Goal: Information Seeking & Learning: Learn about a topic

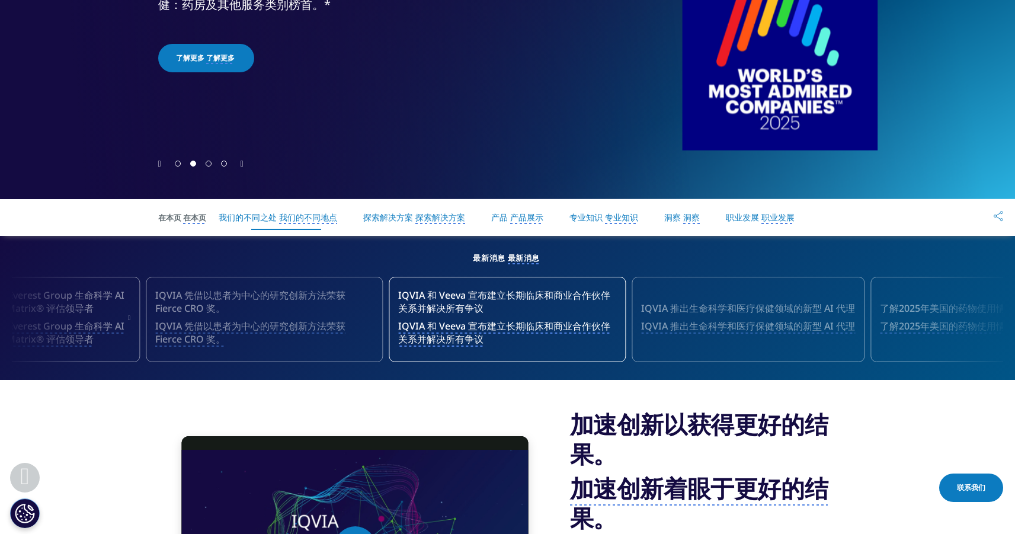
scroll to position [535, 0]
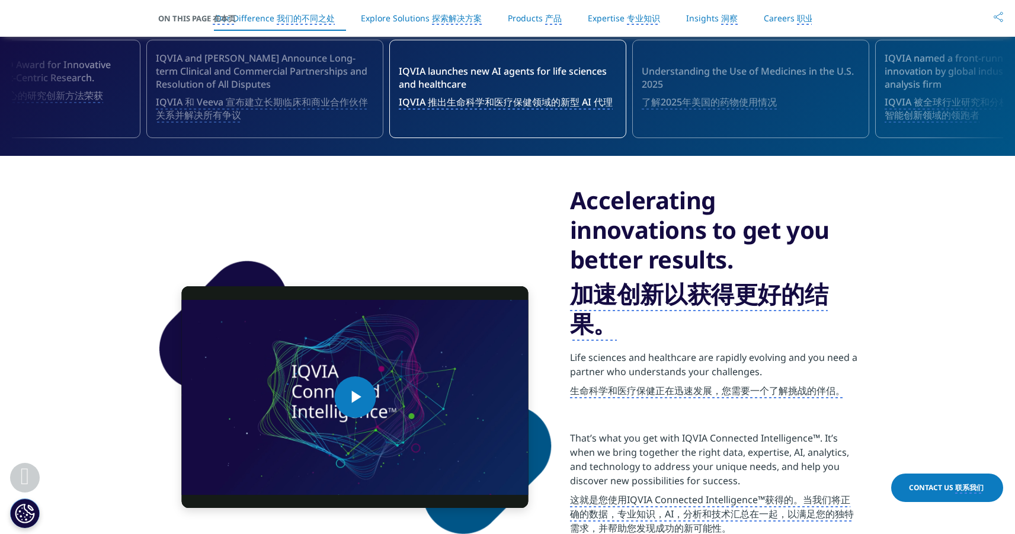
click at [891, 258] on section "Video Player is loading. Play Video Play Skip Backward Skip Forward Mute Curren…" at bounding box center [507, 397] width 1015 height 482
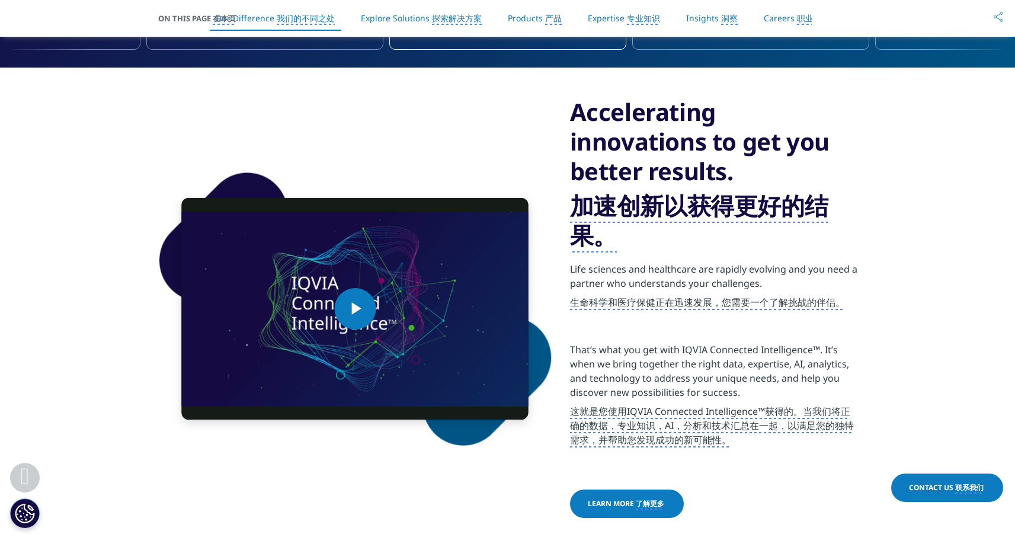
scroll to position [632, 0]
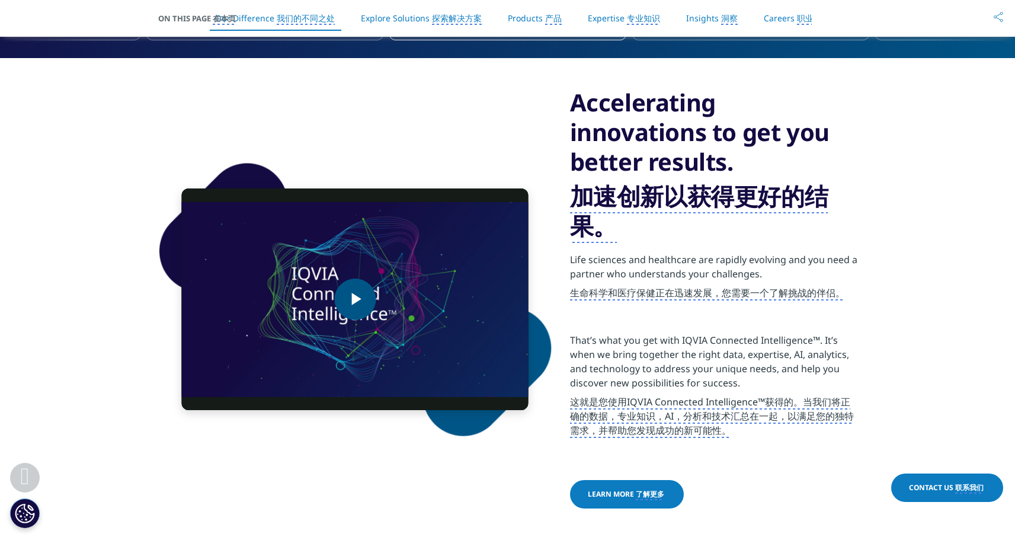
click at [355, 299] on span "Video Player" at bounding box center [355, 299] width 0 height 0
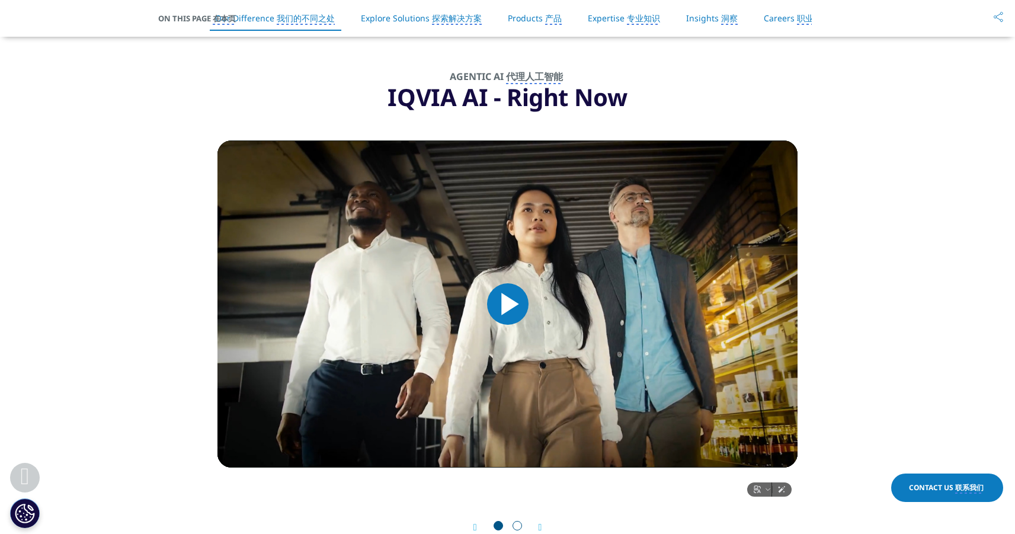
scroll to position [1166, 0]
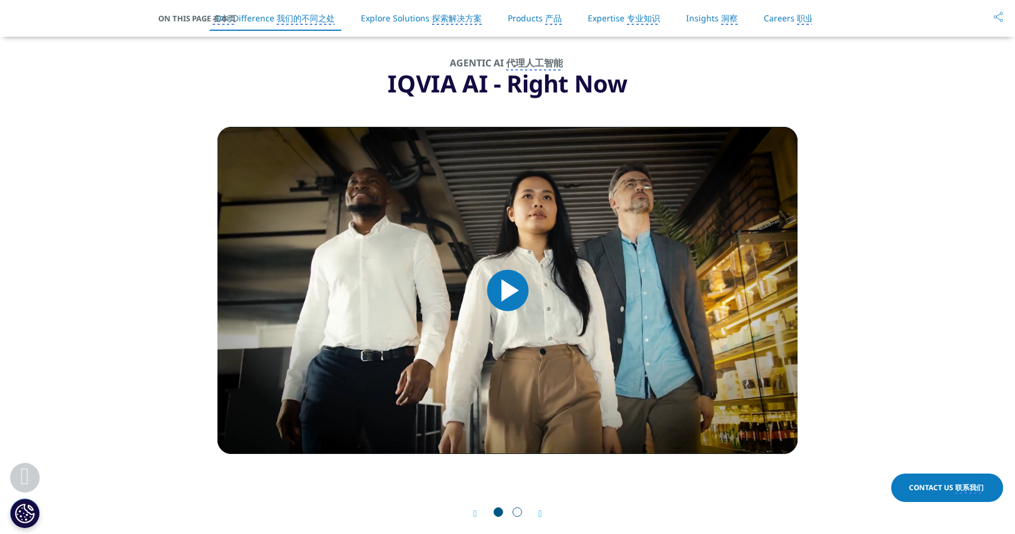
click at [508, 290] on span "Video Player" at bounding box center [508, 290] width 0 height 0
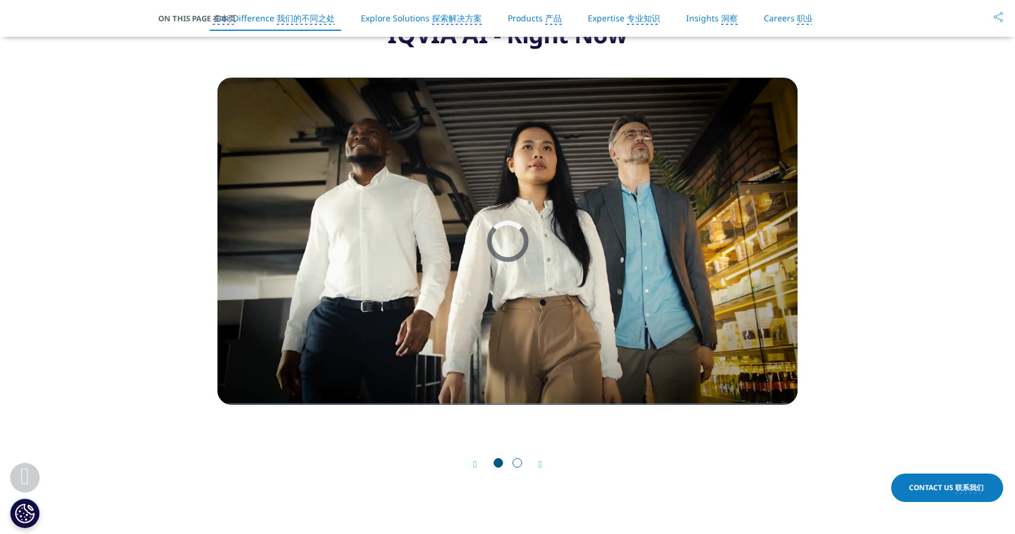
scroll to position [1122, 0]
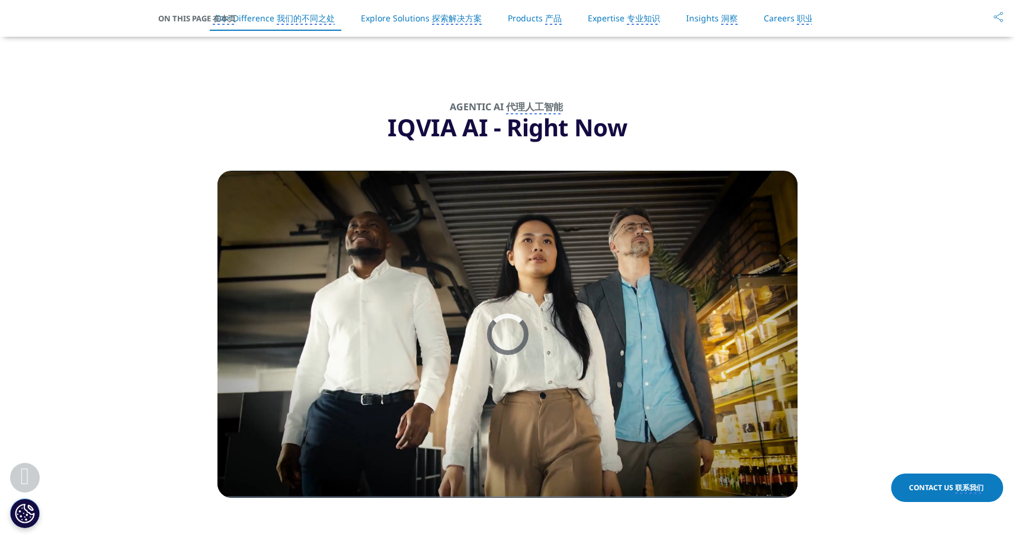
click at [539, 114] on monica-translate-translate "代理人工智能" at bounding box center [534, 107] width 57 height 14
click at [492, 113] on monica-translate-origin-text "AGENTIC AI" at bounding box center [477, 106] width 54 height 13
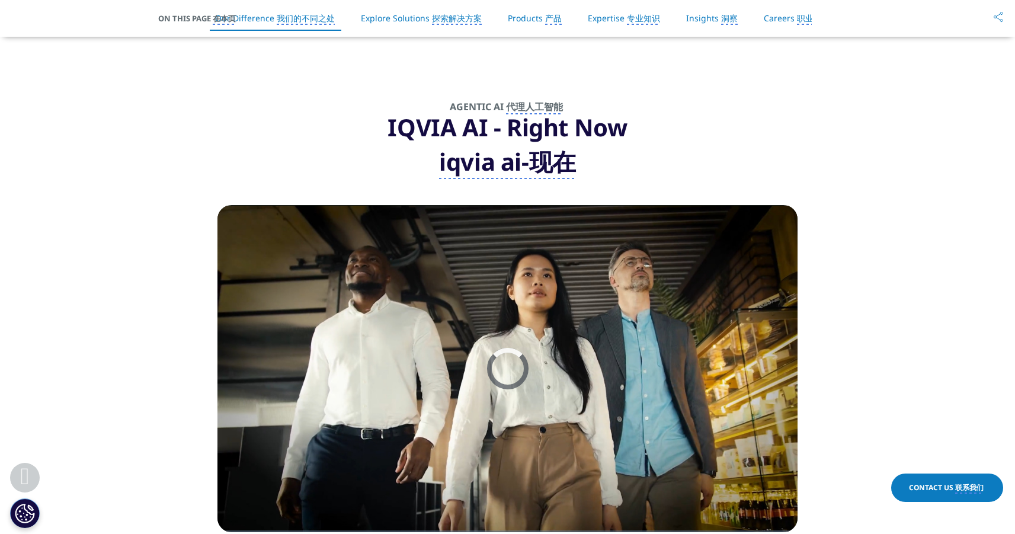
click at [835, 114] on section "AGENTIC AI 代理人工智能 IQVIA AI - Right Now iqvia ai-现在 Video Player is loading. Pla…" at bounding box center [507, 339] width 1015 height 578
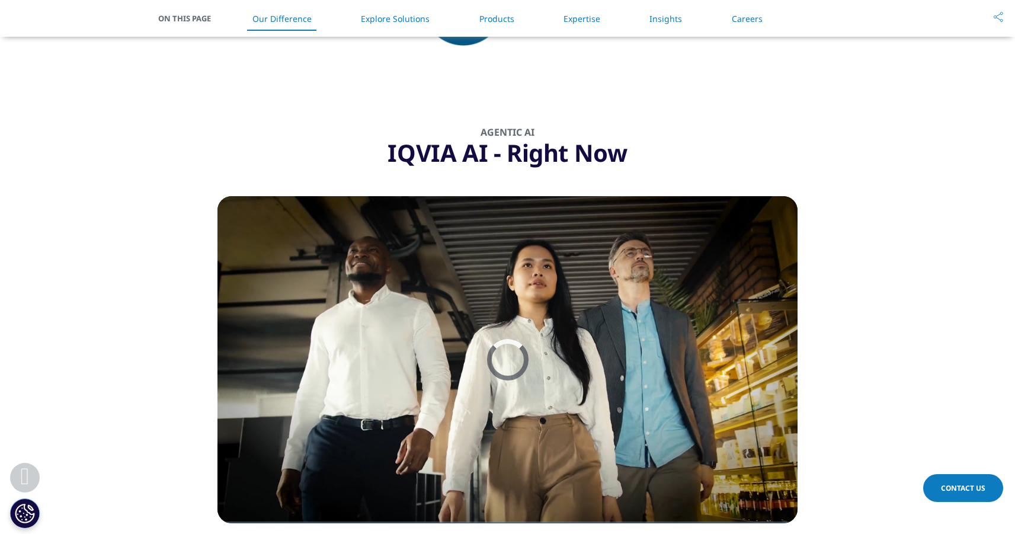
click at [864, 255] on section "AGENTIC AI IQVIA AI - Right Now Video Player is loading. Play Video Pause Skip …" at bounding box center [507, 365] width 1015 height 578
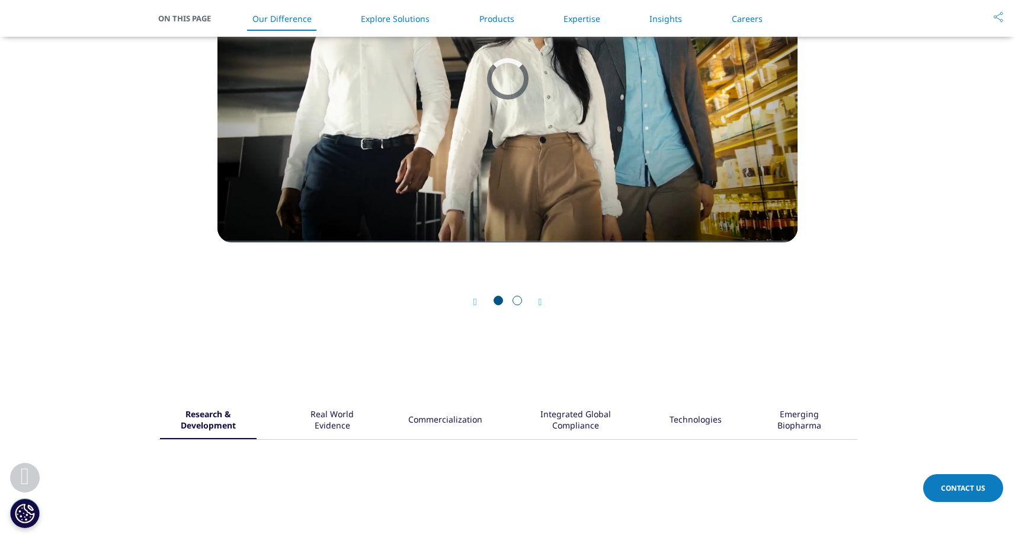
scroll to position [1191, 0]
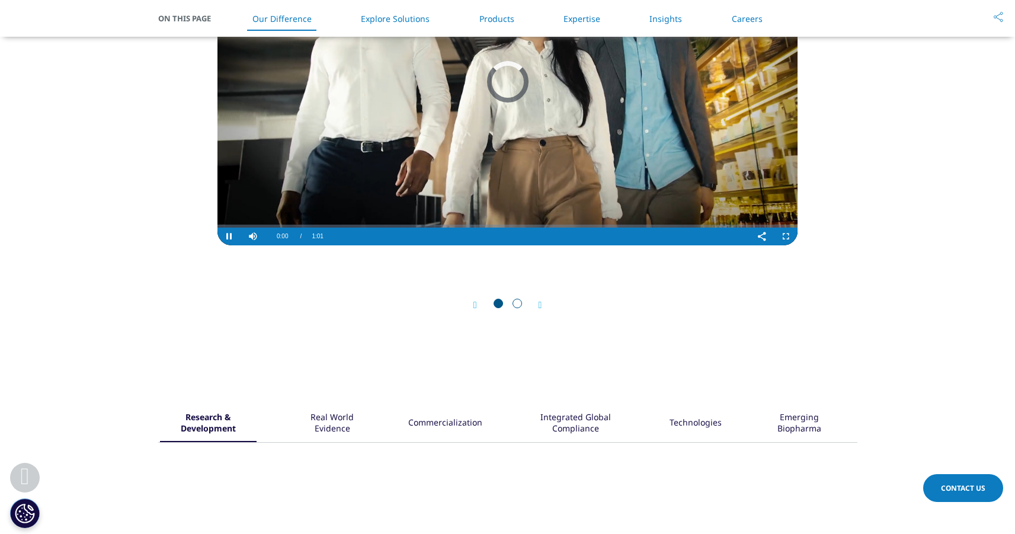
click at [740, 173] on video "Video Player" at bounding box center [507, 81] width 580 height 327
click at [612, 168] on video "Video Player" at bounding box center [507, 81] width 580 height 327
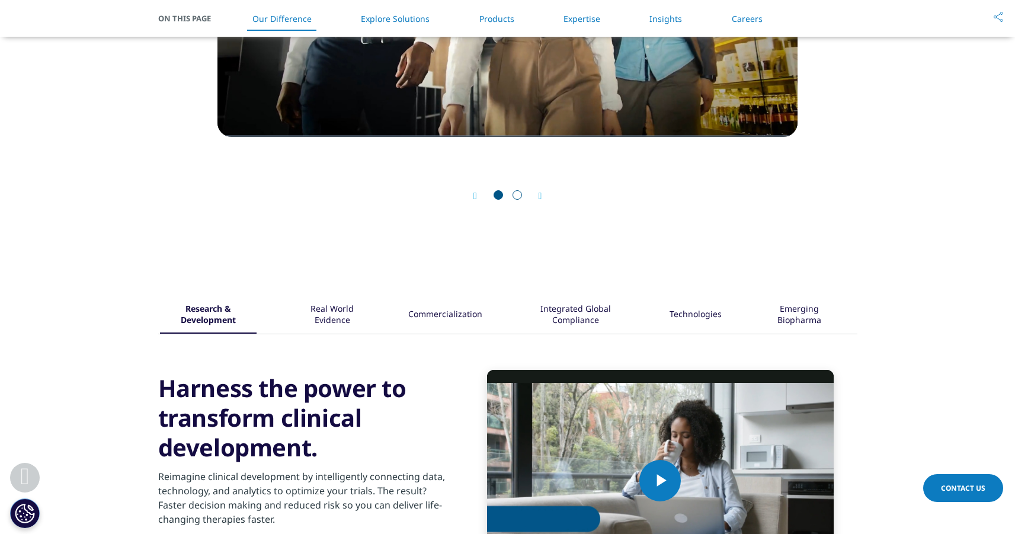
scroll to position [1336, 0]
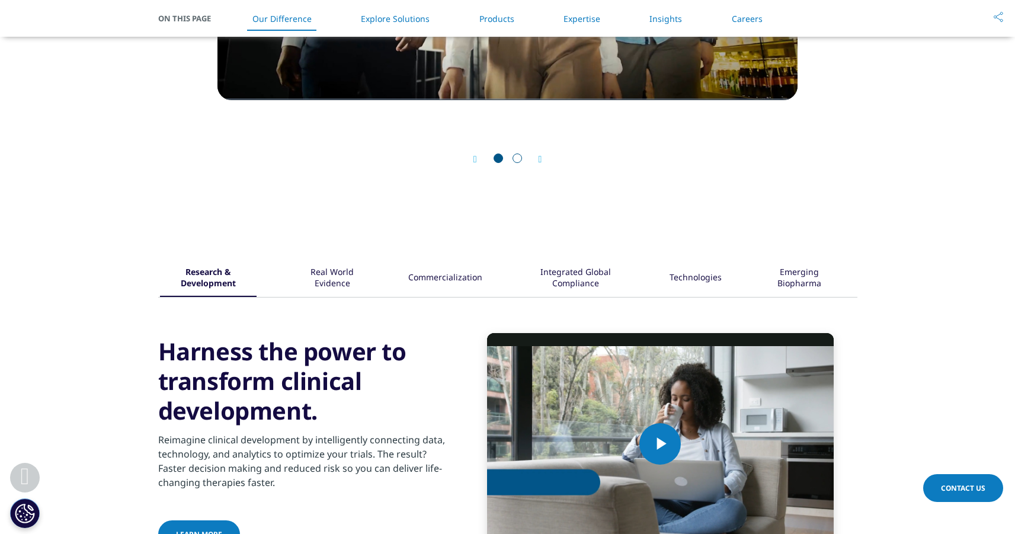
click at [516, 158] on span "Go to slide 2" at bounding box center [517, 157] width 9 height 9
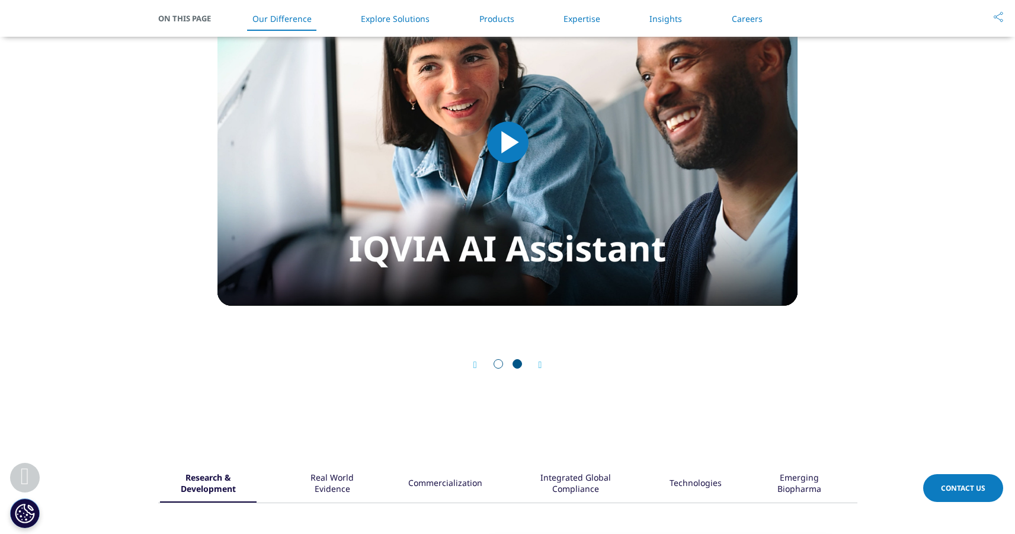
scroll to position [1074, 0]
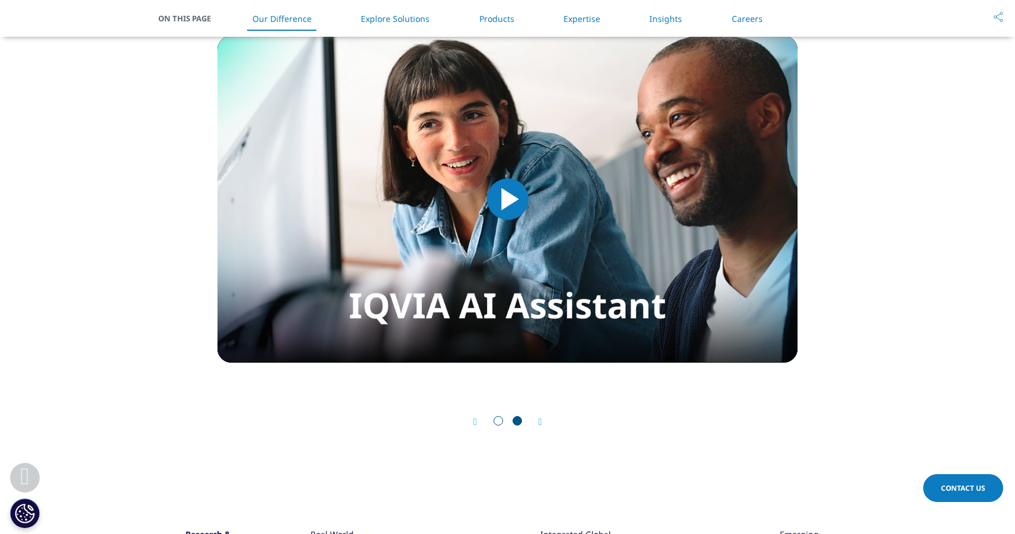
click at [508, 199] on span "Video Player" at bounding box center [508, 199] width 0 height 0
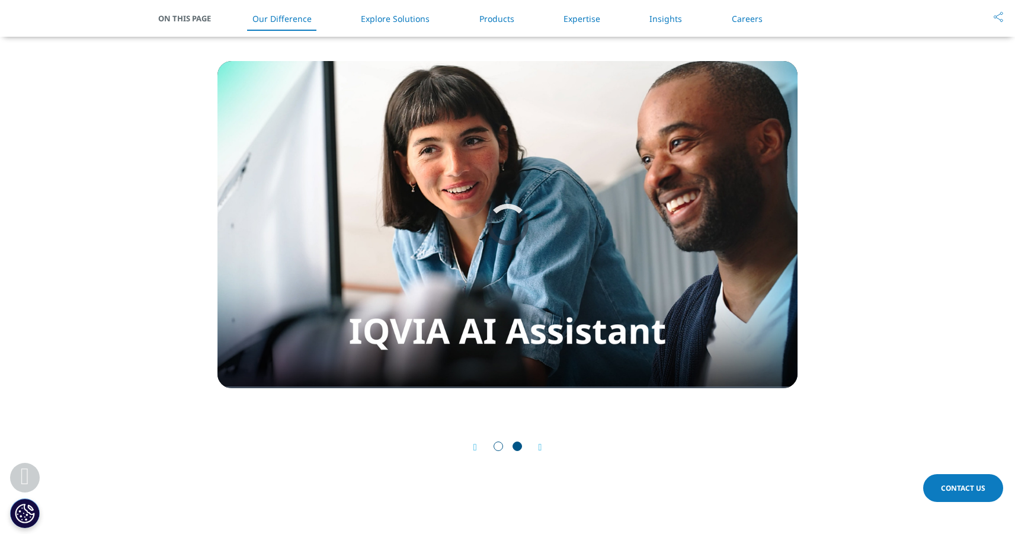
scroll to position [1109, 0]
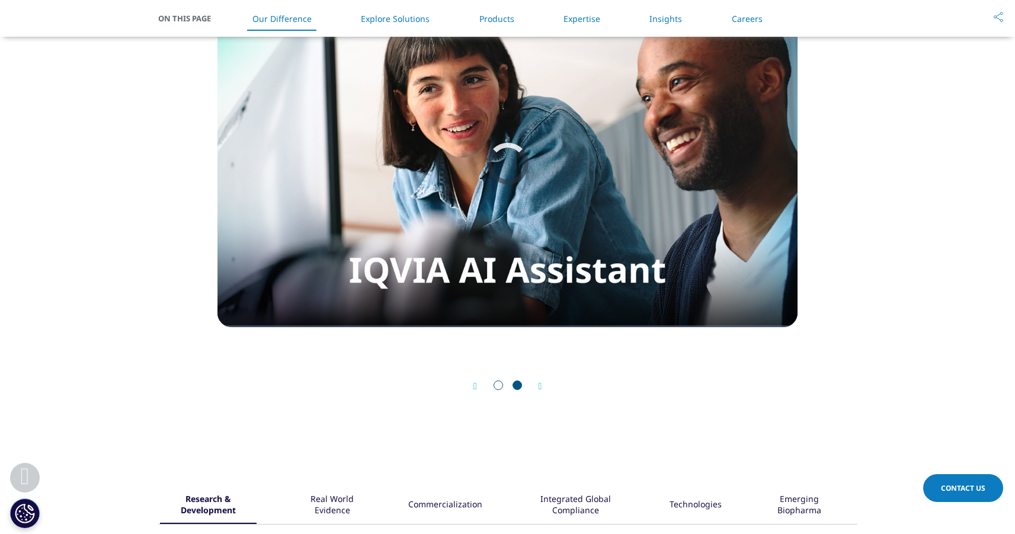
click at [490, 388] on div at bounding box center [508, 386] width 38 height 12
click at [497, 386] on span "Go to slide 1" at bounding box center [498, 384] width 9 height 9
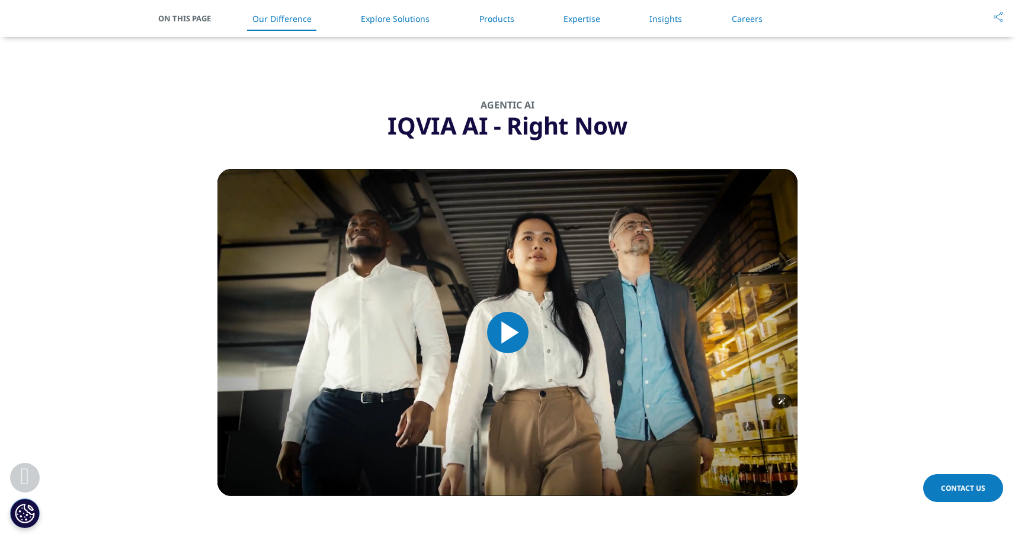
scroll to position [887, 0]
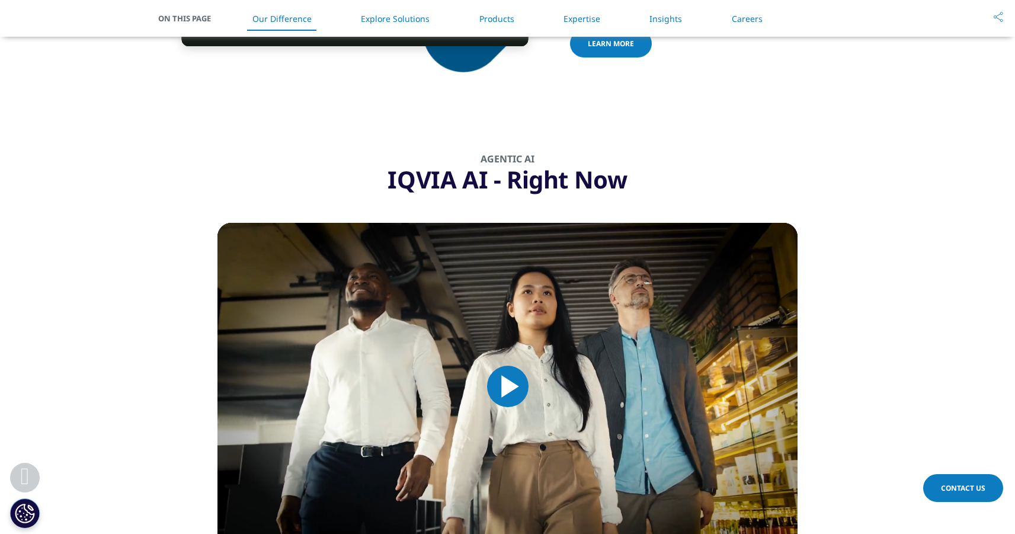
click at [513, 184] on div "IQVIA AI - Right Now" at bounding box center [507, 180] width 580 height 30
click at [626, 176] on div "IQVIA AI - Right Now" at bounding box center [507, 180] width 580 height 30
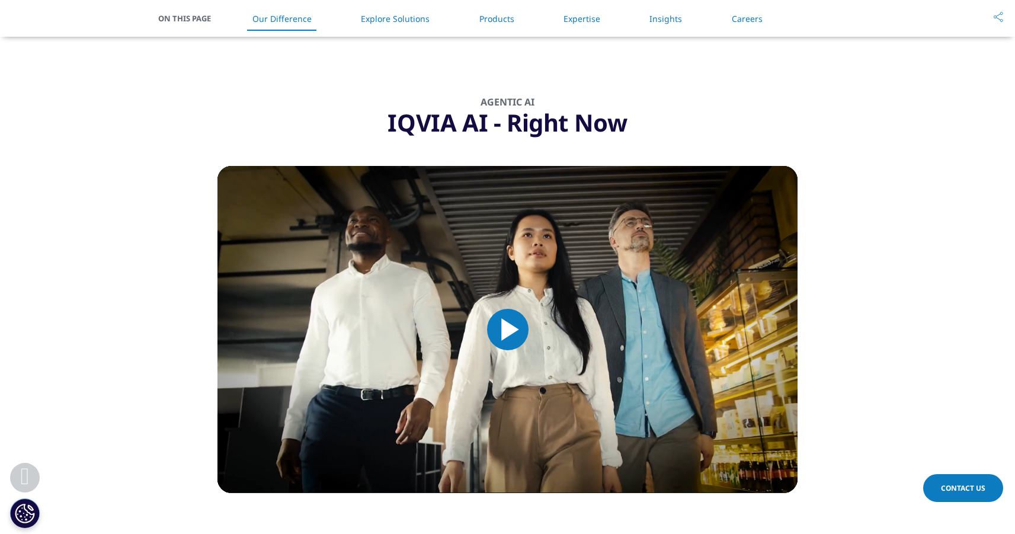
scroll to position [1053, 0]
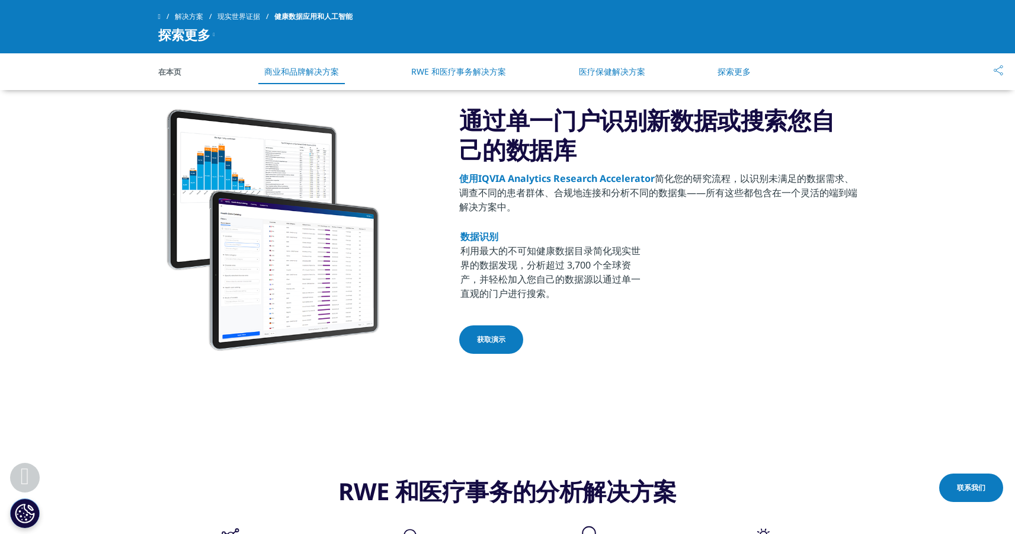
scroll to position [573, 0]
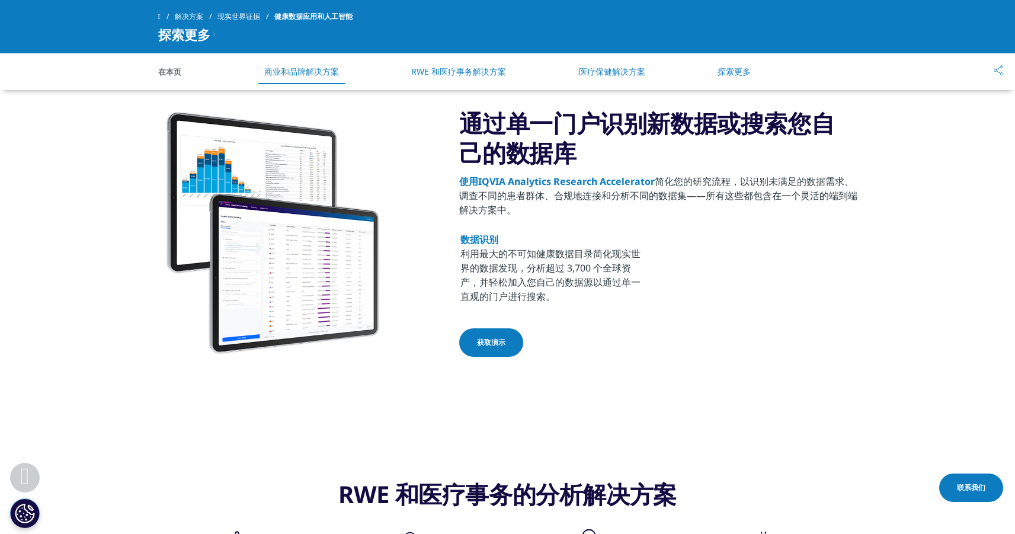
click at [485, 341] on font "获取演示" at bounding box center [491, 342] width 28 height 10
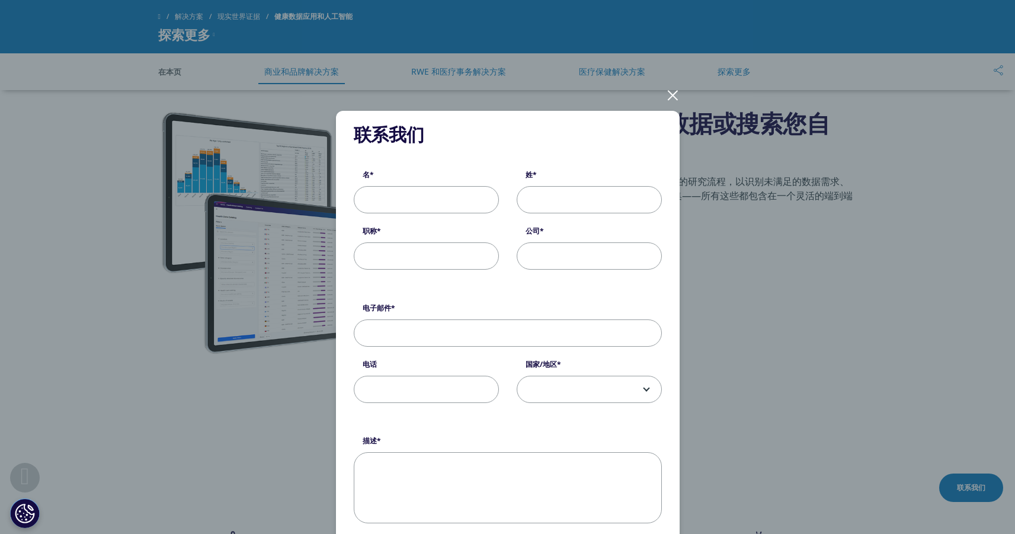
click at [670, 101] on div at bounding box center [673, 94] width 14 height 33
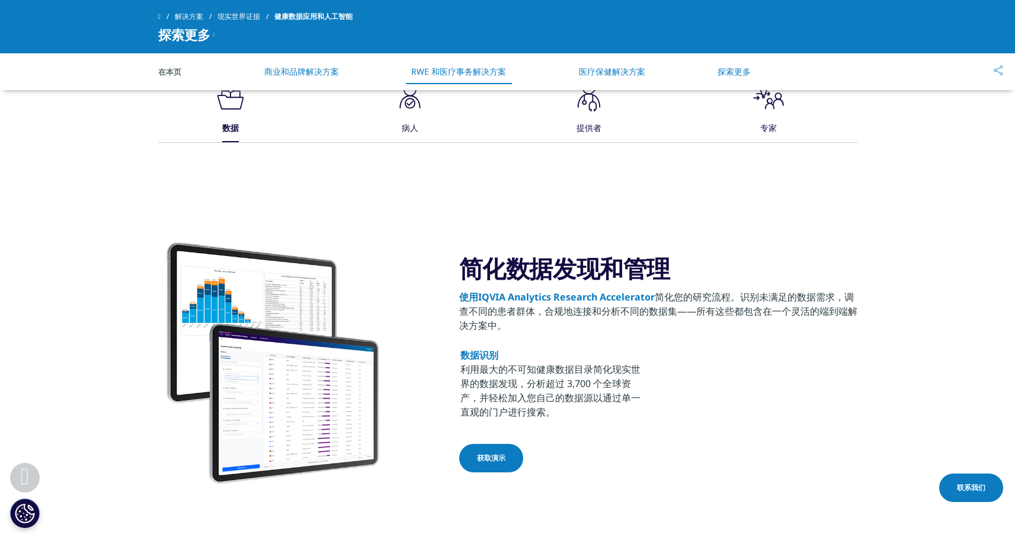
scroll to position [1017, 0]
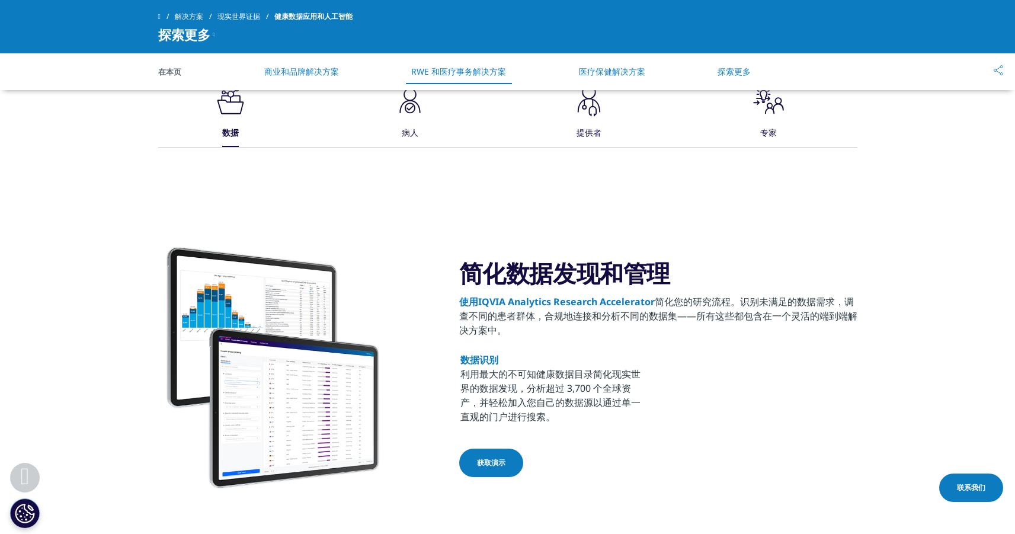
click at [412, 114] on icon ".cls-1{fill:#1a2525;stroke-width:0px;}" at bounding box center [410, 101] width 36 height 36
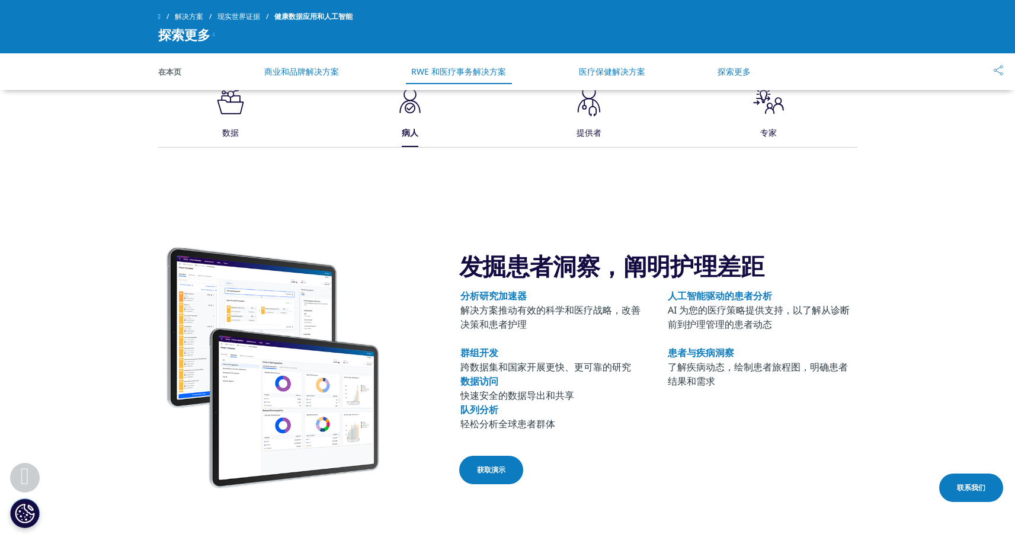
click at [605, 111] on icon ".cls-1{fill:#231f20;}" at bounding box center [589, 101] width 36 height 36
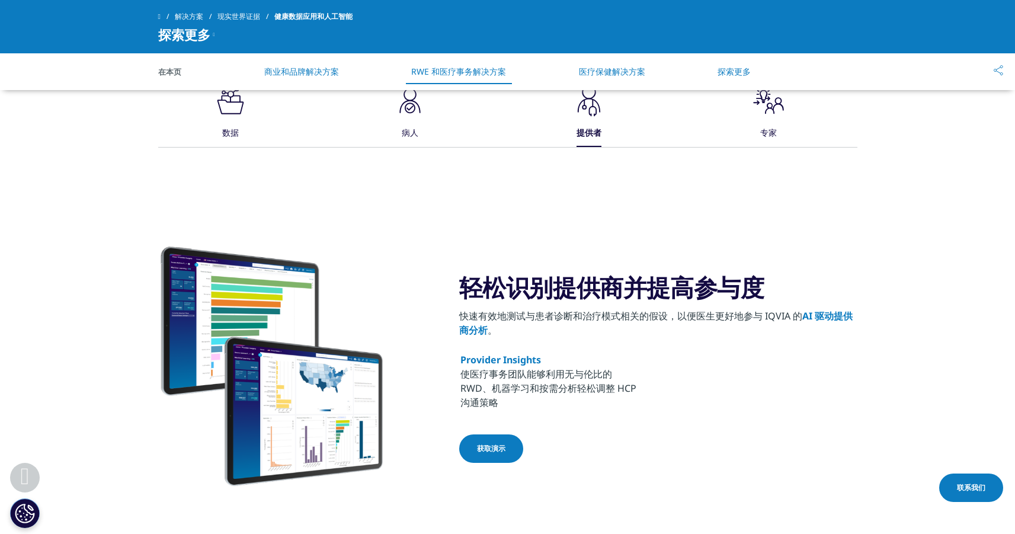
click at [766, 108] on icon at bounding box center [774, 105] width 19 height 17
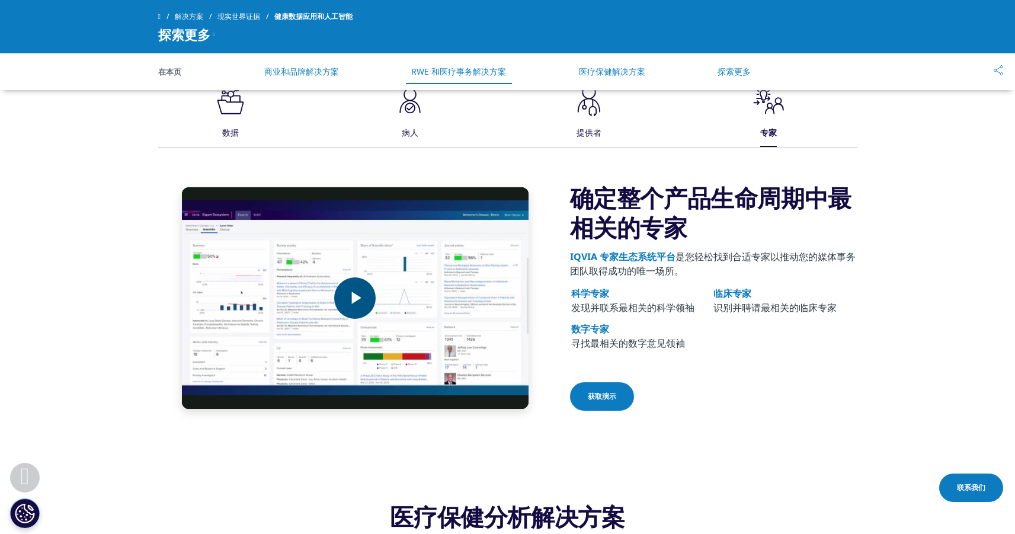
click at [355, 298] on span "Video Player" at bounding box center [355, 298] width 0 height 0
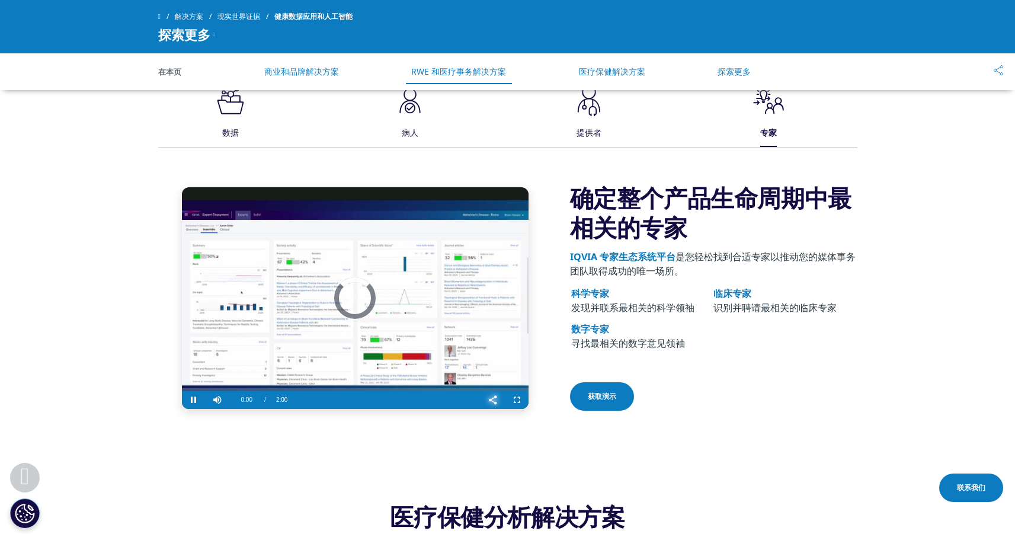
click at [492, 400] on span "Video Player" at bounding box center [493, 400] width 24 height 0
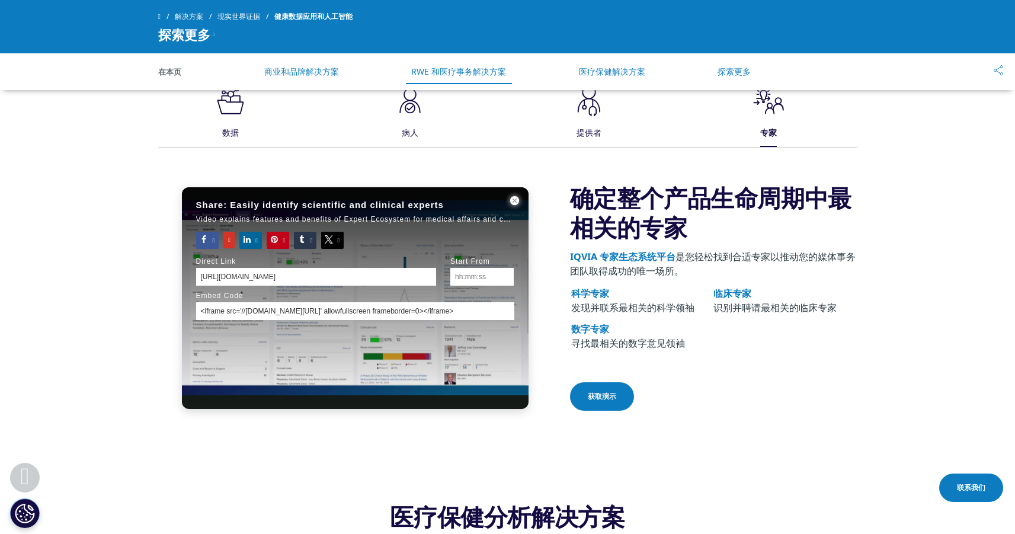
click at [519, 200] on span "Sharing Dialog" at bounding box center [515, 200] width 27 height 0
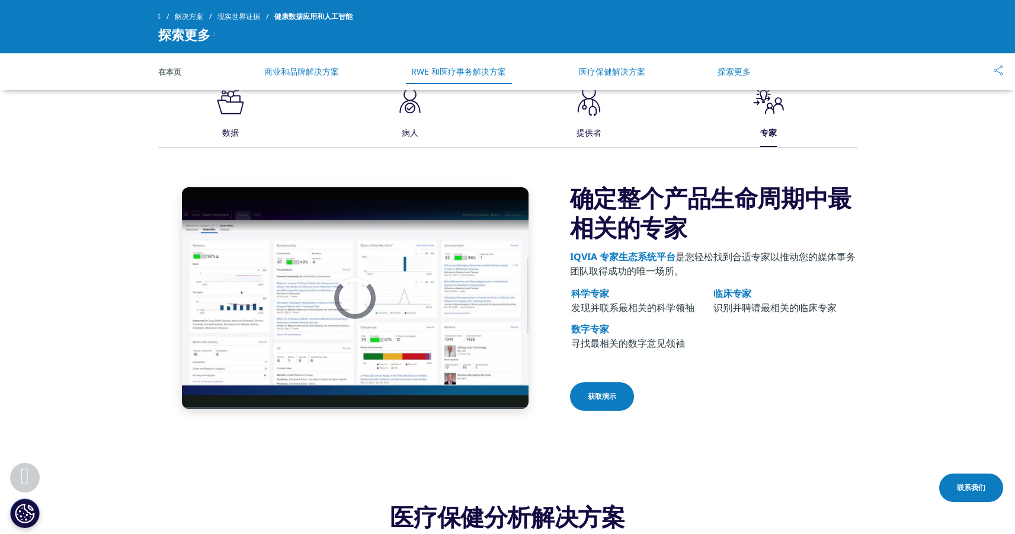
click at [561, 236] on div "Video Player is loading. Play Video Pause Skip Backward Skip Forward Mute Curre…" at bounding box center [507, 313] width 699 height 260
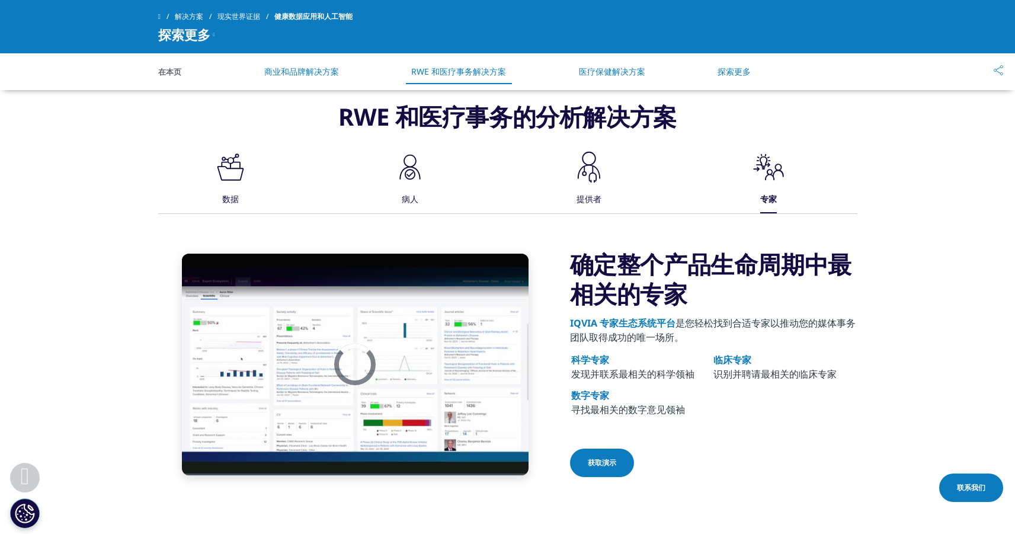
scroll to position [945, 0]
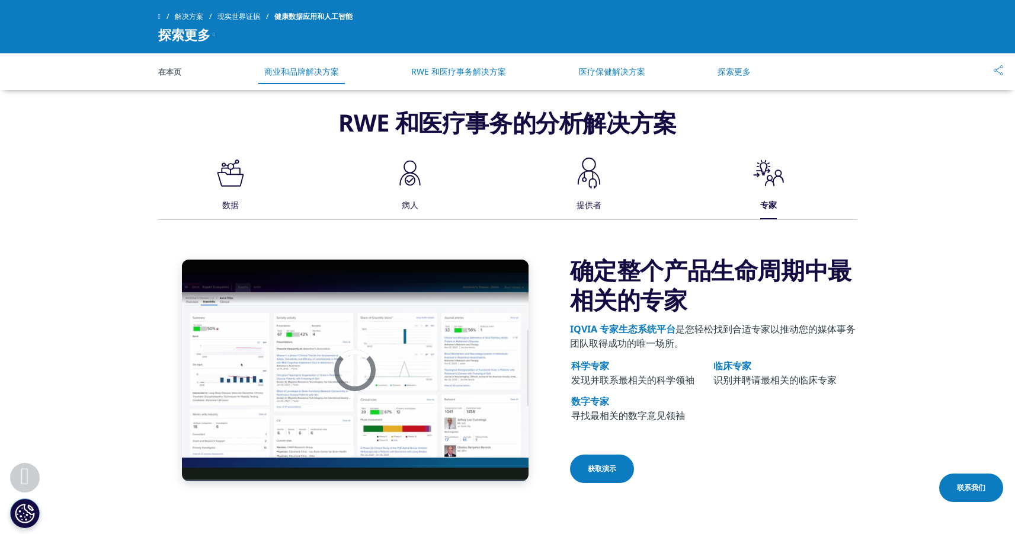
click at [581, 187] on icon ".cls-1{fill:#231f20;}" at bounding box center [589, 173] width 36 height 36
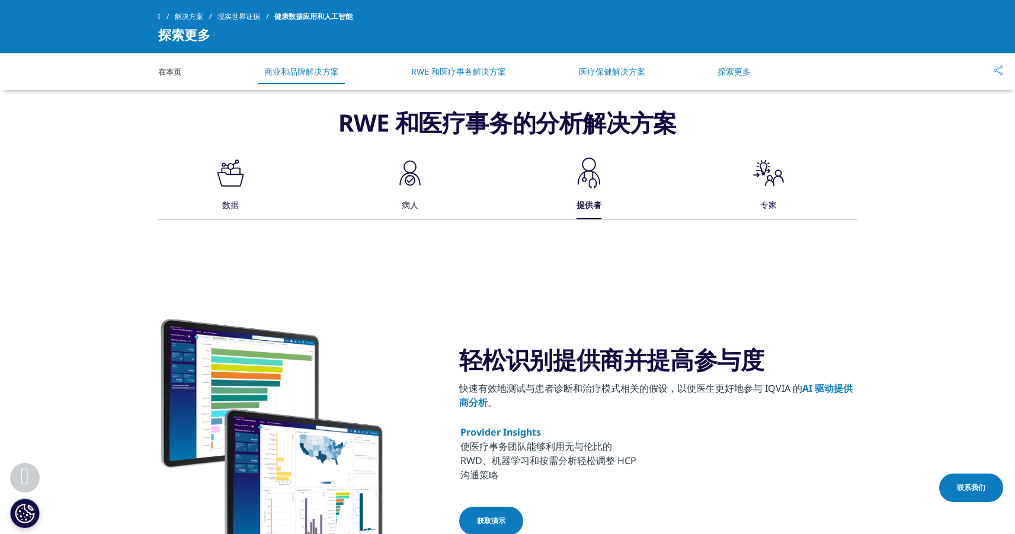
click at [414, 180] on icon ".cls-1{fill:#1a2525;stroke-width:0px;}" at bounding box center [410, 173] width 36 height 36
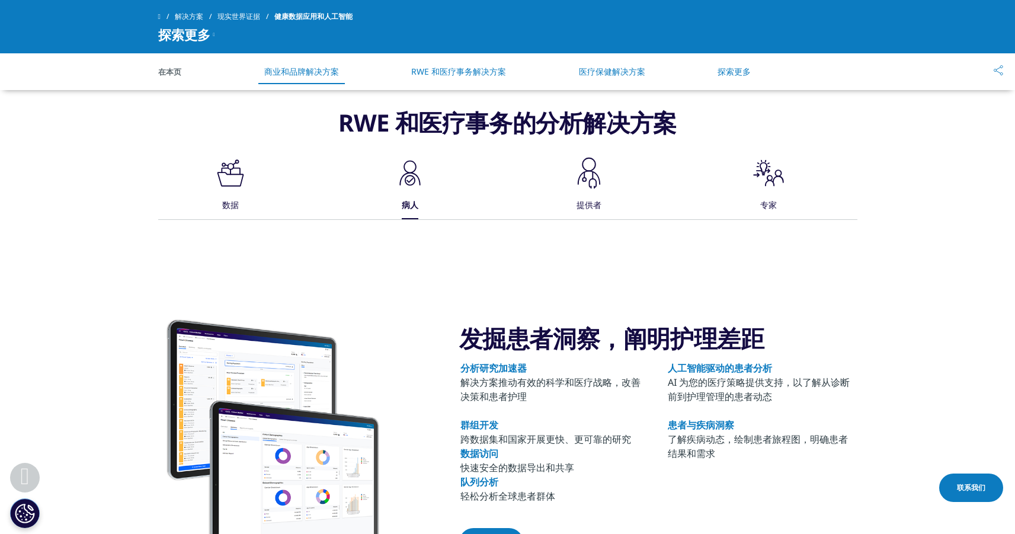
click at [225, 178] on icon ".cls-1{fill:#231f20;}" at bounding box center [231, 173] width 36 height 36
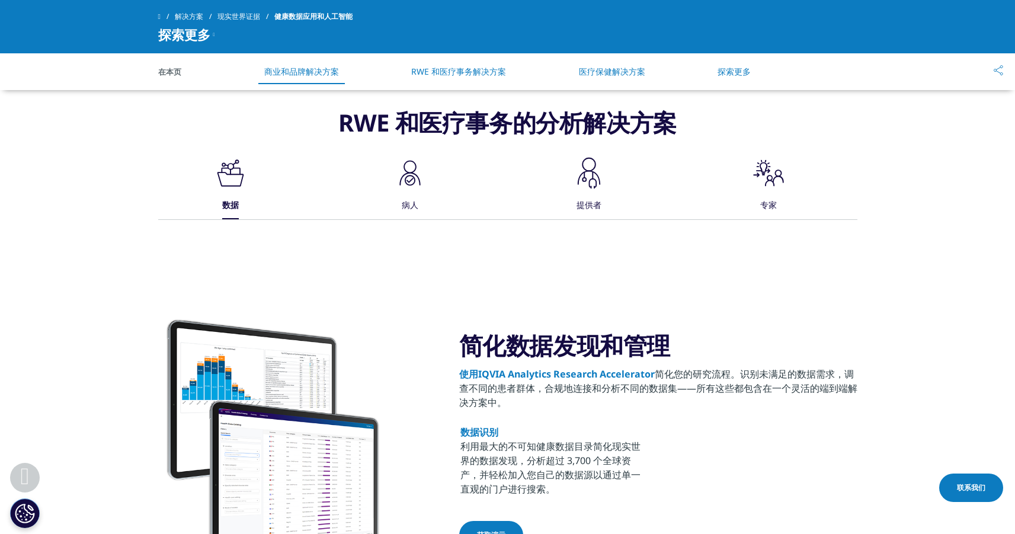
click at [449, 69] on font "RWE 和医疗事务解决方案" at bounding box center [458, 71] width 95 height 11
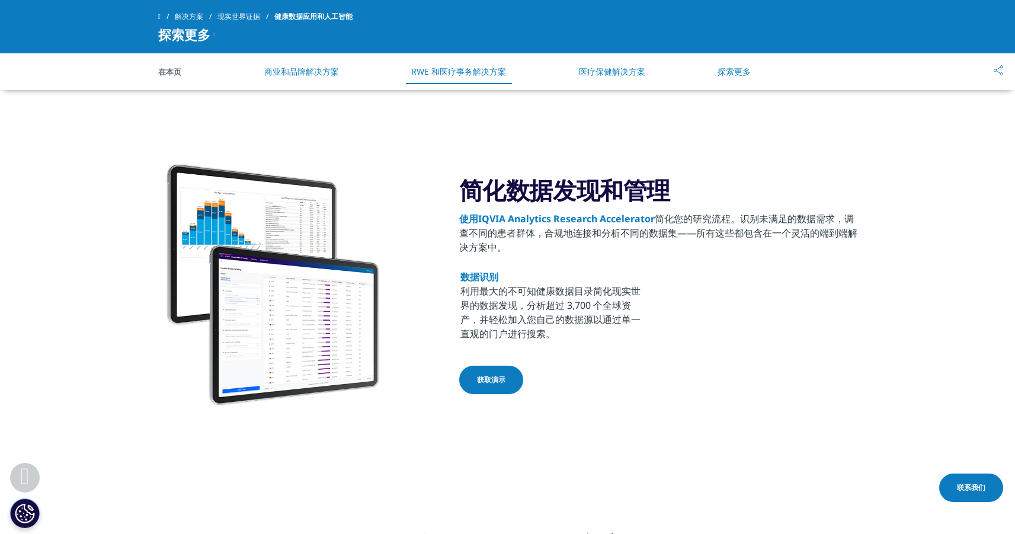
scroll to position [1054, 0]
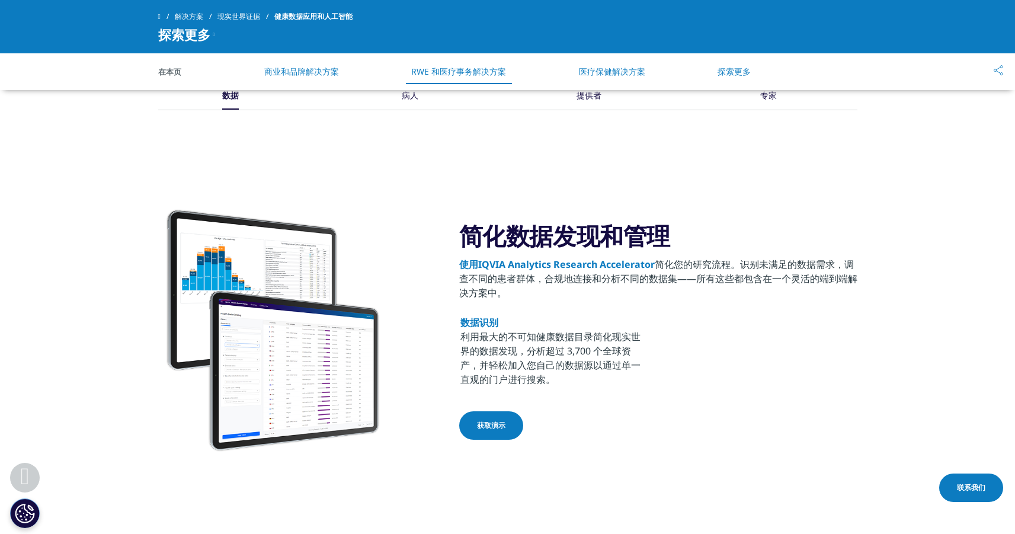
click at [677, 298] on p "使用IQVIA Analytics Research Accelerator 简化您的研究流程 。识别未满足的数据需求，调查不同的患者群体，合规地连接和分析不…" at bounding box center [658, 278] width 398 height 43
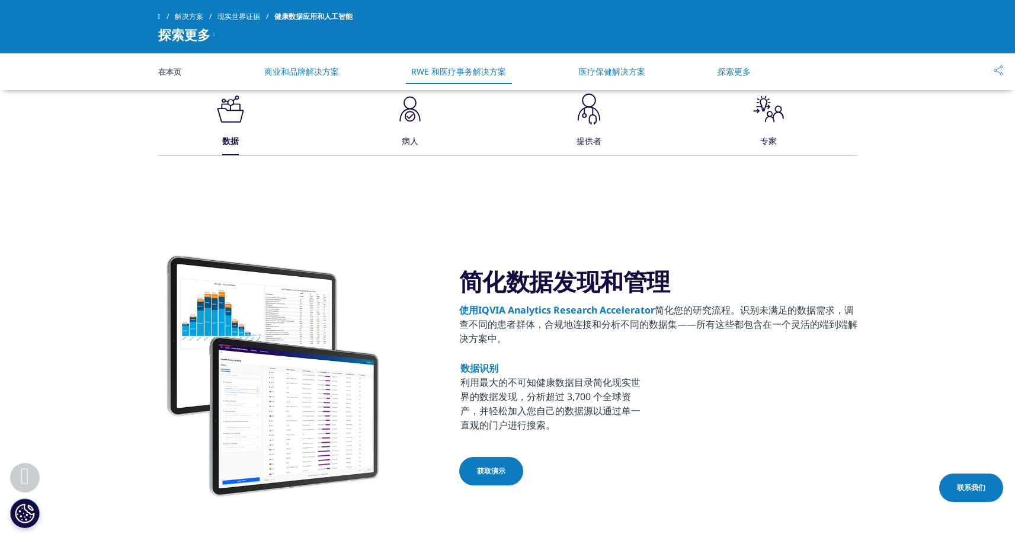
click at [408, 135] on font "病人" at bounding box center [410, 140] width 17 height 11
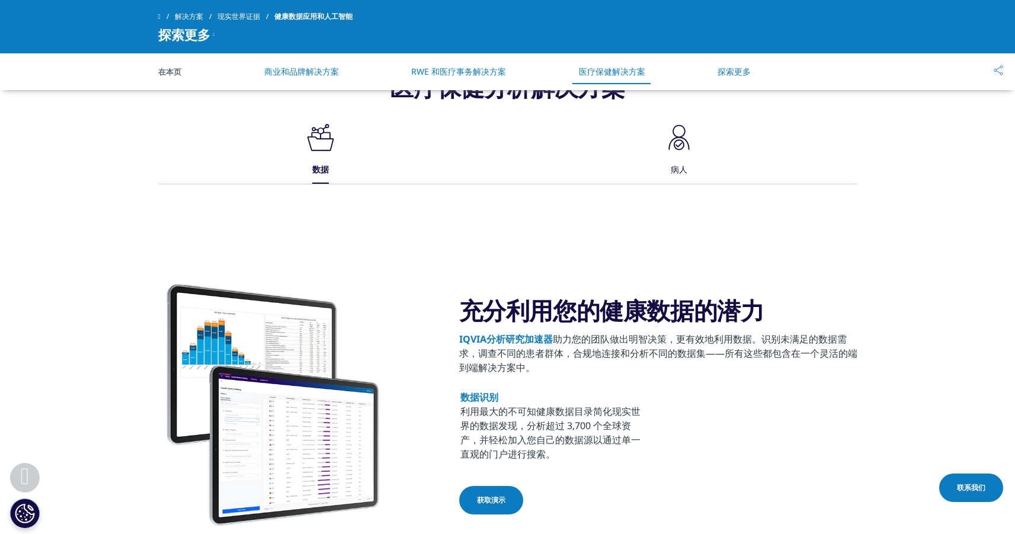
scroll to position [1549, 0]
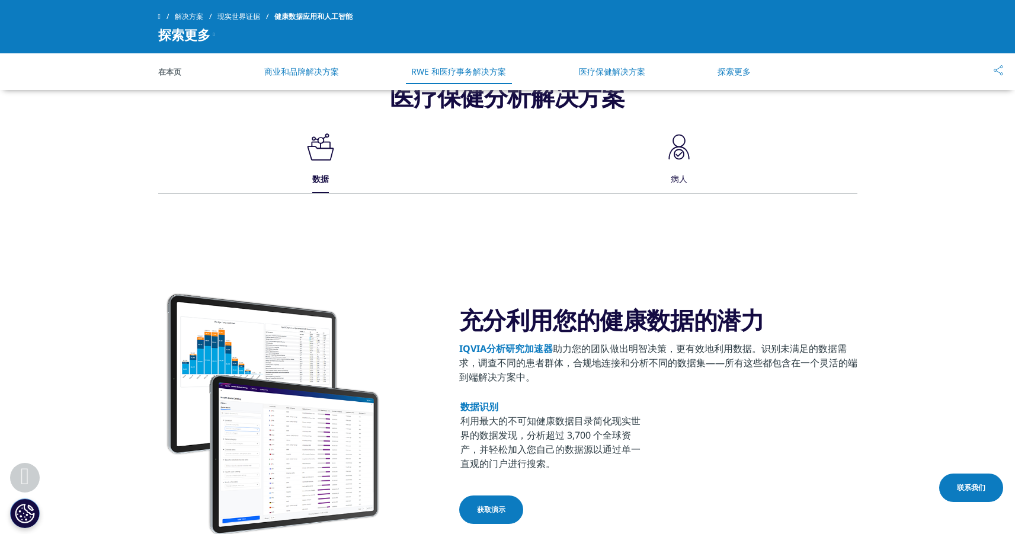
click at [687, 151] on icon at bounding box center [678, 147] width 21 height 25
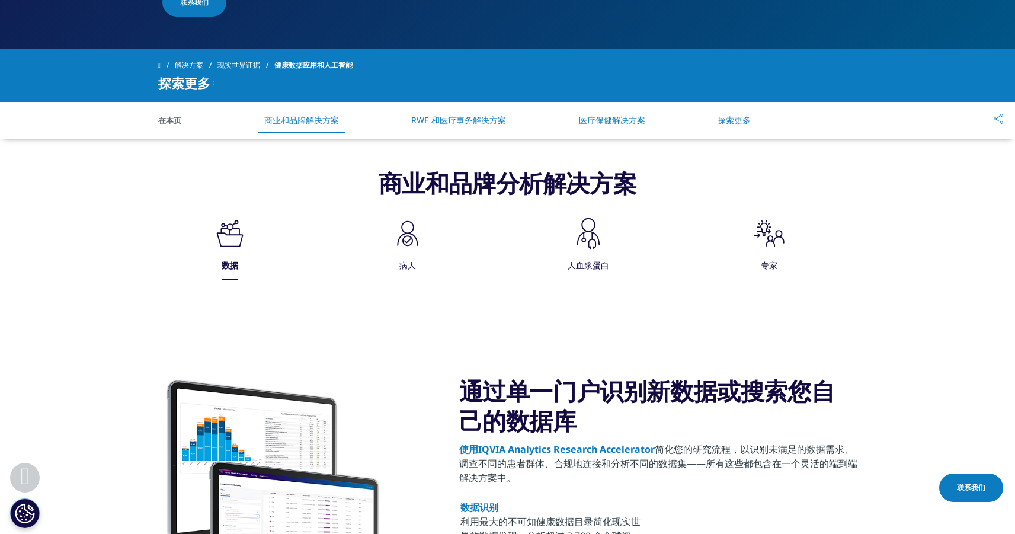
scroll to position [382, 0]
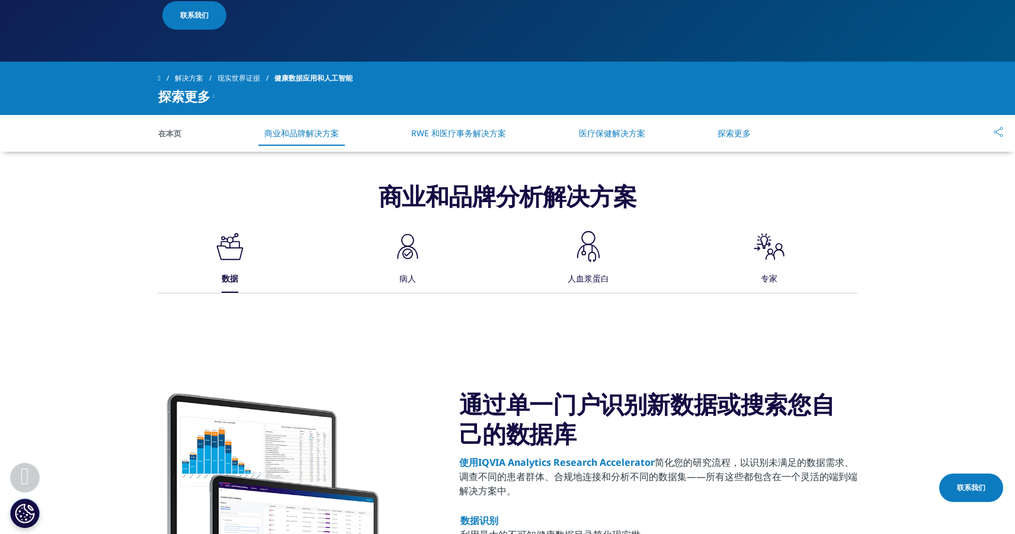
click at [408, 248] on icon at bounding box center [407, 253] width 11 height 11
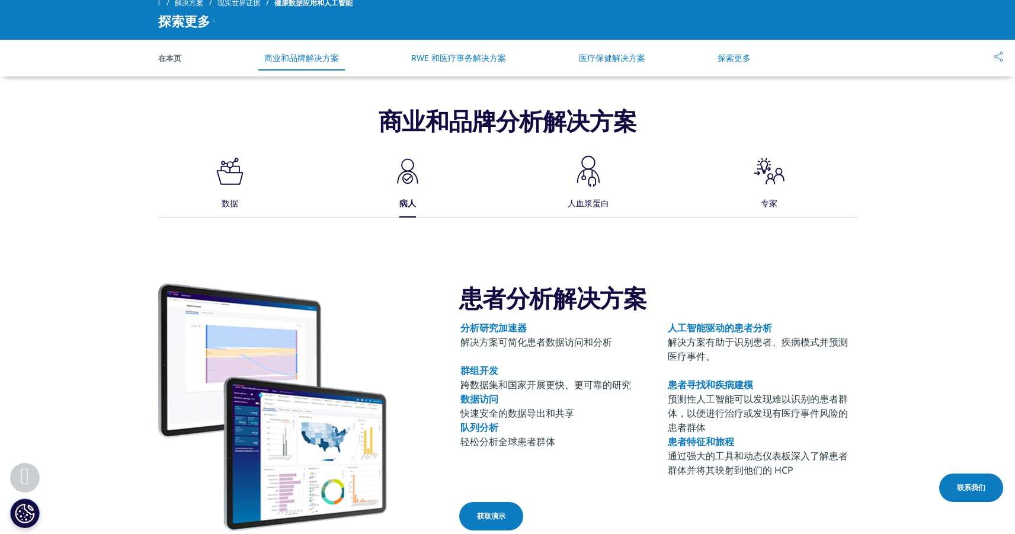
scroll to position [460, 0]
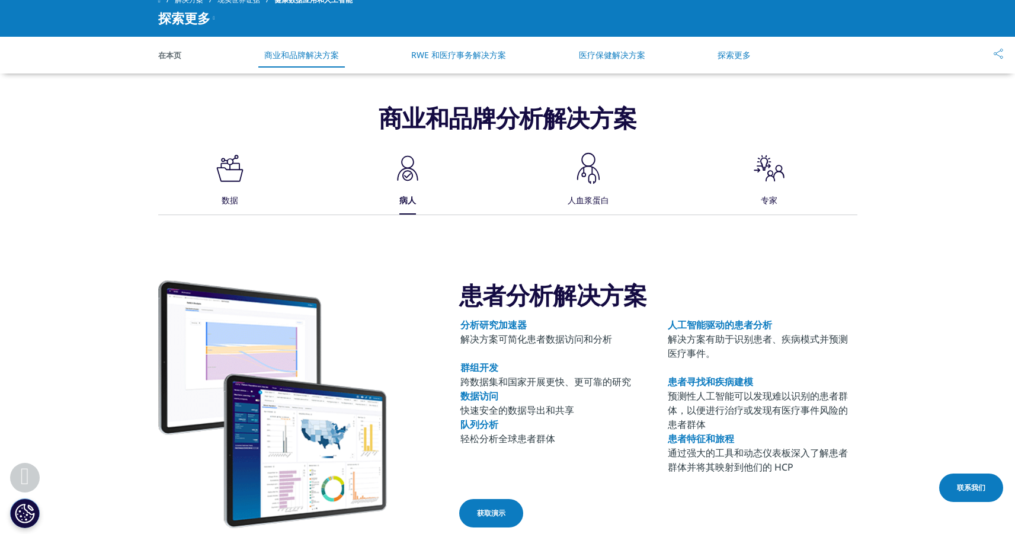
click at [590, 193] on div "人血浆蛋白" at bounding box center [588, 201] width 41 height 26
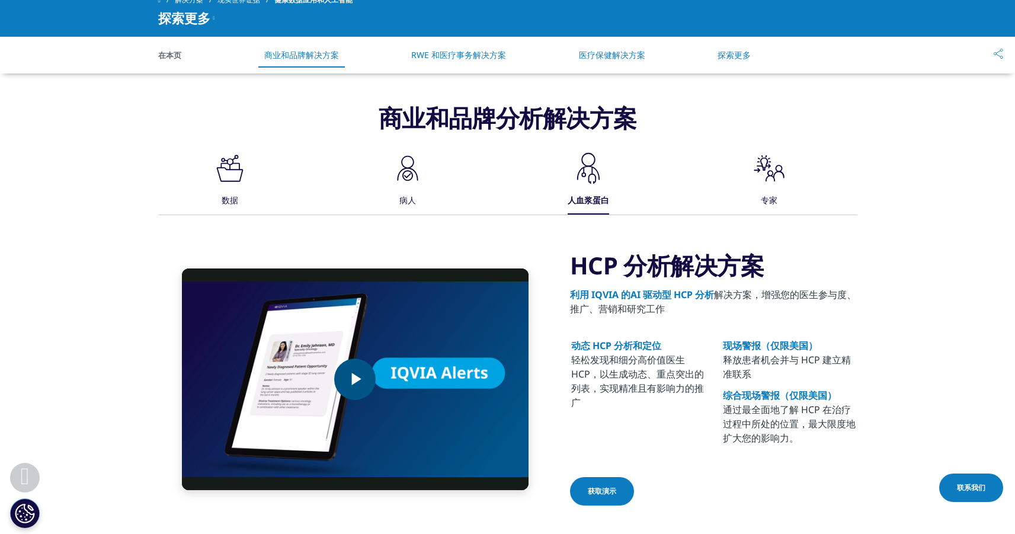
click at [355, 379] on span "Video Player" at bounding box center [355, 379] width 0 height 0
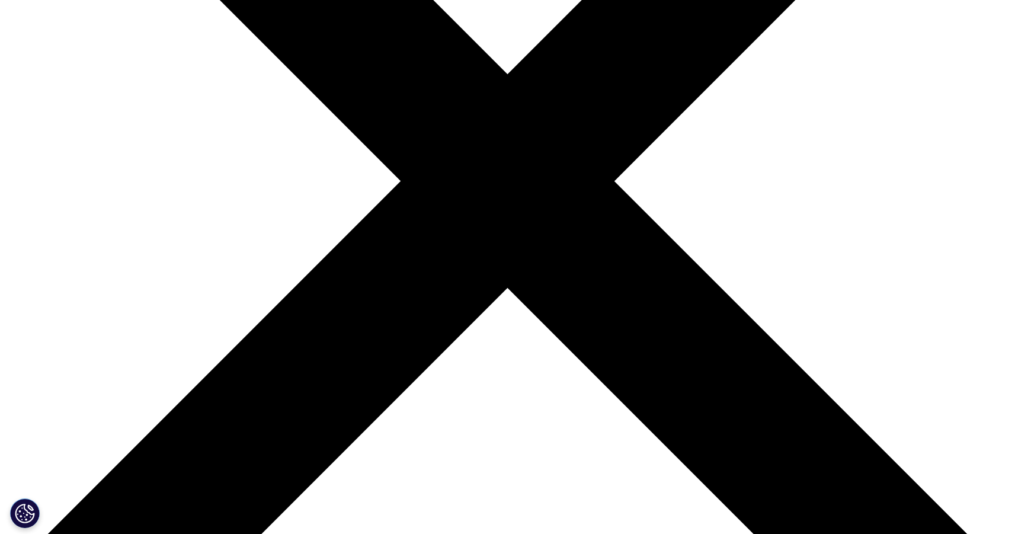
scroll to position [340, 0]
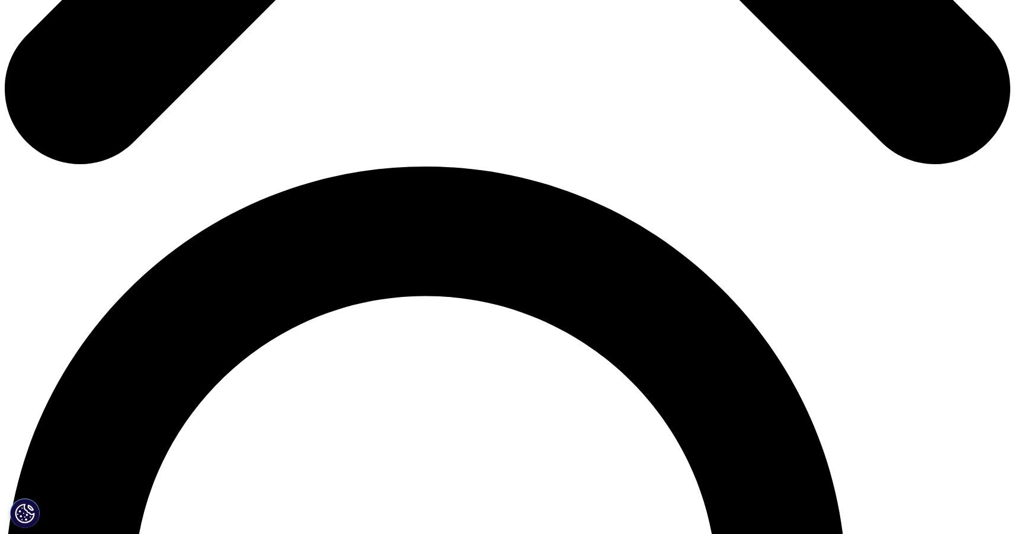
scroll to position [865, 0]
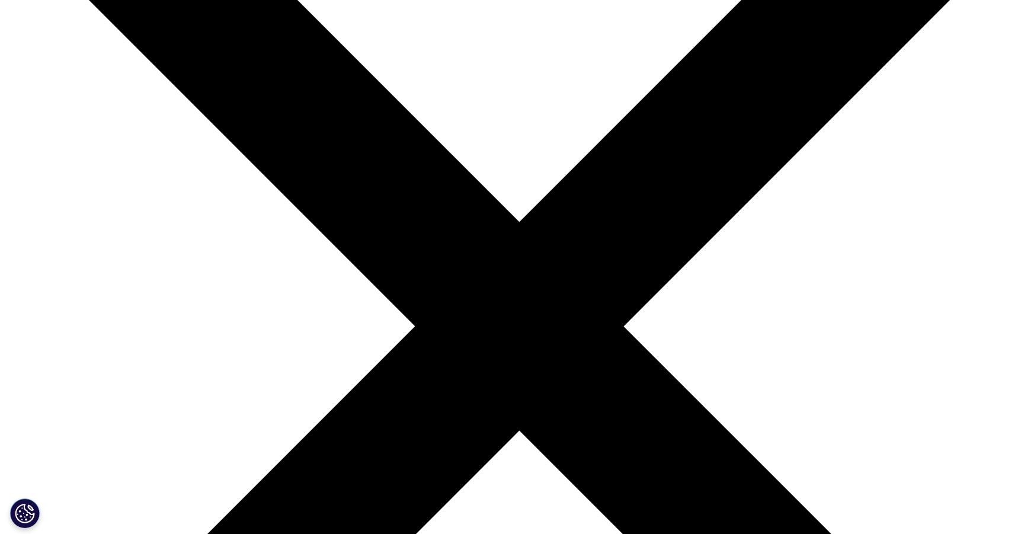
scroll to position [4597, 0]
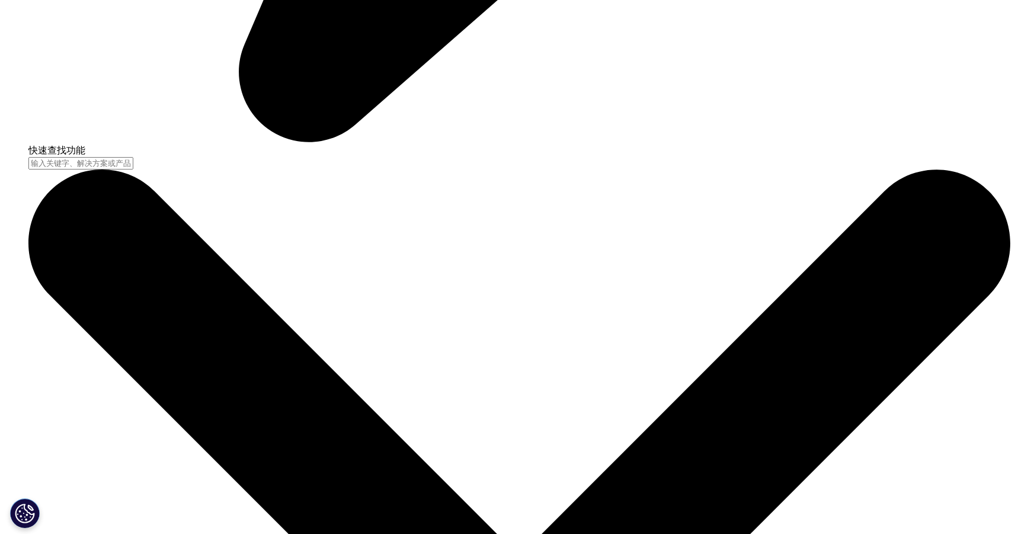
click at [773, 275] on font "人工智能驱动的 HCP 和患者分析" at bounding box center [770, 268] width 156 height 14
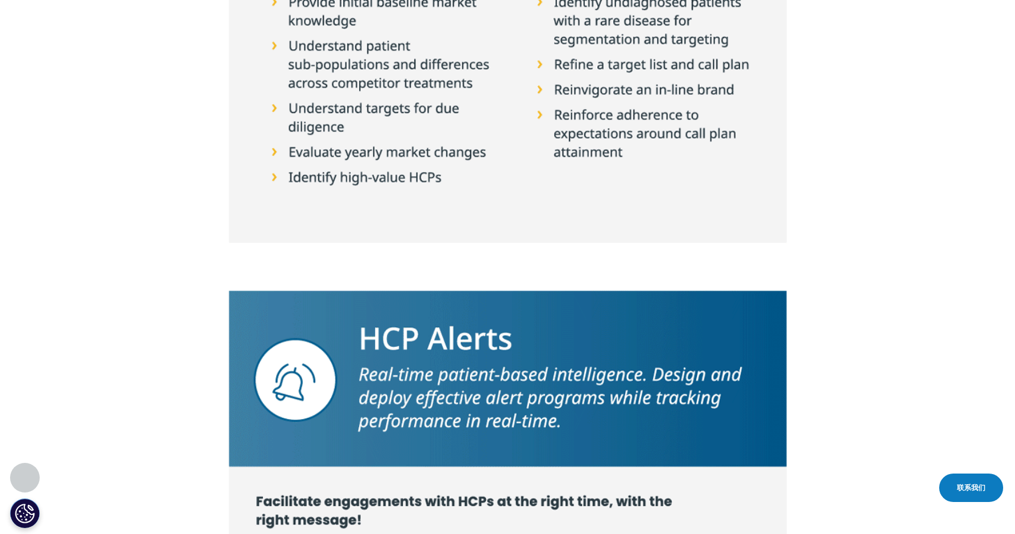
scroll to position [3188, 0]
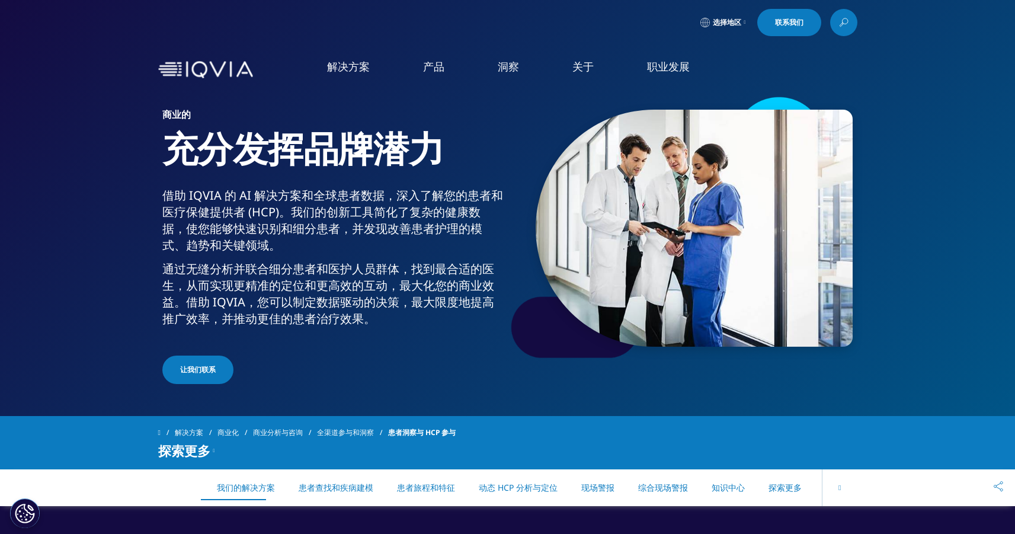
click at [508, 256] on font "阅读更多" at bounding box center [505, 258] width 28 height 10
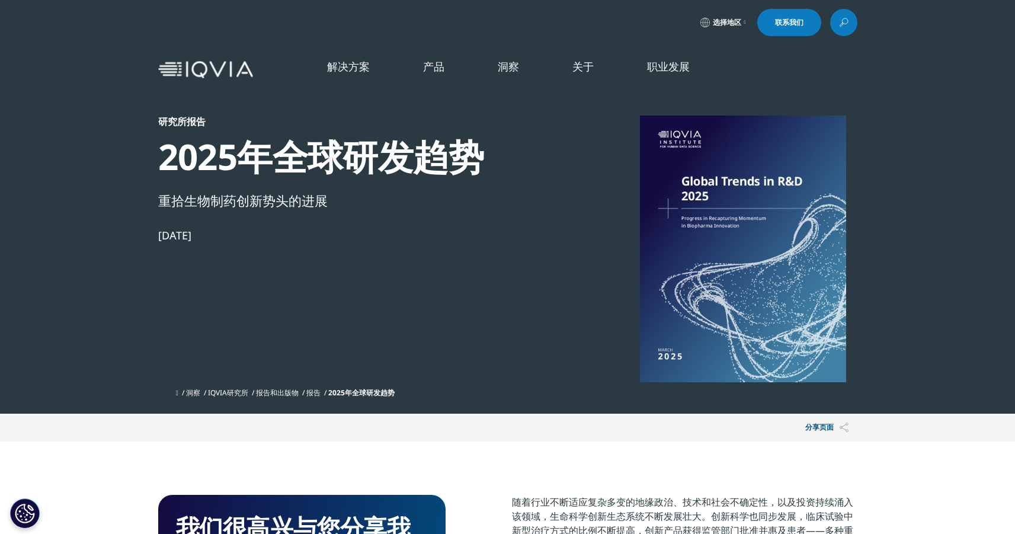
click at [670, 217] on font "AI 患者和 HCP 分析 - 商业化" at bounding box center [658, 216] width 119 height 13
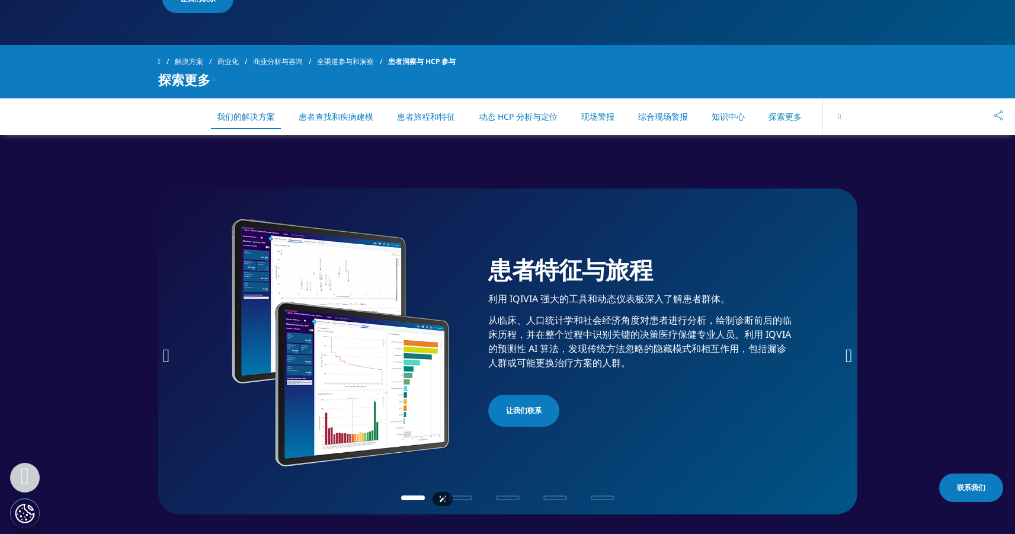
scroll to position [375, 0]
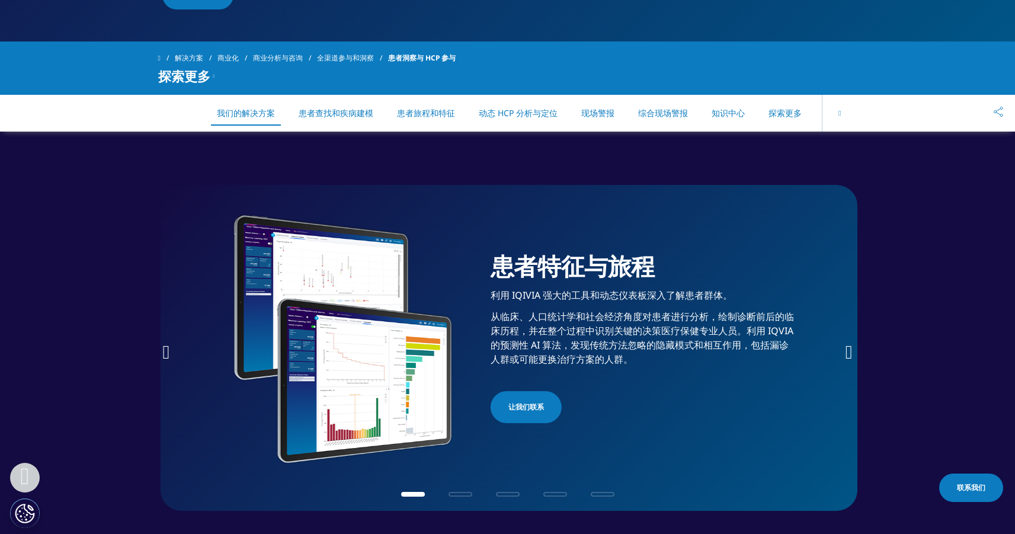
click at [594, 329] on font "从临床、人口统计学和社会经济角度对患者进行分析，绘制诊断前后的临床历程，并在整个过程中识别关键的决策医疗保健专业人员。利用 IQVIA 的预测性 AI 算法，…" at bounding box center [642, 338] width 303 height 56
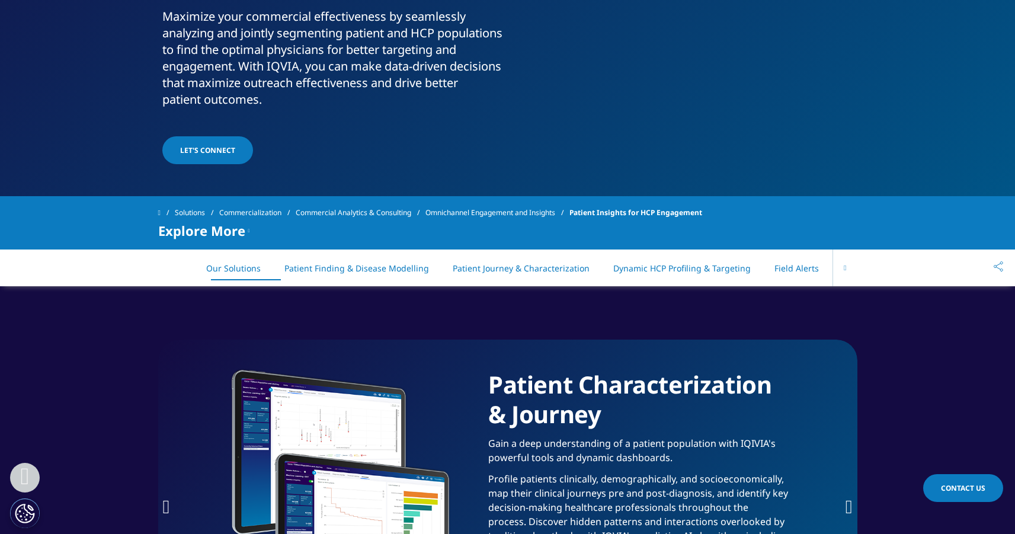
click at [860, 361] on section "INTEGRATED FIELD ALERTS Get the most complete picture of where an HCP is in the…" at bounding box center [507, 502] width 1015 height 433
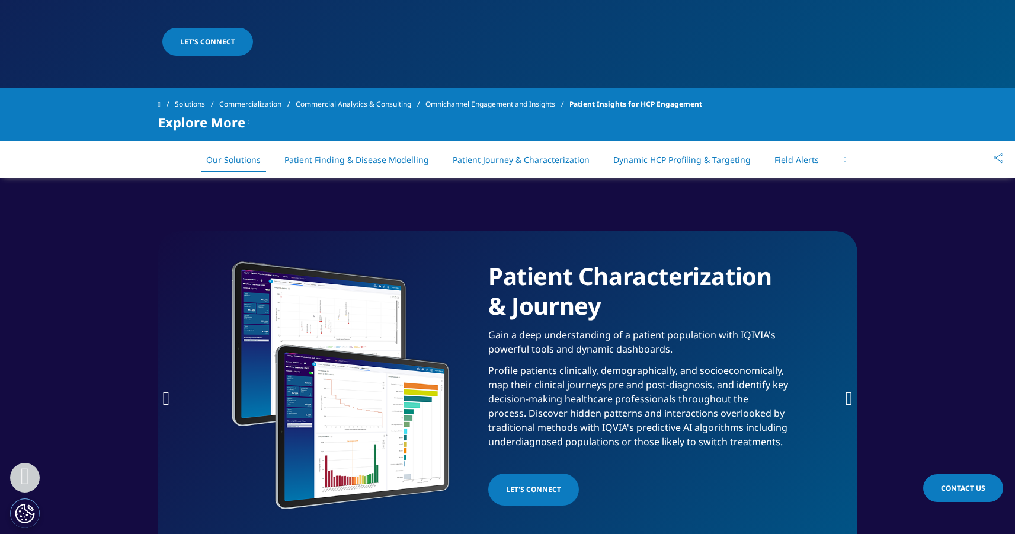
scroll to position [482, 0]
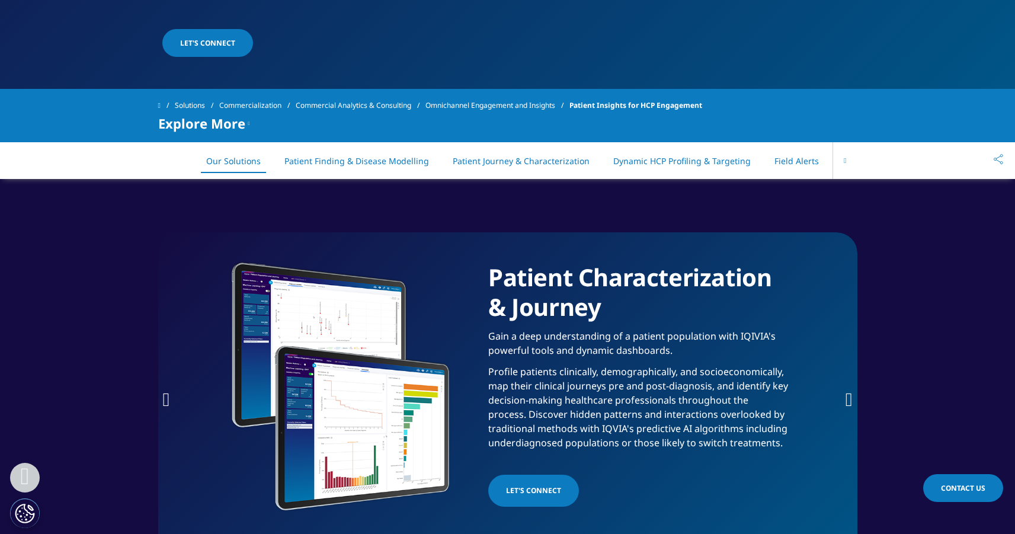
click at [849, 395] on icon "Next slide" at bounding box center [849, 399] width 7 height 19
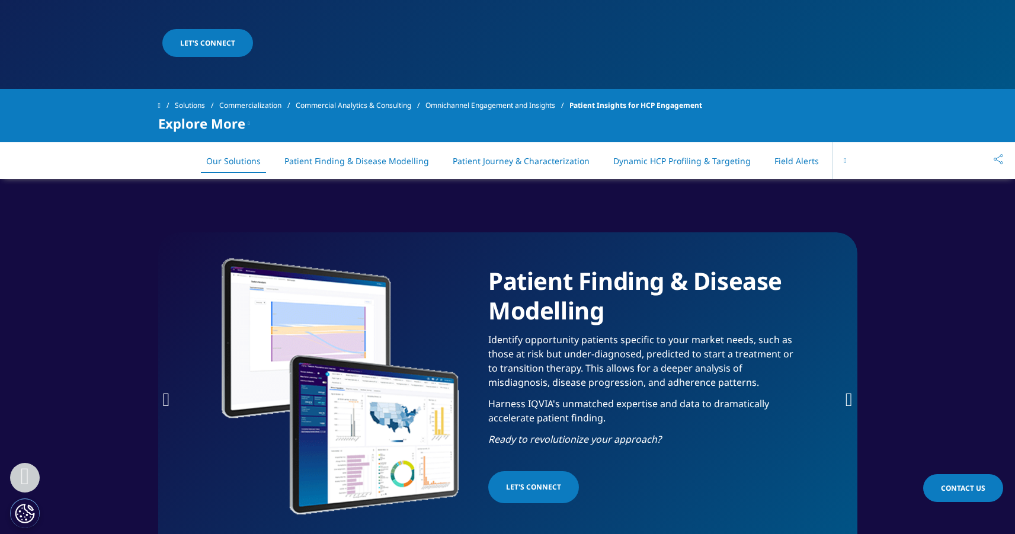
click at [847, 393] on icon "Next slide" at bounding box center [849, 399] width 7 height 19
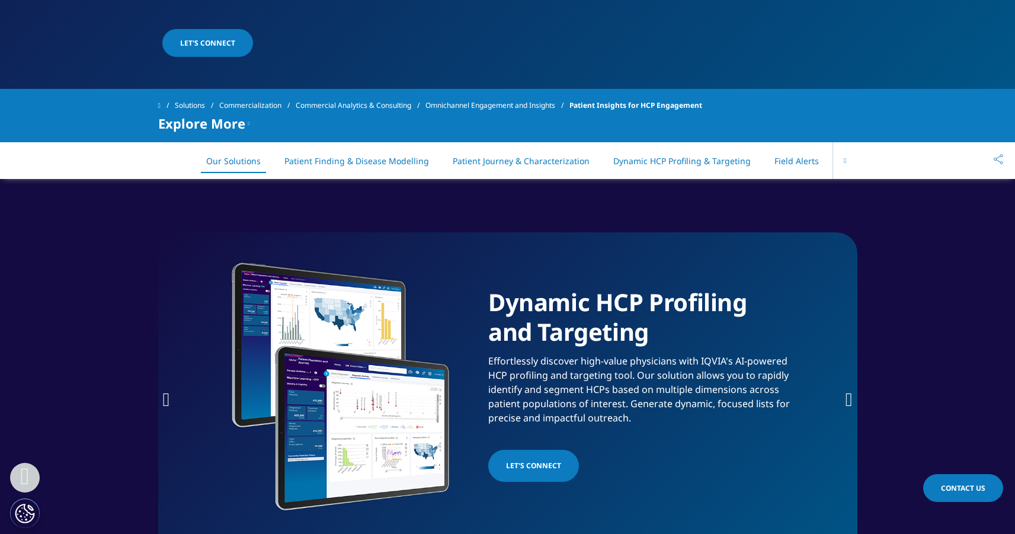
scroll to position [360, 0]
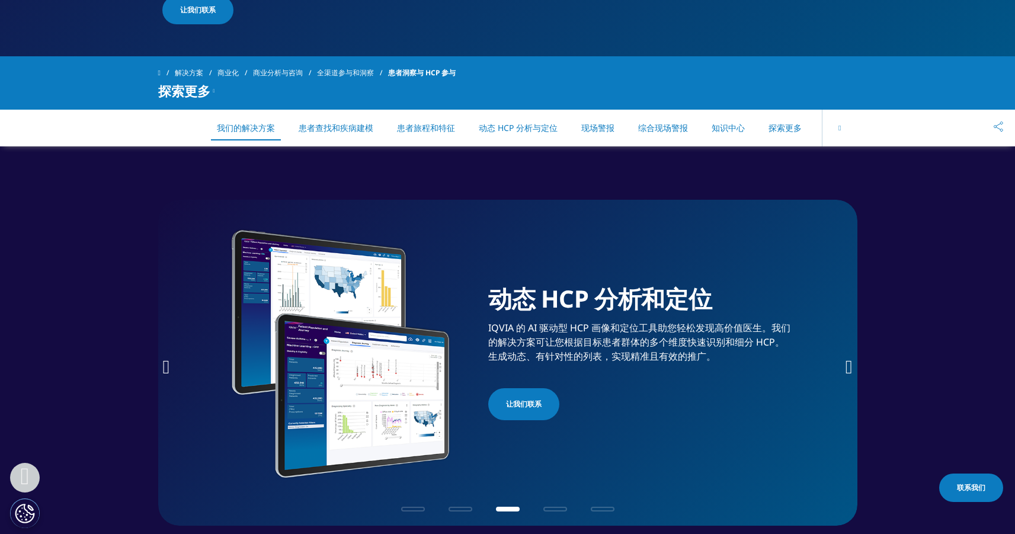
click at [839, 366] on div "动态 HCP 分析和定位 IQVIA 的 AI 驱动型 HCP 画像和定位工具助您轻松发现高价值医生。我们的解决方案可让您根据目标患者群体的多个维度快速识别和…" at bounding box center [507, 363] width 699 height 326
click at [839, 365] on div "动态 HCP 分析和定位 IQVIA 的 AI 驱动型 HCP 画像和定位工具助您轻松发现高价值医生。我们的解决方案可让您根据目标患者群体的多个维度快速识别和…" at bounding box center [507, 363] width 699 height 326
click at [847, 366] on icon "下一张幻灯片" at bounding box center [849, 366] width 7 height 19
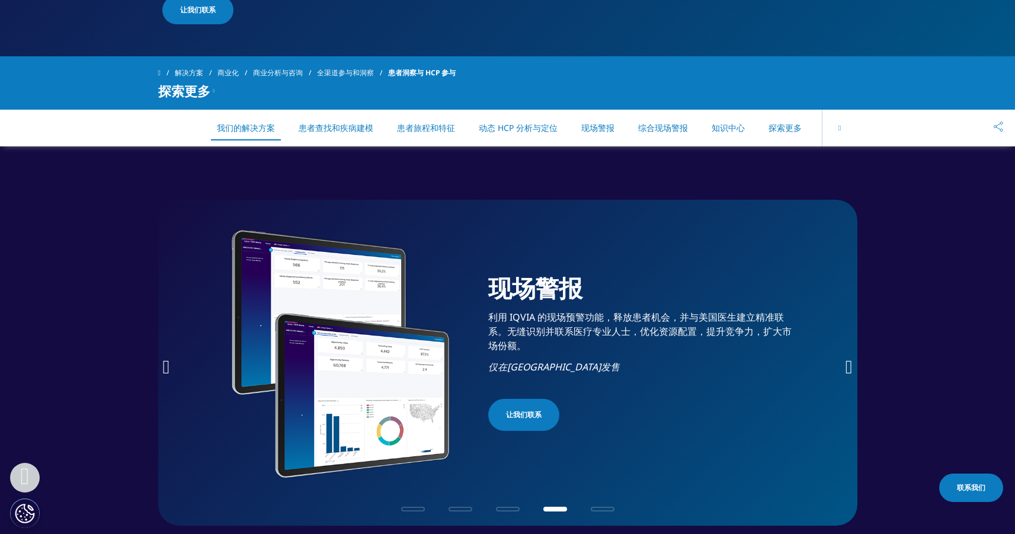
click at [847, 366] on icon "下一张幻灯片" at bounding box center [849, 366] width 7 height 19
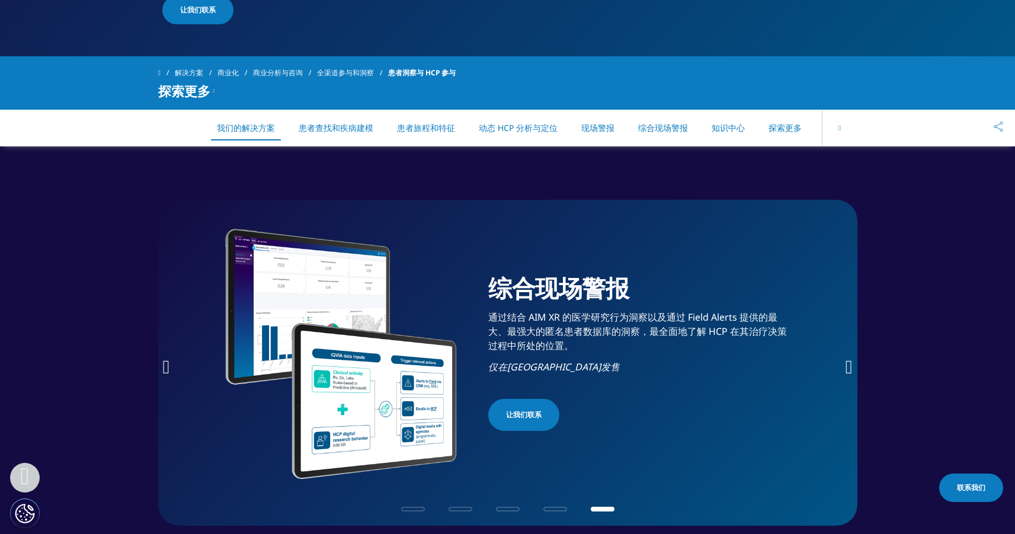
click at [847, 364] on icon "下一张幻灯片" at bounding box center [849, 366] width 7 height 19
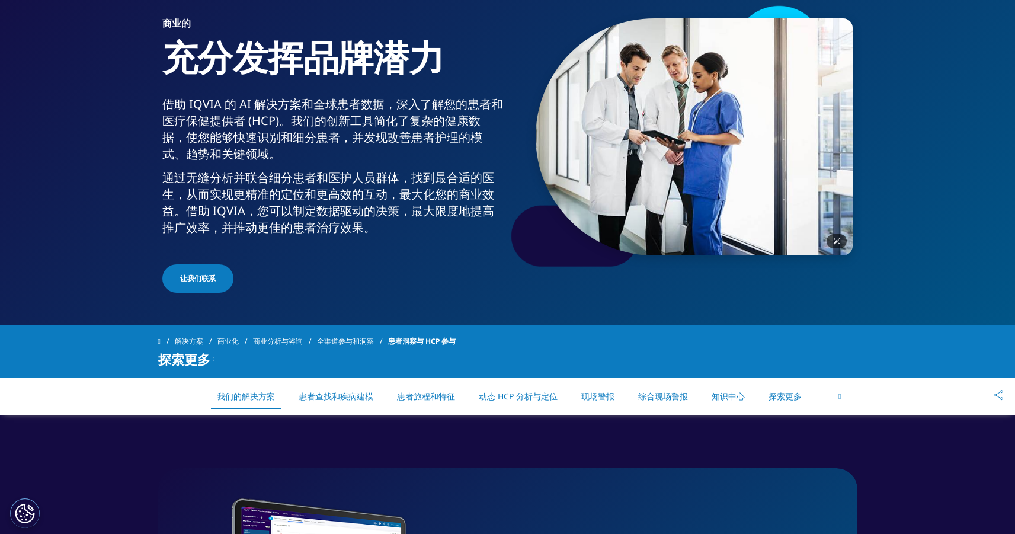
scroll to position [0, 0]
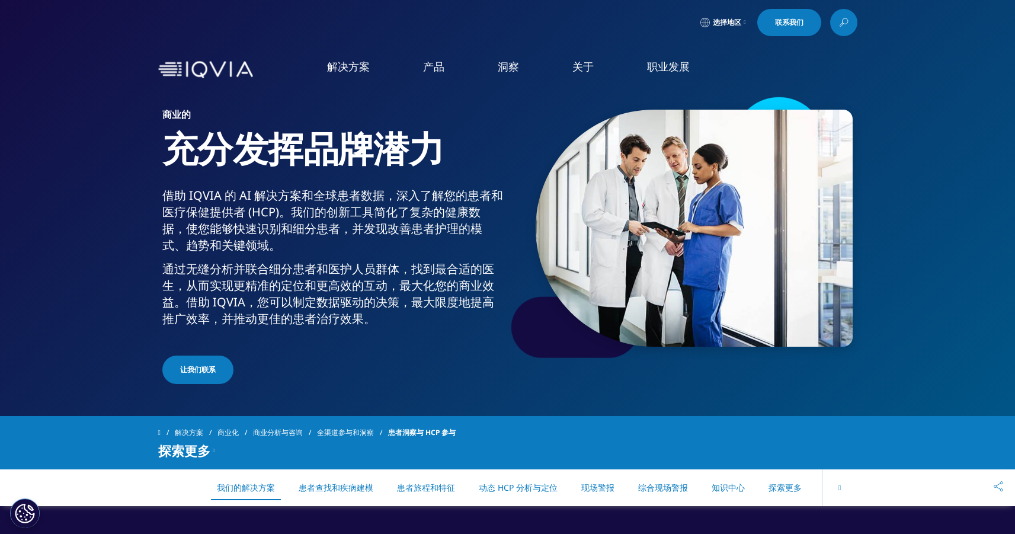
click at [647, 124] on font "现实世界的产品" at bounding box center [636, 125] width 75 height 14
click at [645, 146] on font "健康数据应用和人工智能" at bounding box center [651, 149] width 104 height 13
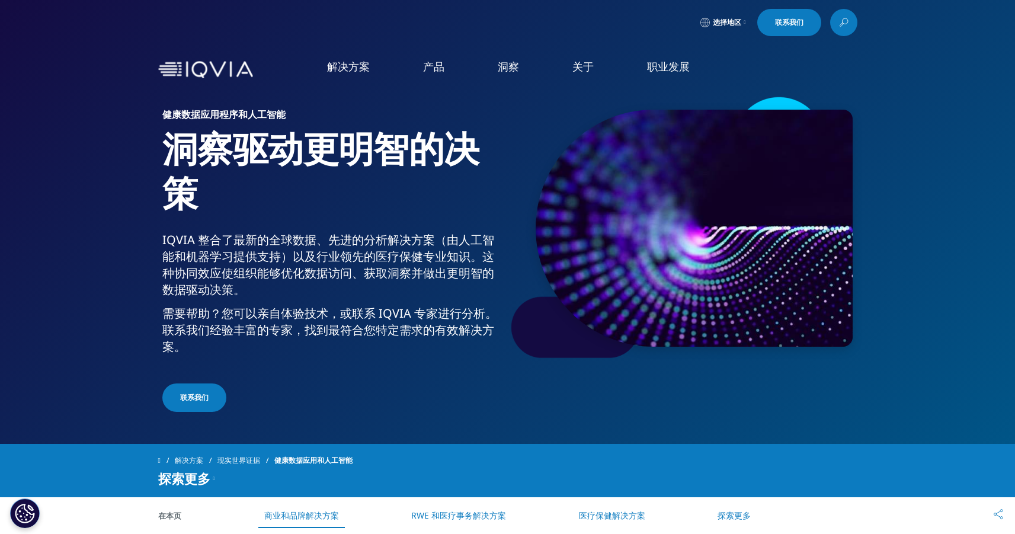
click at [649, 241] on font "人工智能患者和提供者分析 - 医疗事务" at bounding box center [678, 239] width 159 height 13
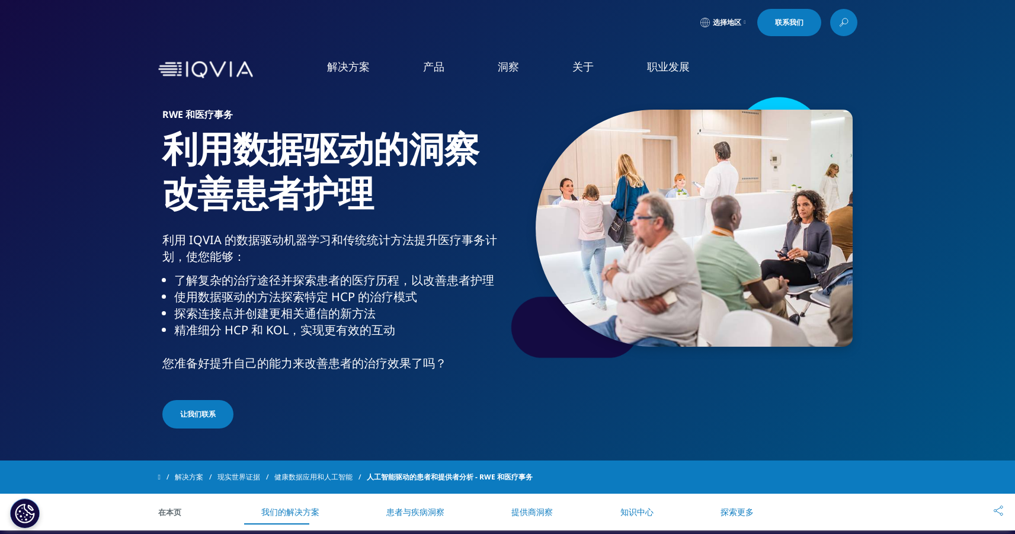
click at [683, 257] on font "人工智能患者和 HCP 分析 - 医疗保健​" at bounding box center [676, 261] width 155 height 13
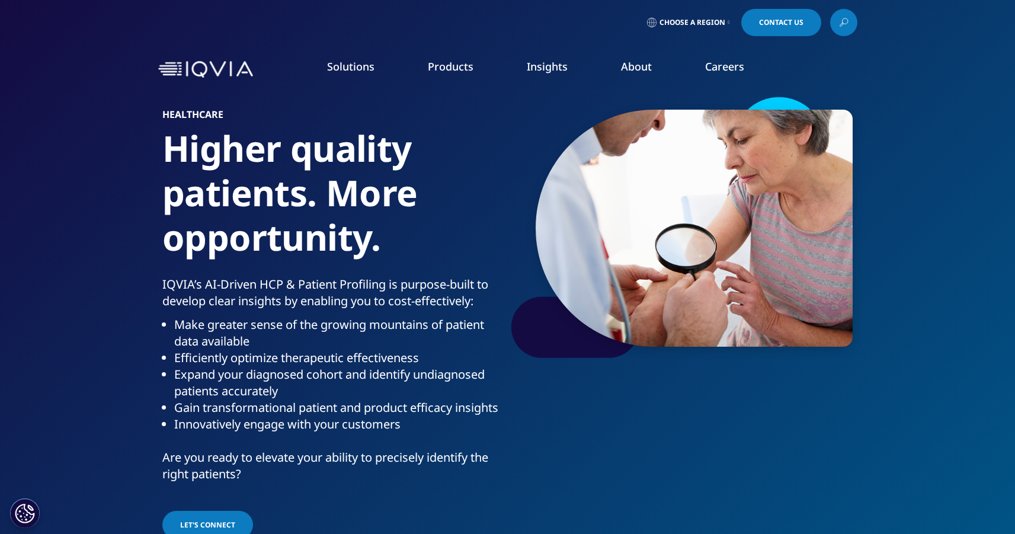
click at [657, 212] on link "AI Patient & HCP Profiling- Commercial" at bounding box center [690, 214] width 183 height 13
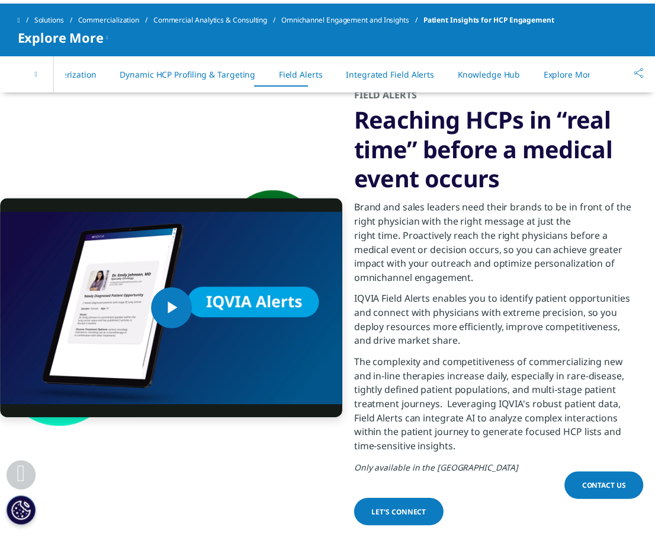
scroll to position [0, 371]
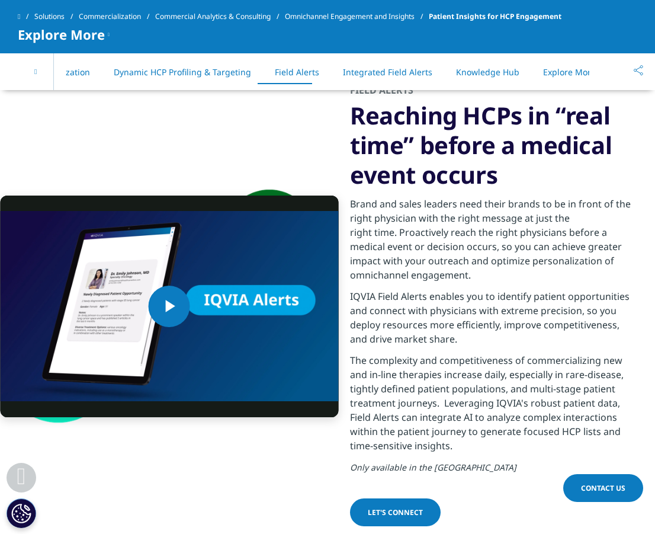
click at [562, 220] on p "Brand and sales leaders need their brands to be in front of the right physician…" at bounding box center [493, 243] width 287 height 92
click at [585, 197] on p "Brand and sales leaders need their brands to be in front of the right physician…" at bounding box center [493, 243] width 287 height 92
click at [591, 197] on p "Brand and sales leaders need their brands to be in front of the right physician…" at bounding box center [493, 243] width 287 height 92
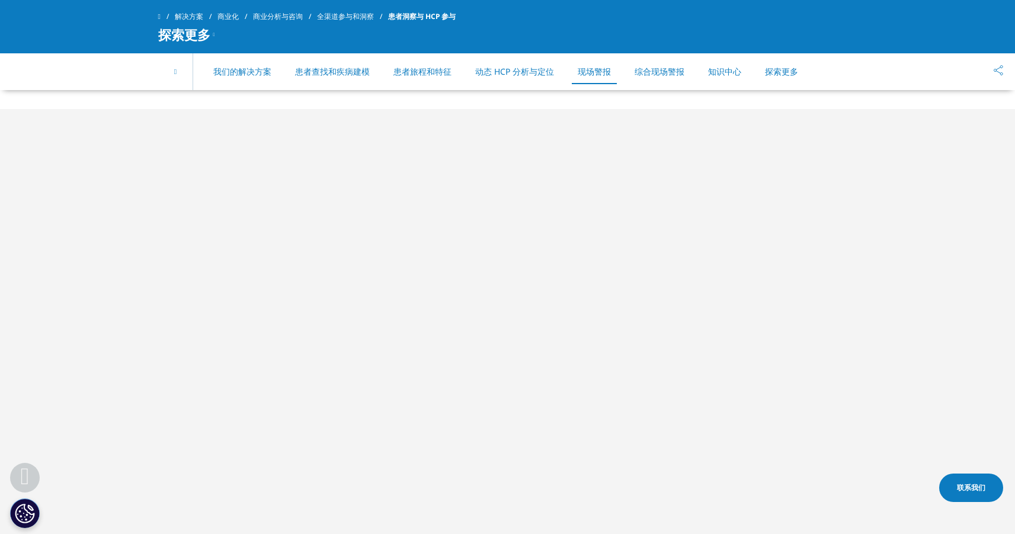
scroll to position [3589, 0]
click at [911, 159] on div at bounding box center [507, 327] width 1015 height 434
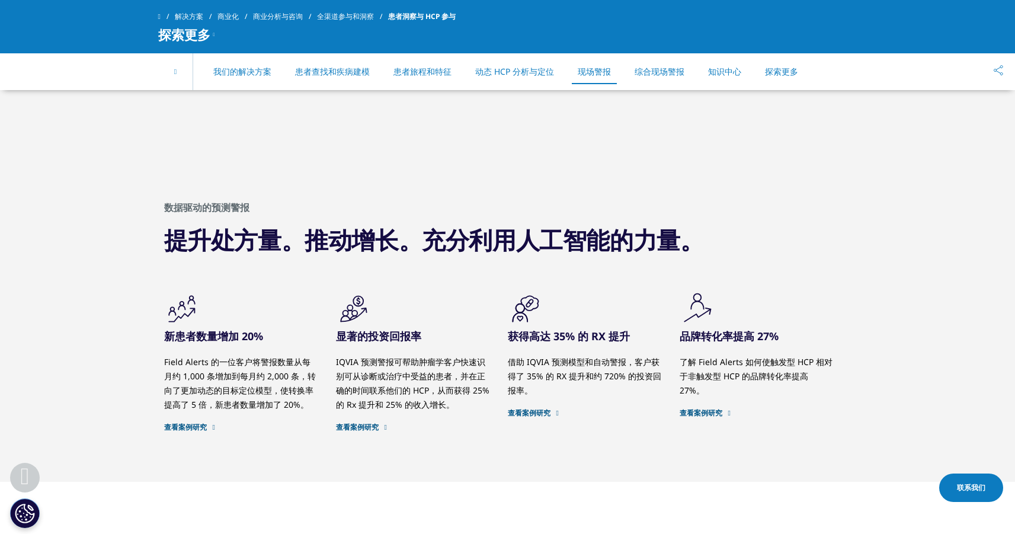
scroll to position [3991, 0]
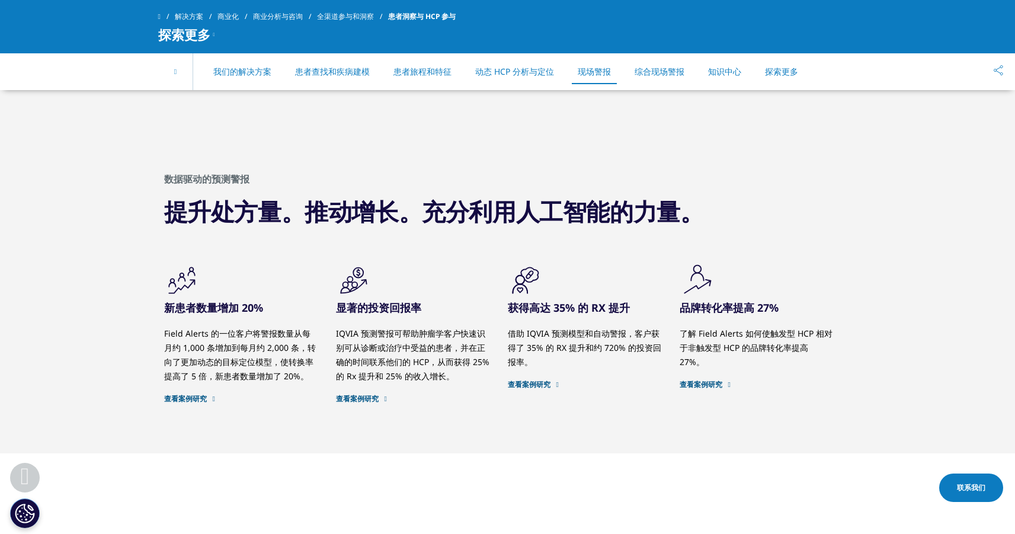
click at [887, 287] on div "数据驱动的预测警报 提升处方量。推动增长。充分利用人工智能的力量。 .cls-1{fill:#231f20;} 新患者数量增加 20%" at bounding box center [507, 298] width 1015 height 310
click at [198, 393] on font "查看案例研究" at bounding box center [185, 398] width 43 height 10
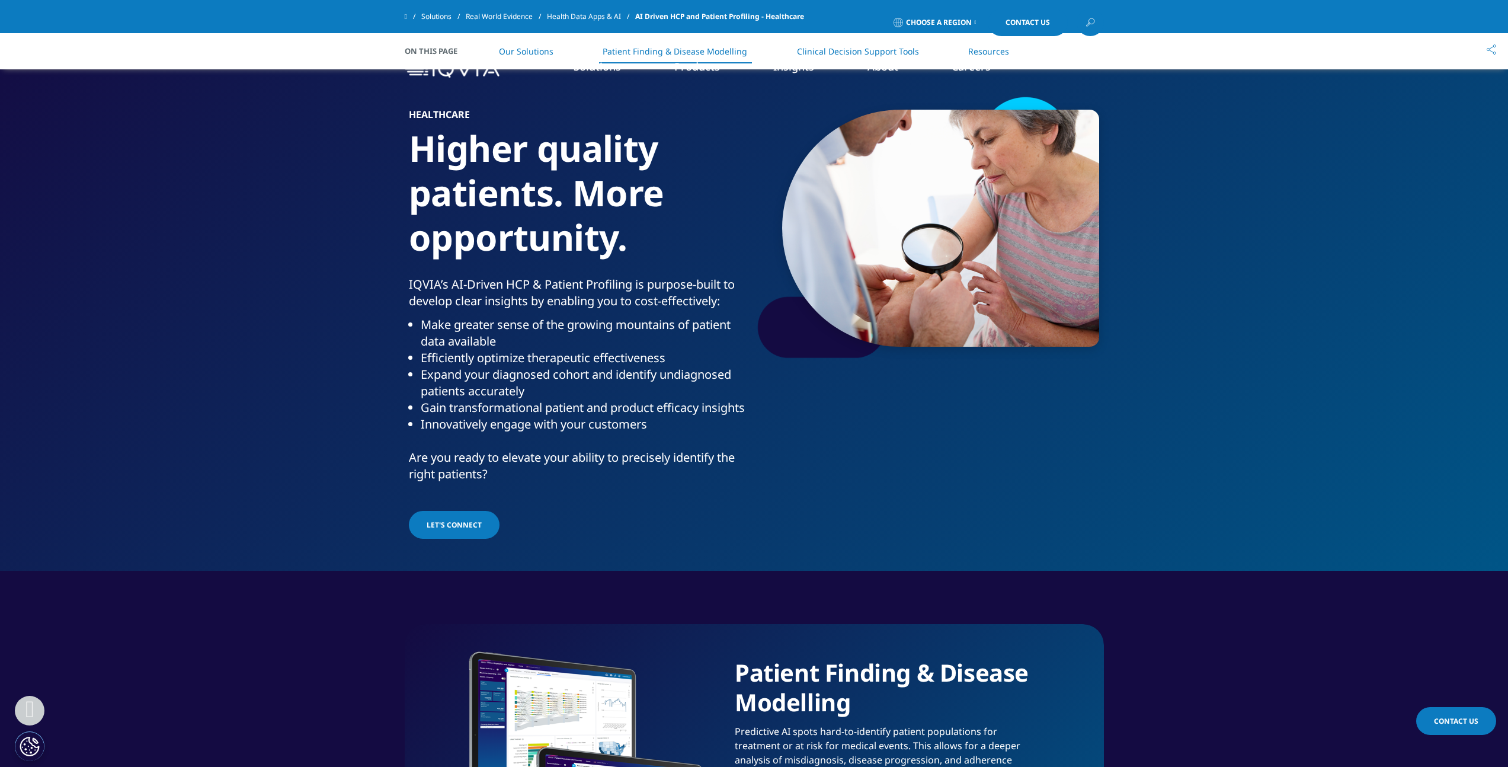
scroll to position [1234, 0]
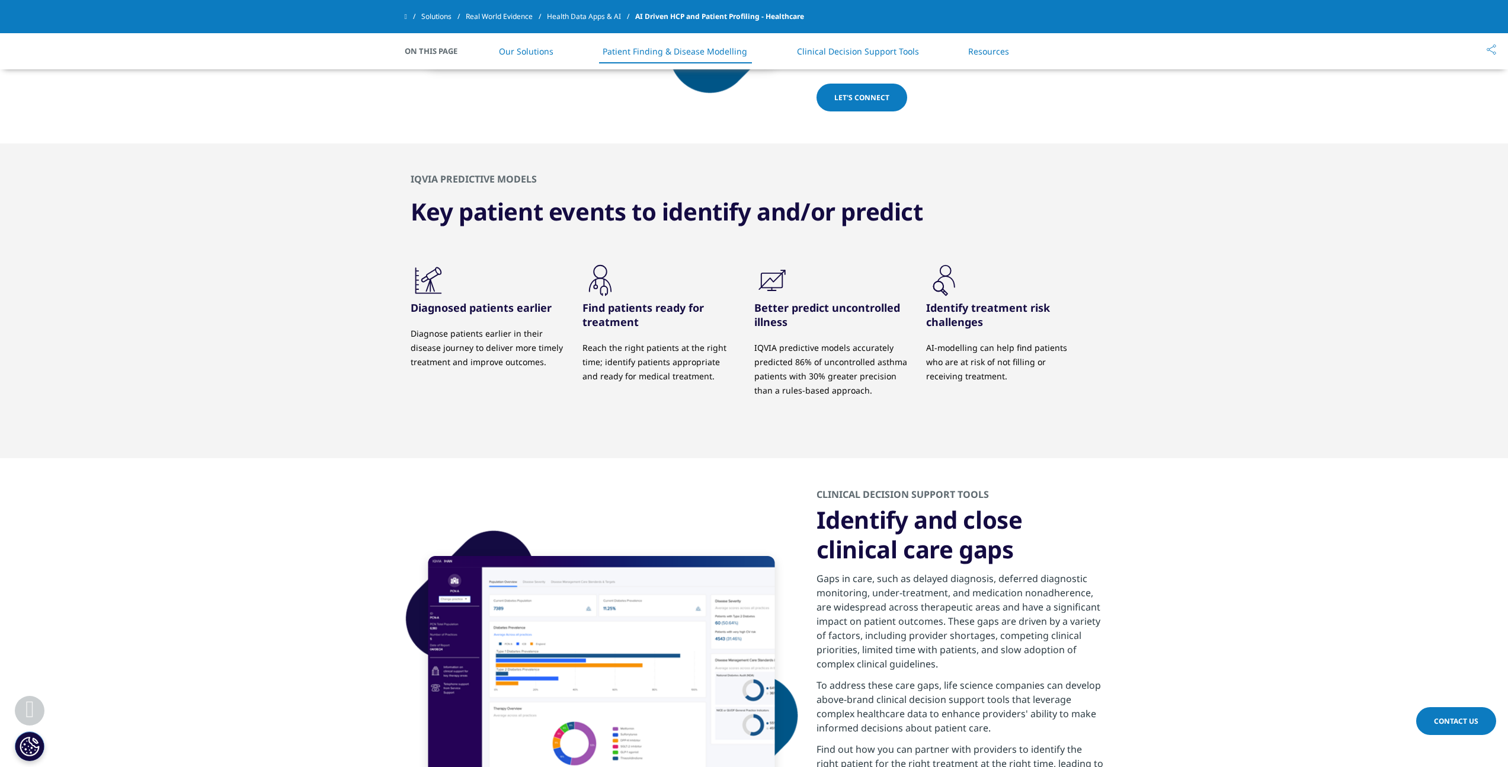
click at [872, 366] on p "IQVIA predictive models accurately predicted 86% of uncontrolled asthma patient…" at bounding box center [831, 369] width 154 height 57
click at [868, 296] on div ".cls-1{fill:#231f20;}" at bounding box center [831, 282] width 154 height 38
click at [867, 268] on div ".cls-1{fill:#231f20;}" at bounding box center [831, 282] width 154 height 38
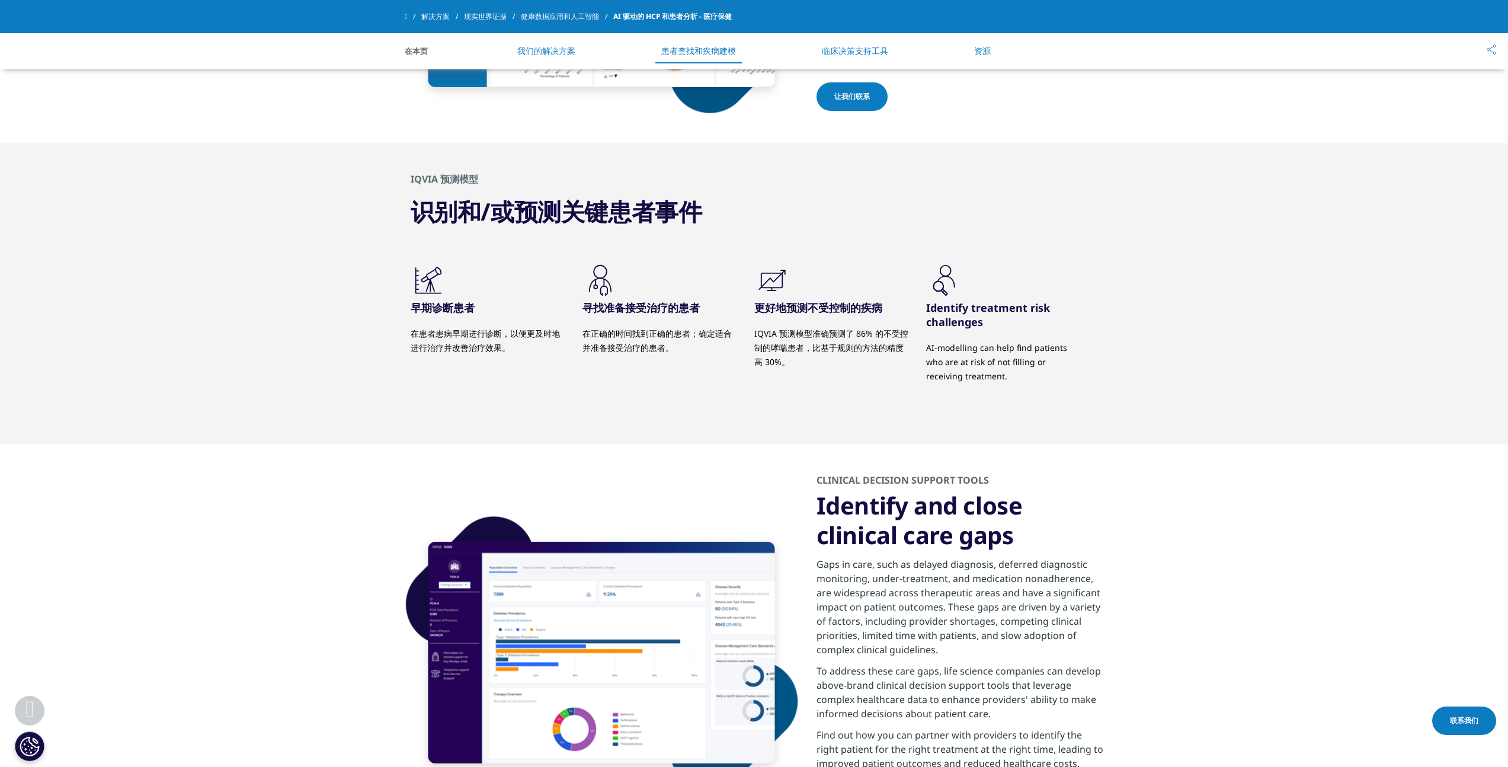
click at [1172, 276] on div "IQVIA 预测模型 识别和/或预测关键患者事件 .cls-1{fill:#231f20;} 早期诊断患者" at bounding box center [754, 293] width 1508 height 300
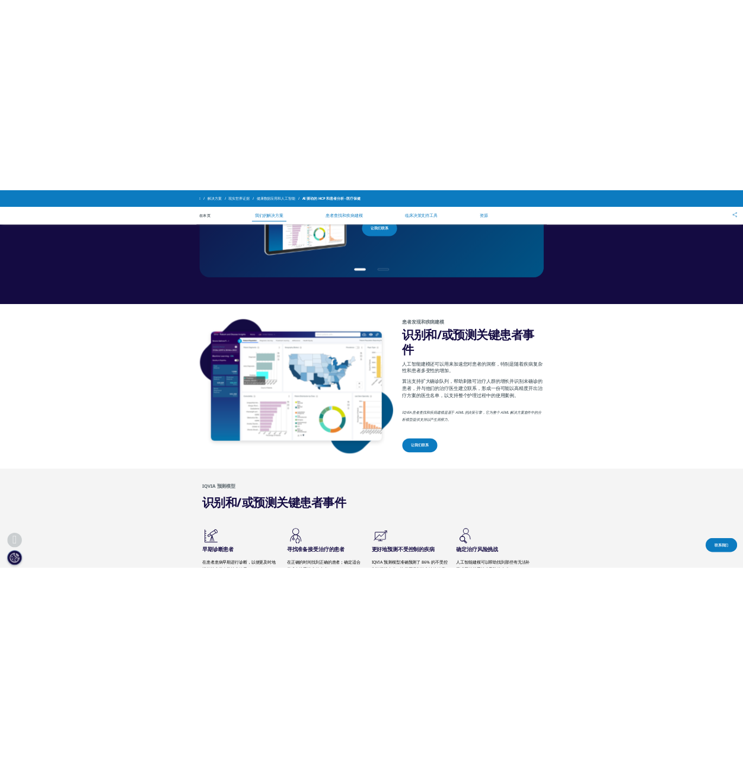
scroll to position [690, 0]
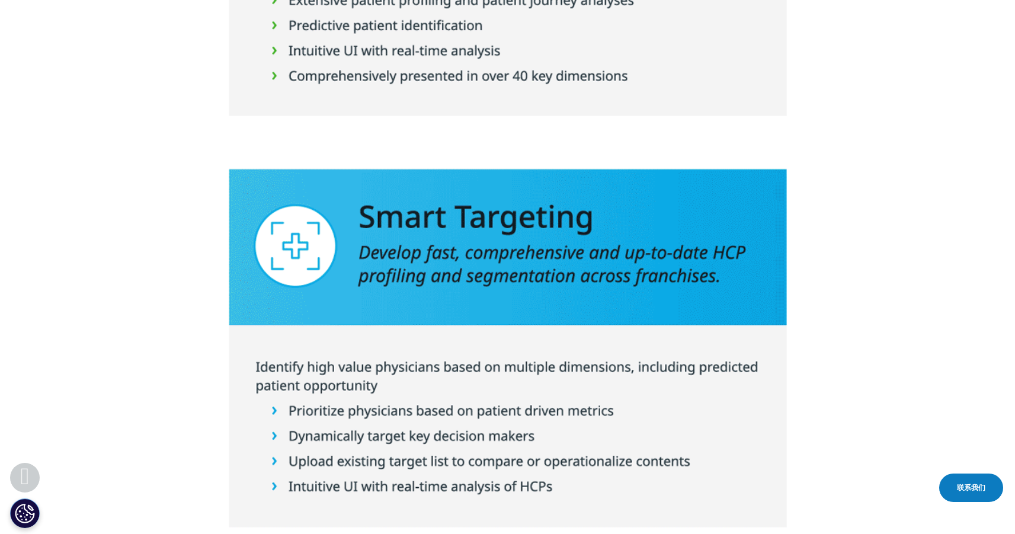
scroll to position [1996, 0]
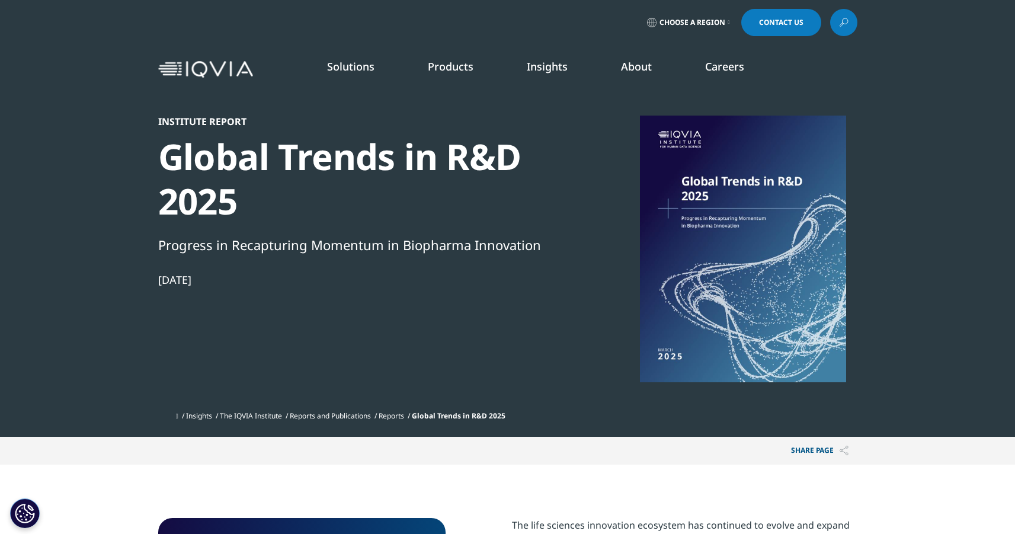
scroll to position [8, 0]
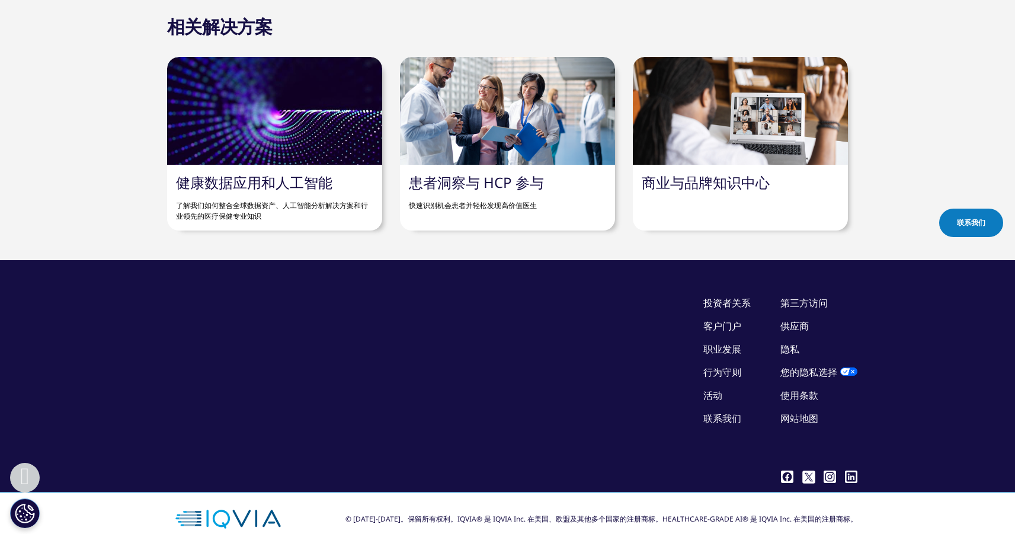
scroll to position [1658, 0]
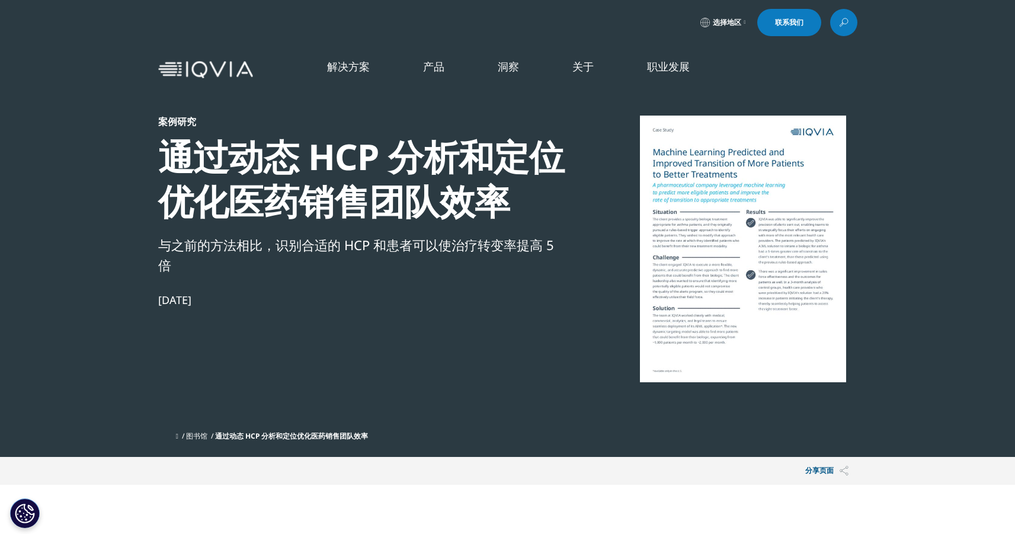
scroll to position [444, 699]
click at [104, 212] on font "IQVIA AI助手" at bounding box center [90, 206] width 56 height 13
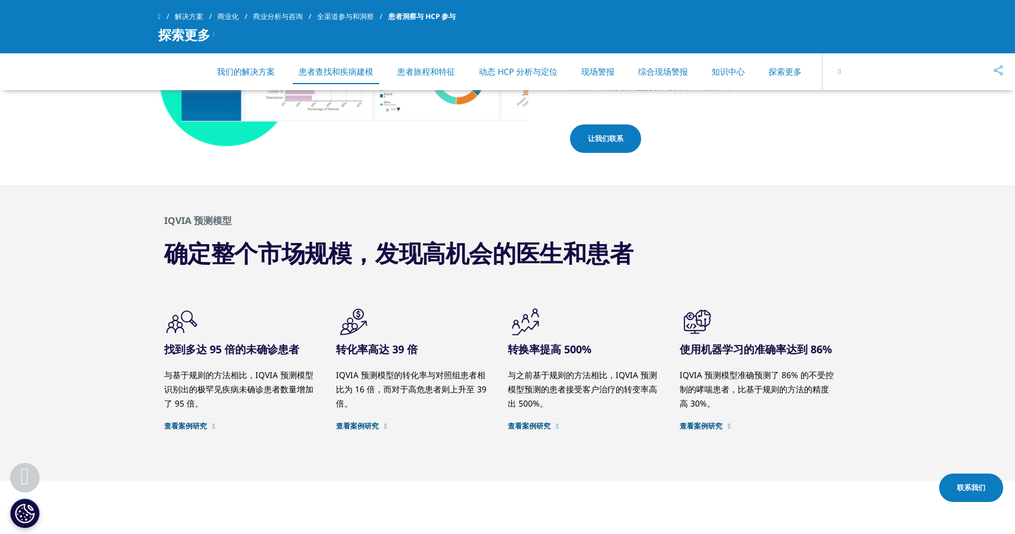
scroll to position [1102, 0]
click at [802, 244] on div "确定整个市场规模，发现高机会的医生和患者" at bounding box center [507, 253] width 687 height 30
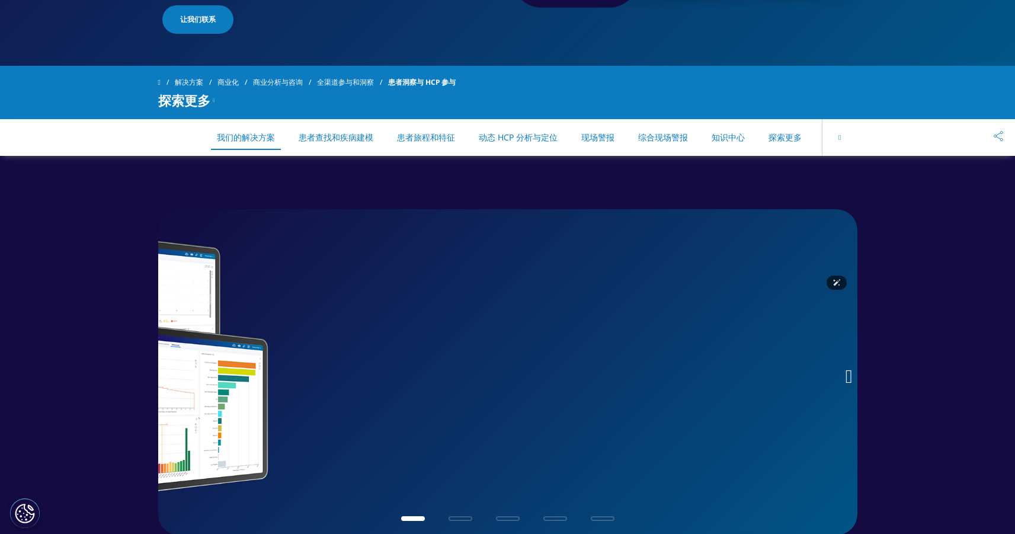
scroll to position [386, 0]
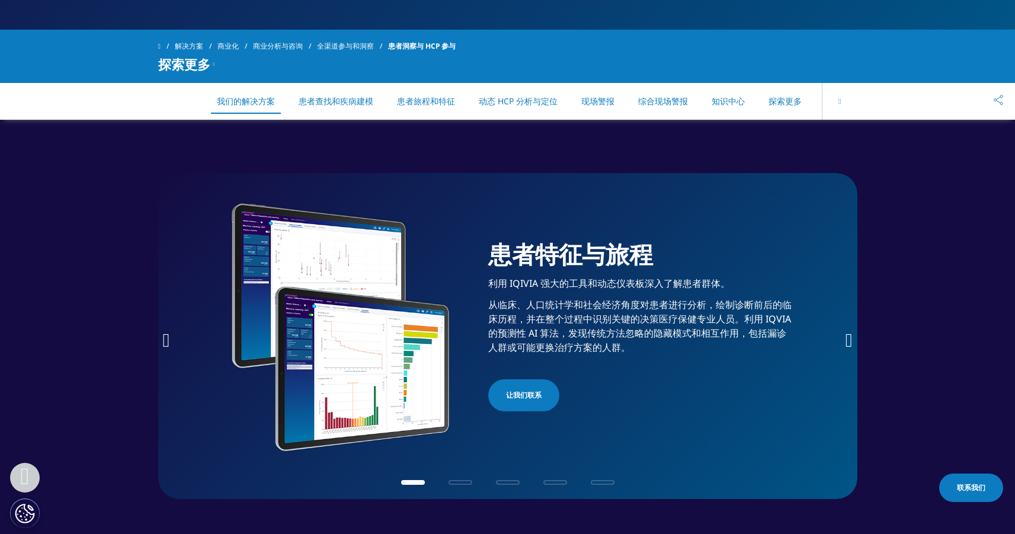
click at [507, 481] on span "转到幻灯片 3" at bounding box center [508, 482] width 24 height 5
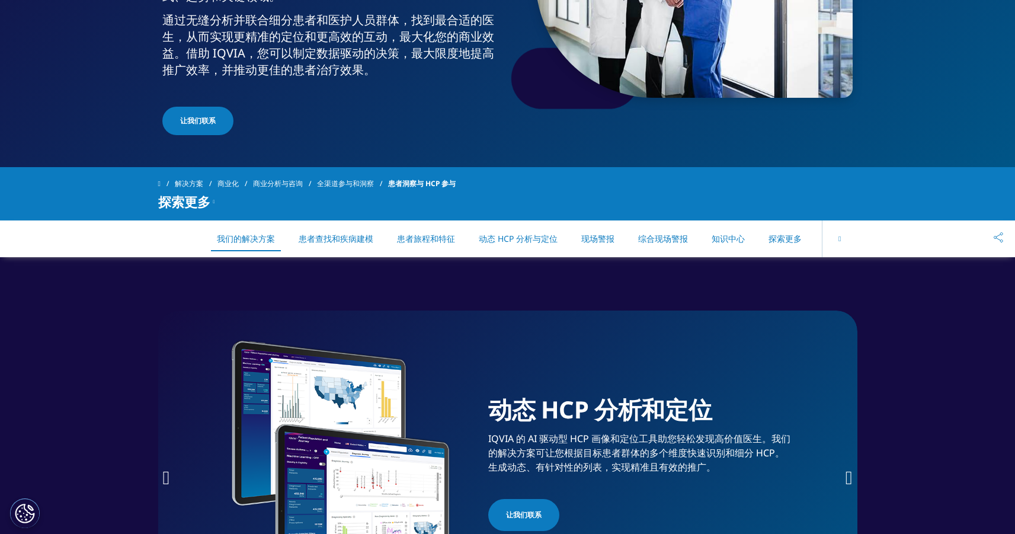
scroll to position [0, 0]
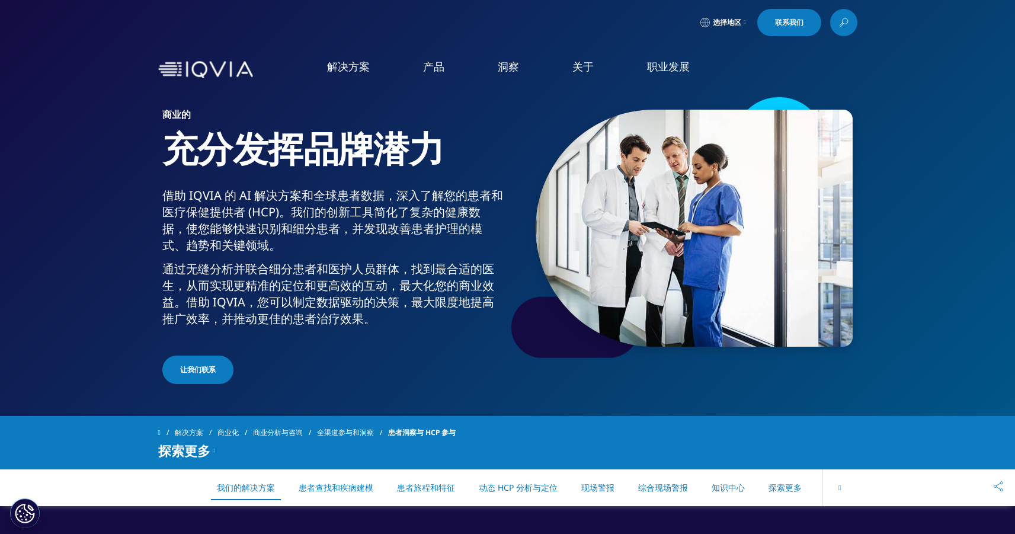
click at [414, 272] on font "通过无缝分析并联合细分患者和医护人员群体，找到最合适的医生，从而实现更精准的定位和更高效的互动，最大化您的商业效益。借助 IQVIA，您可以制定数据驱动的决策…" at bounding box center [328, 294] width 332 height 66
click at [73, 287] on li "技术" at bounding box center [146, 285] width 193 height 23
click at [578, 313] on link "技术概述" at bounding box center [616, 312] width 180 height 32
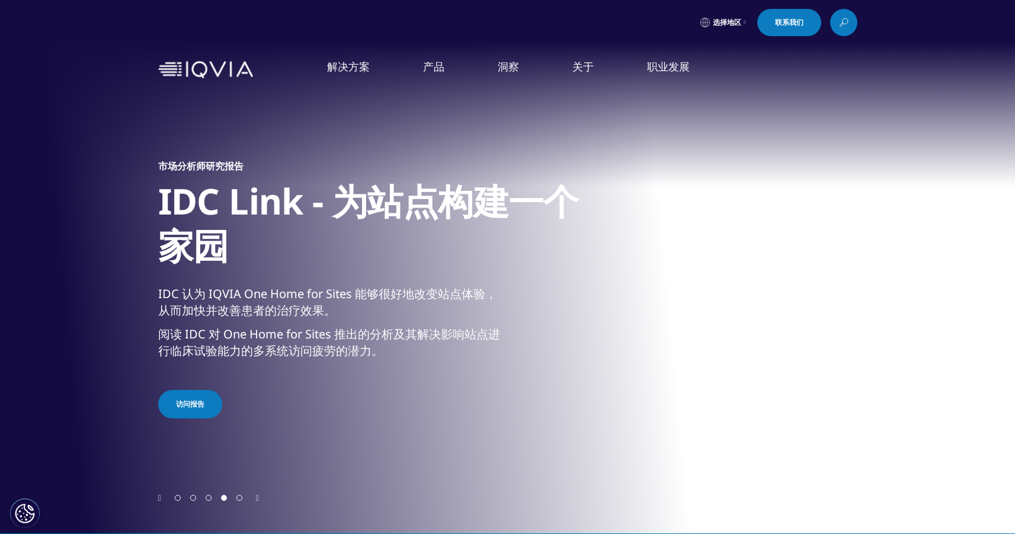
click at [118, 184] on font "IQVIA医疗级AI®" at bounding box center [97, 183] width 71 height 13
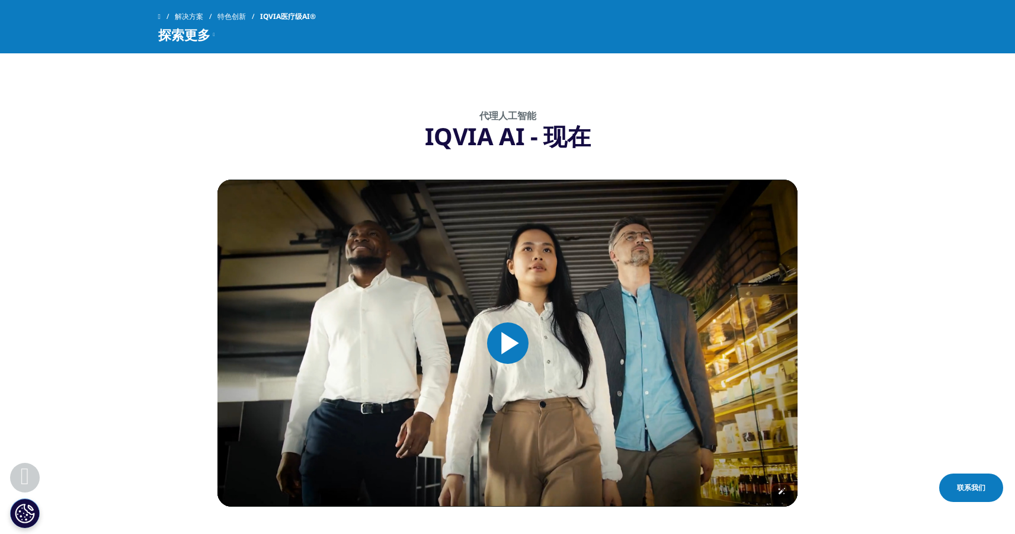
scroll to position [1124, 0]
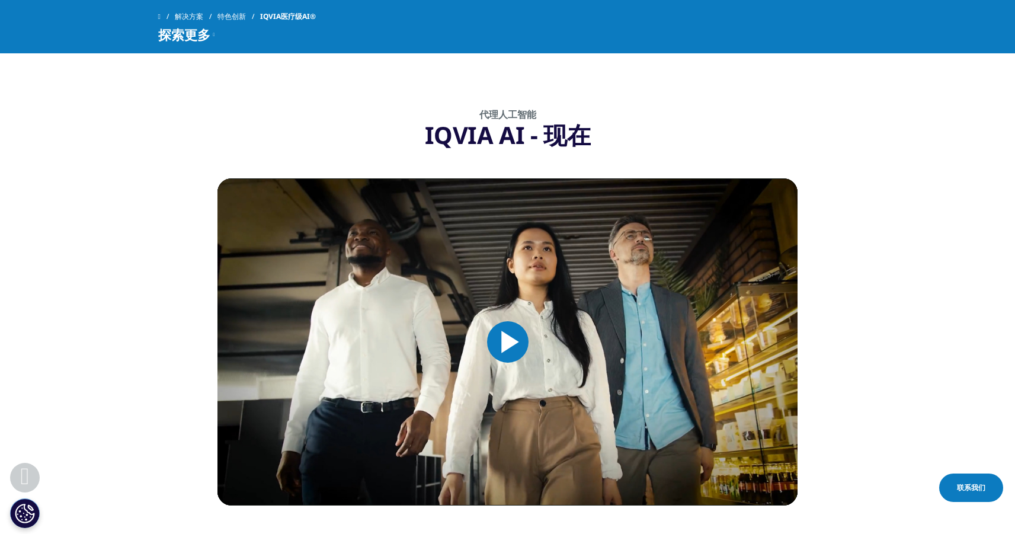
click at [508, 342] on span "Video Player" at bounding box center [508, 342] width 0 height 0
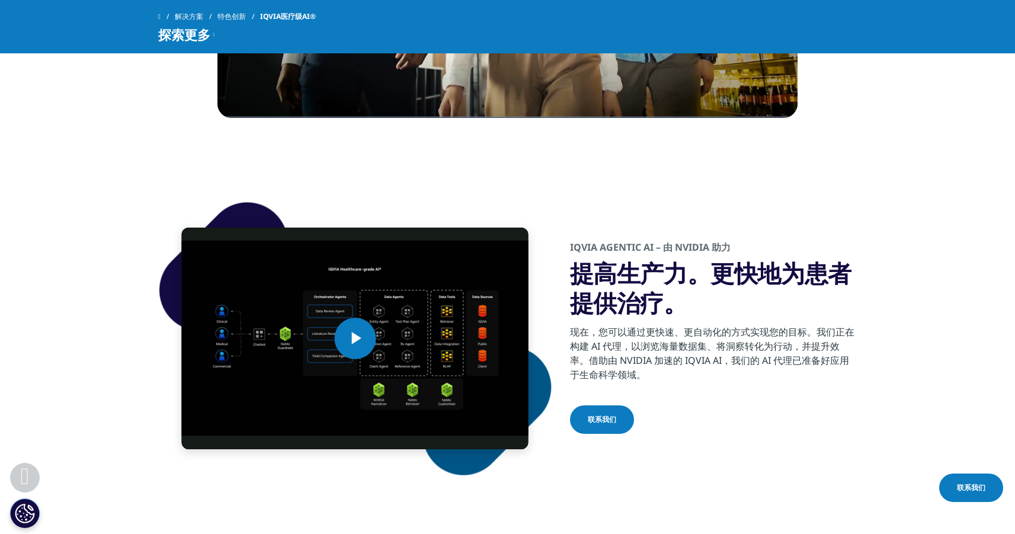
scroll to position [1580, 0]
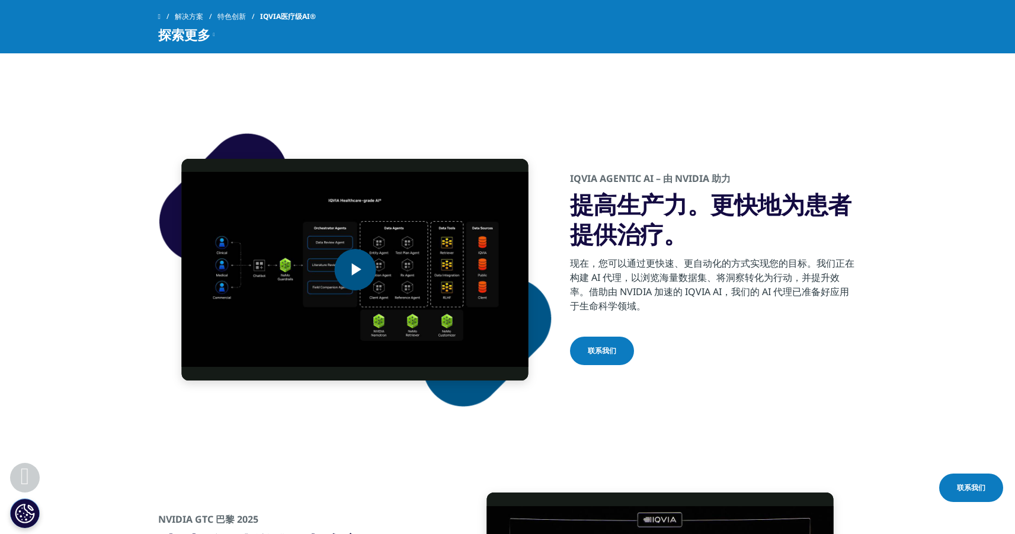
click at [355, 270] on span "Video Player" at bounding box center [355, 270] width 0 height 0
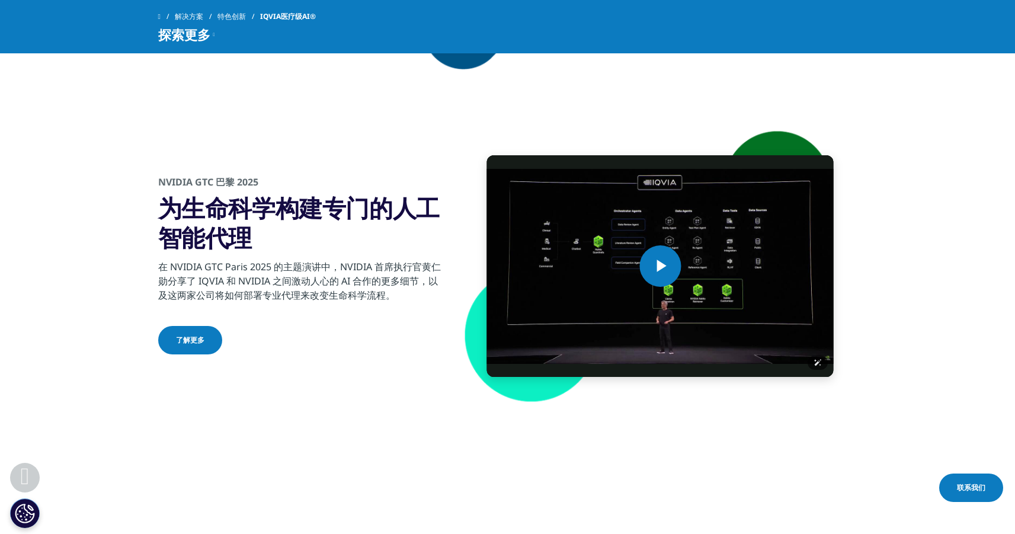
scroll to position [1962, 0]
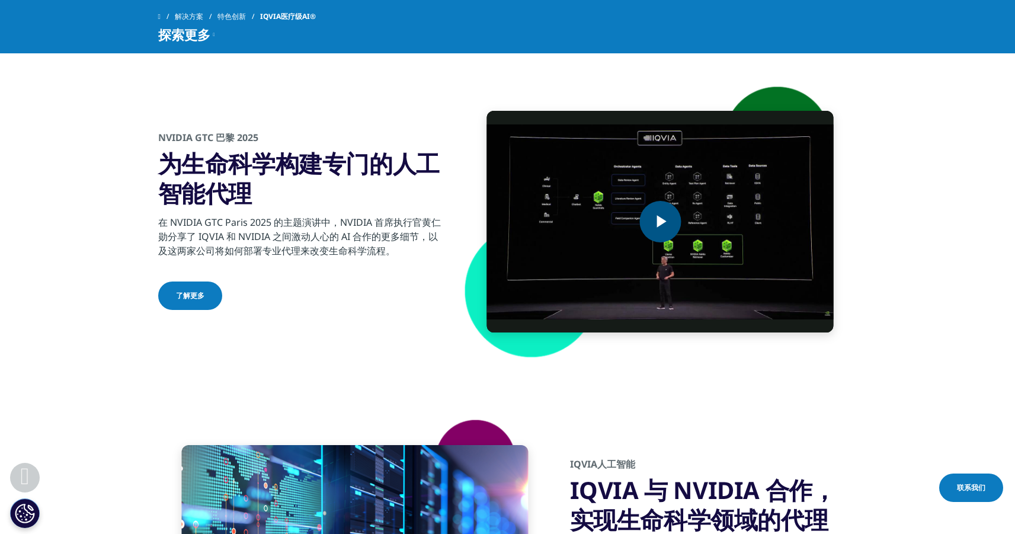
click at [660, 222] on span "Video Player" at bounding box center [660, 222] width 0 height 0
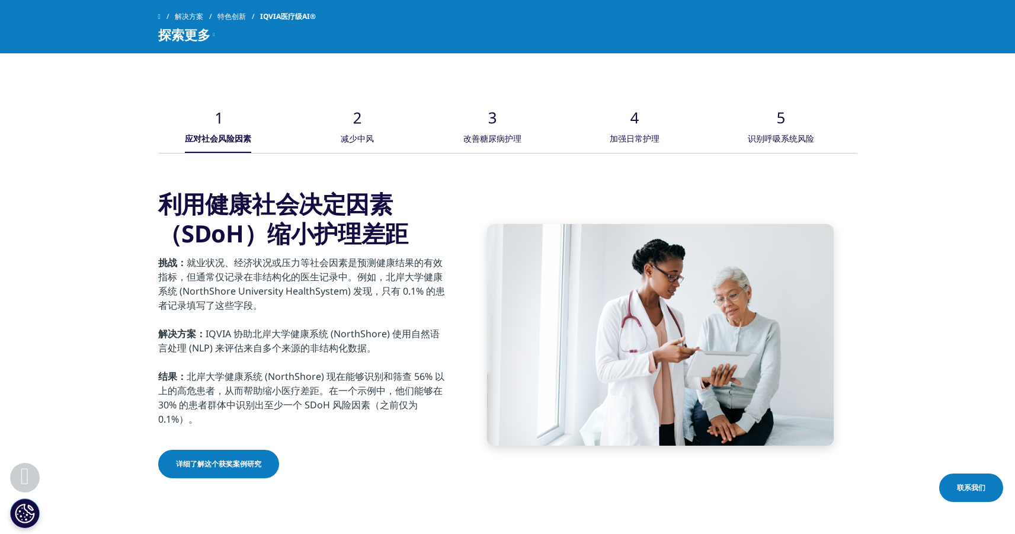
scroll to position [4363, 0]
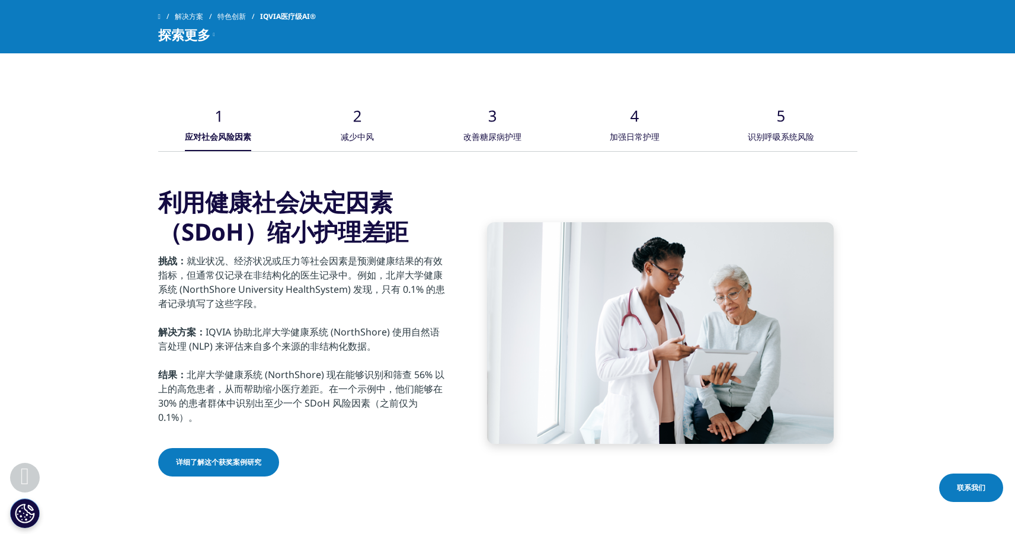
click at [353, 131] on font "减少中风" at bounding box center [357, 136] width 33 height 11
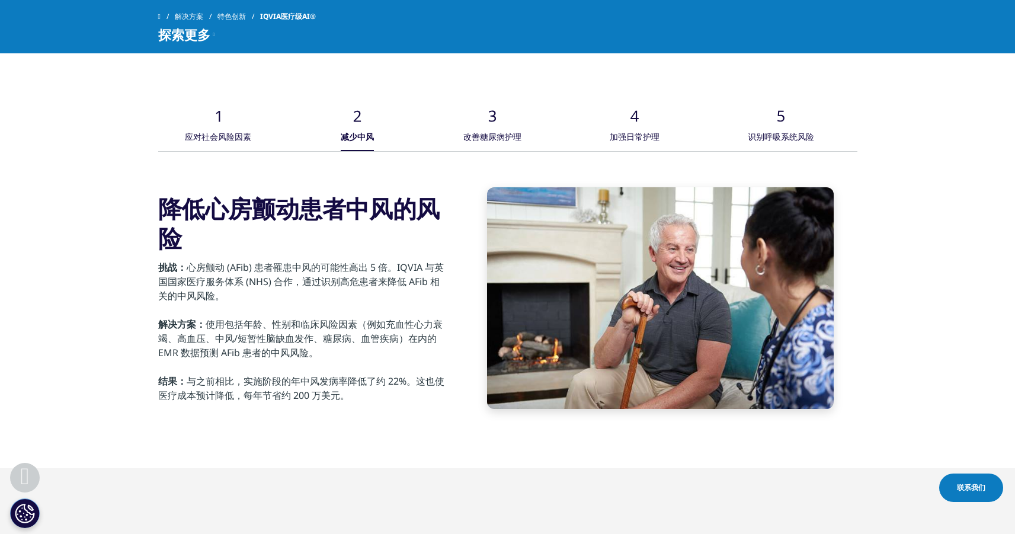
click at [514, 131] on font "改善糖尿病护理" at bounding box center [492, 136] width 58 height 11
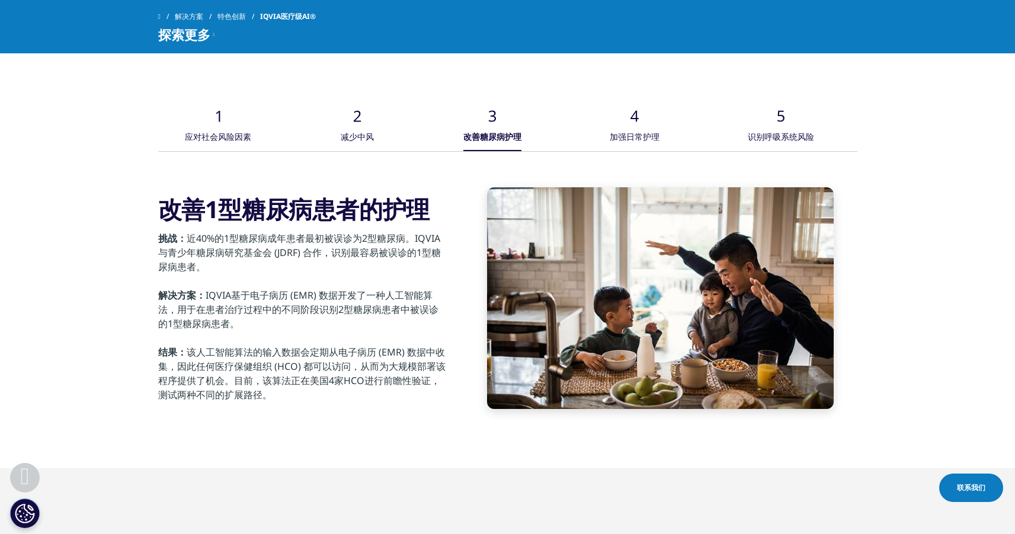
click at [671, 127] on div ".cls-1{fill:#caced0;} 应对社会风险因素 .cls-1{fill:#caced0;} 减少中风 .cls-1{fill:#caced0;}" at bounding box center [507, 119] width 699 height 64
click at [639, 131] on font "加强日常护理" at bounding box center [635, 136] width 50 height 11
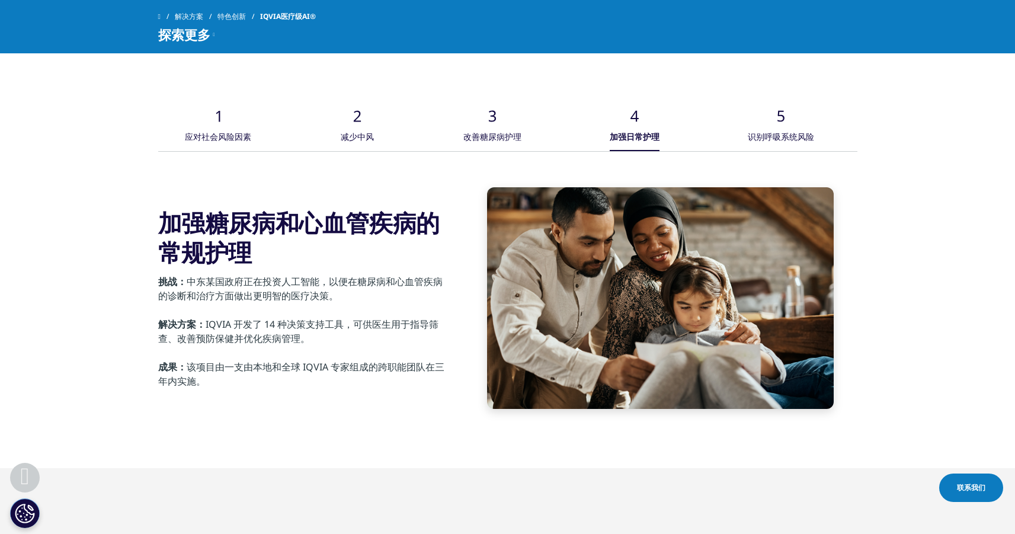
click at [799, 125] on div "识别呼吸系统风险" at bounding box center [781, 138] width 66 height 26
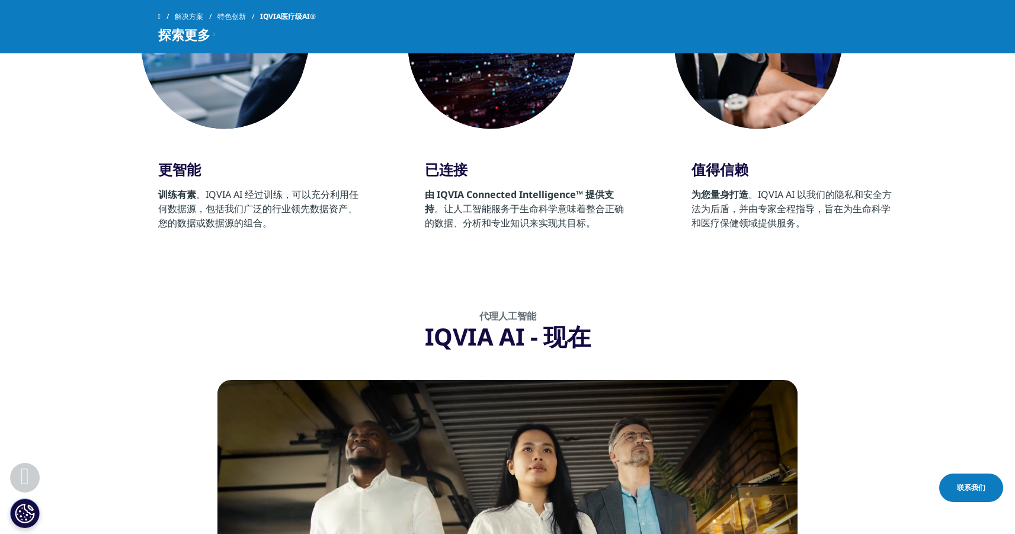
scroll to position [923, 0]
click at [530, 196] on font "由 IQVIA Connected Intelligence™ 提供支持" at bounding box center [519, 200] width 189 height 27
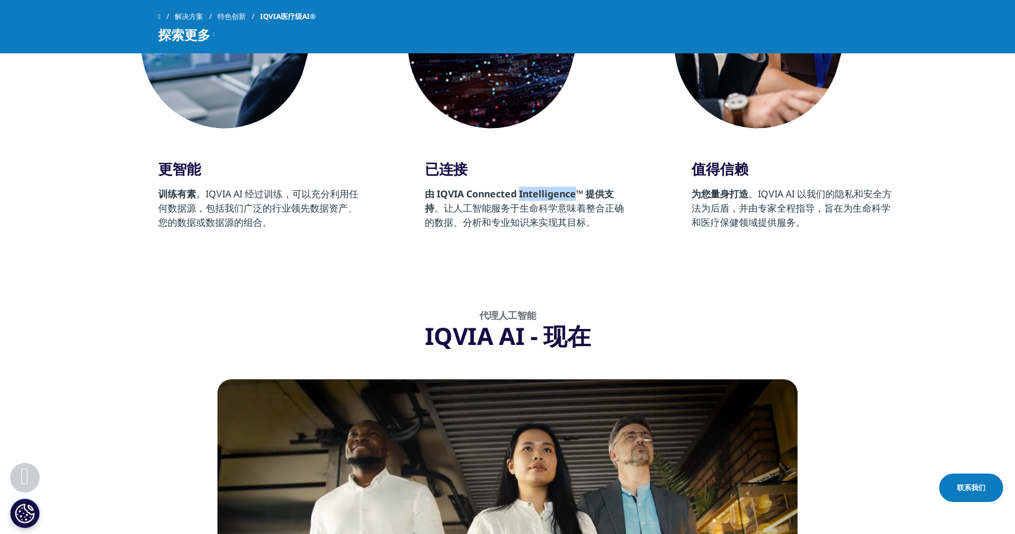
click at [530, 196] on font "由 IQVIA Connected Intelligence™ 提供支持" at bounding box center [519, 200] width 189 height 27
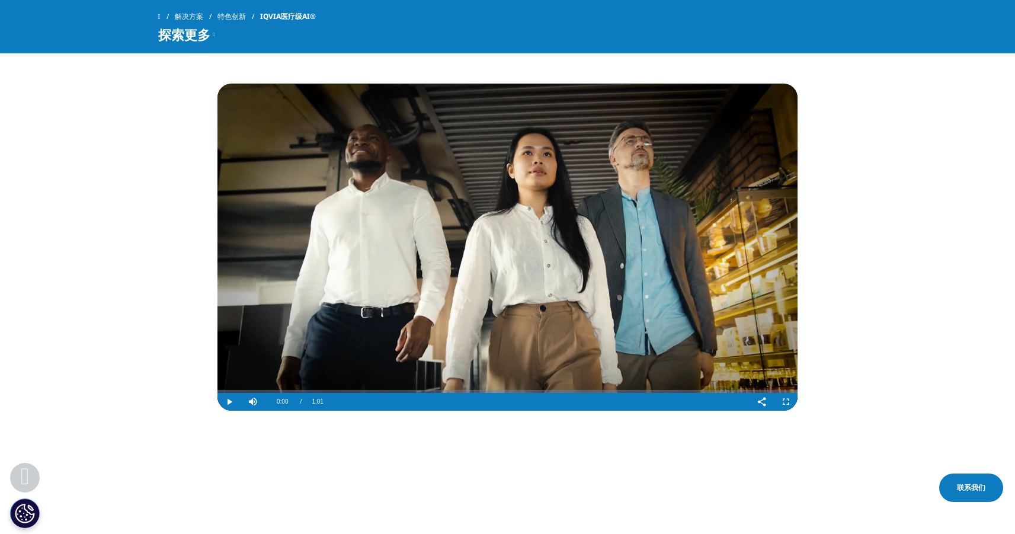
scroll to position [1226, 0]
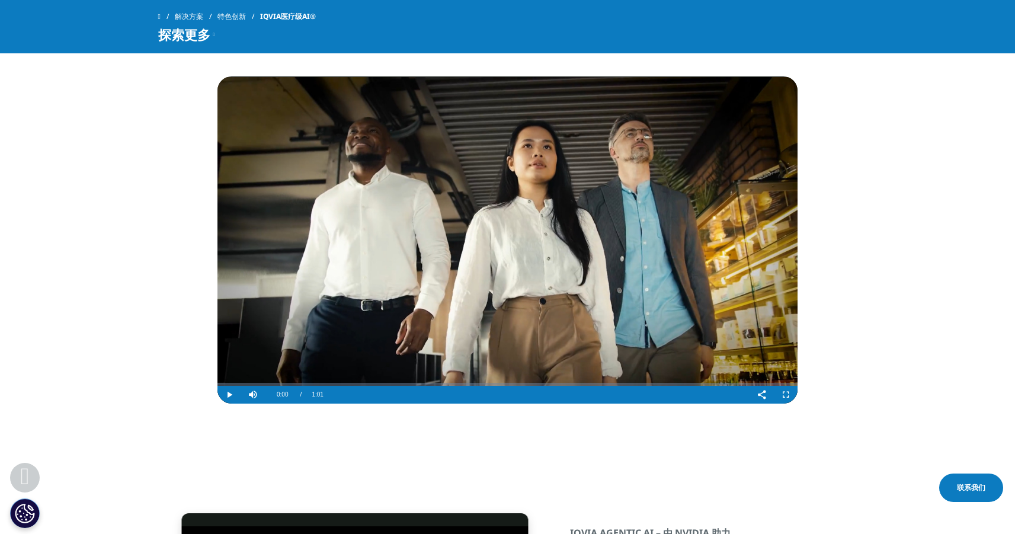
click at [528, 324] on video "Video Player" at bounding box center [507, 239] width 580 height 327
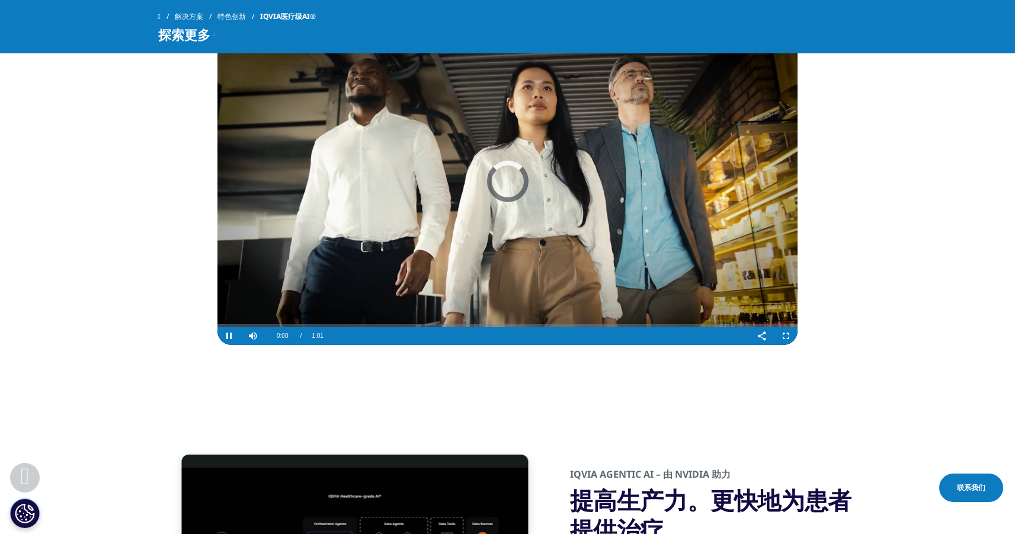
scroll to position [1287, 0]
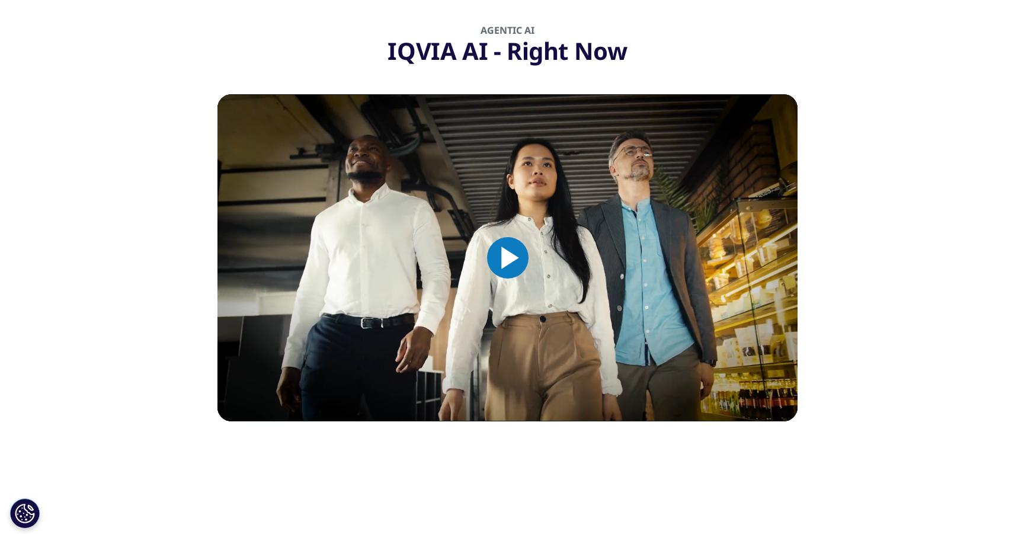
click at [508, 258] on span "Video Player" at bounding box center [508, 258] width 0 height 0
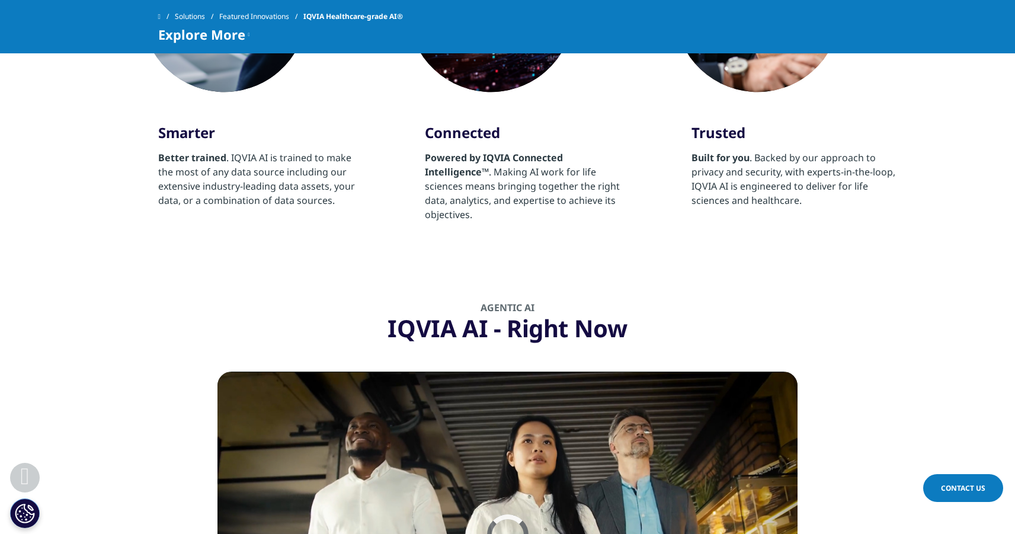
scroll to position [970, 0]
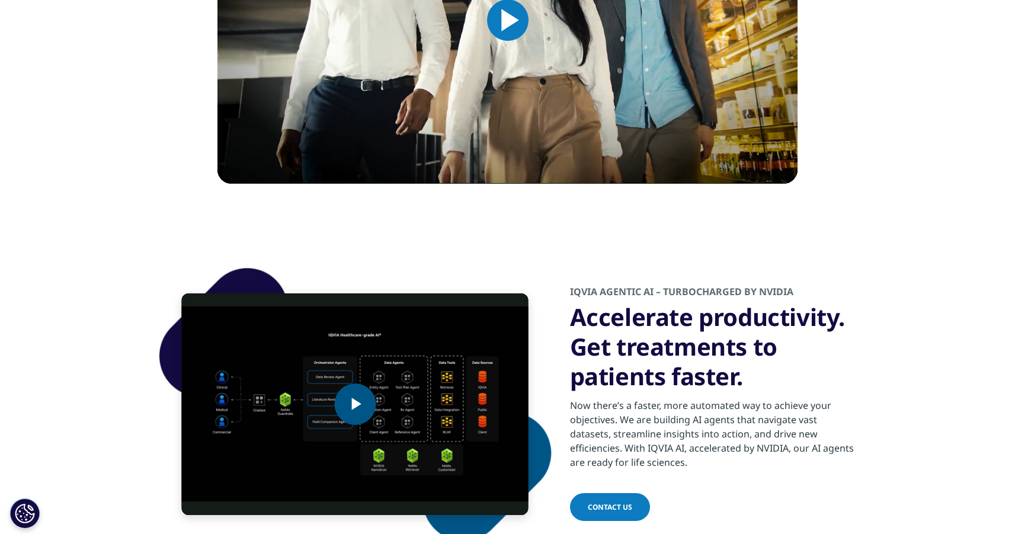
click at [355, 404] on span "Video Player" at bounding box center [355, 404] width 0 height 0
click at [852, 240] on div "Video Player is loading. Play Video Pause Skip Backward Skip Forward Mute Curre…" at bounding box center [507, 404] width 699 height 334
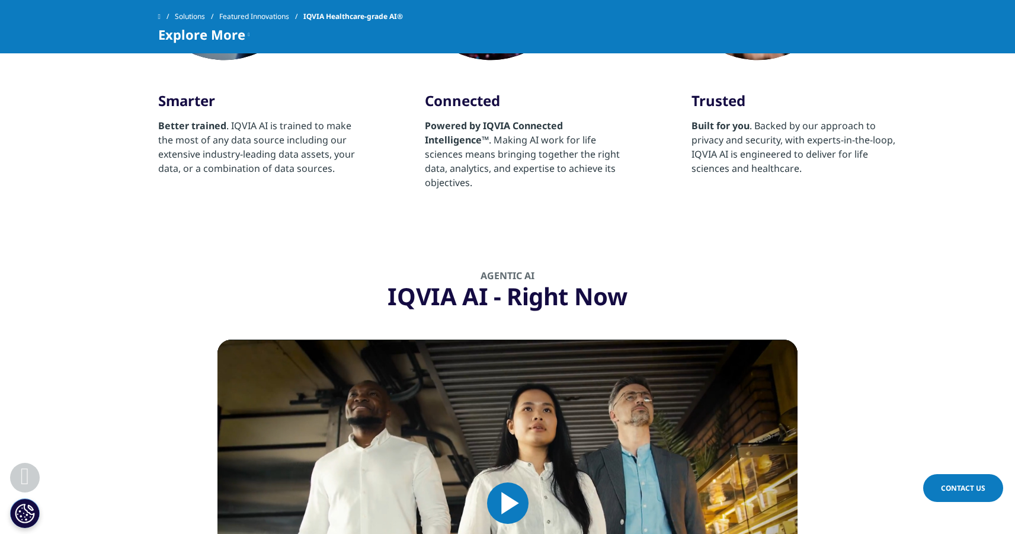
scroll to position [1342, 0]
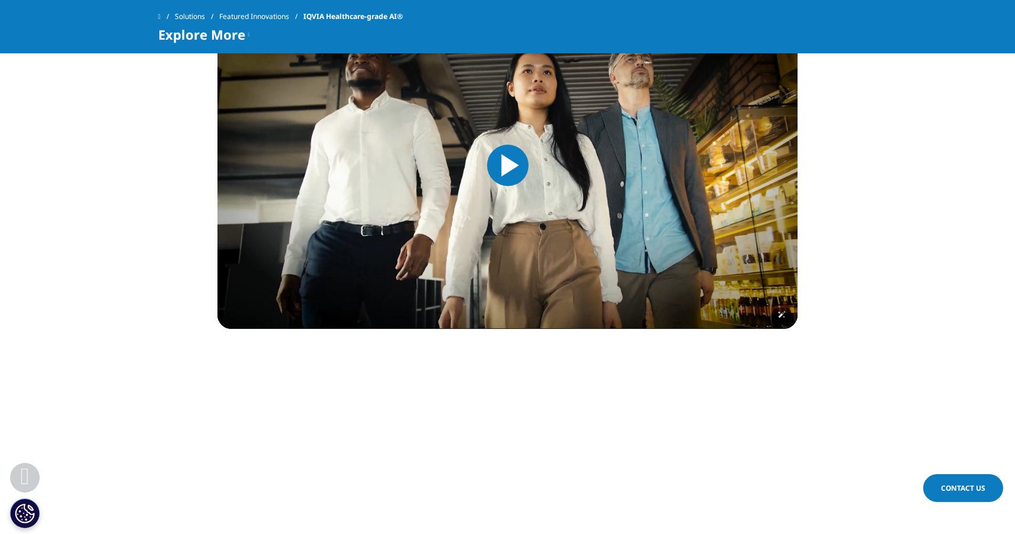
click at [508, 165] on span "Video Player" at bounding box center [508, 165] width 0 height 0
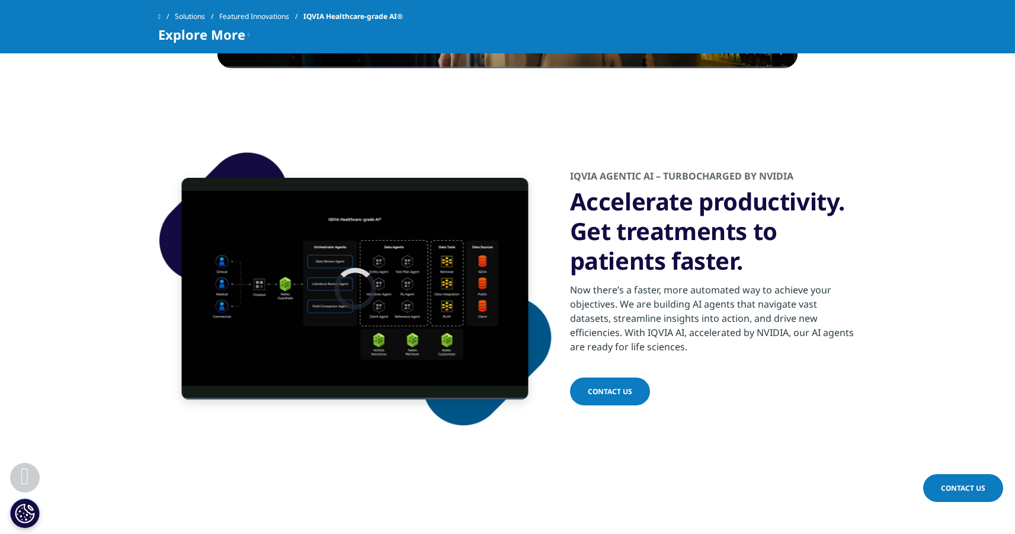
scroll to position [1660, 0]
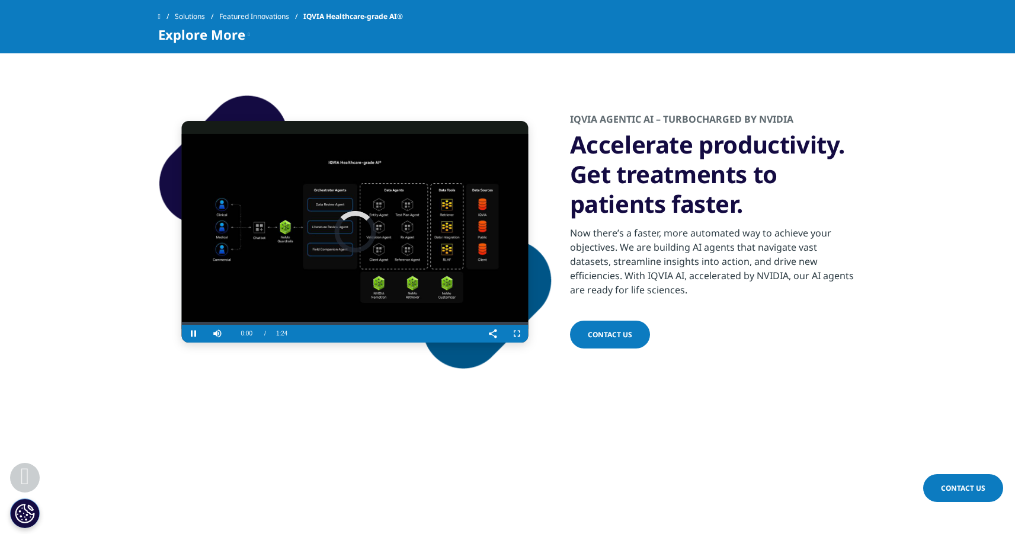
drag, startPoint x: 364, startPoint y: 244, endPoint x: 373, endPoint y: 241, distance: 9.6
click at [364, 244] on div "Video Player is loading." at bounding box center [354, 231] width 41 height 41
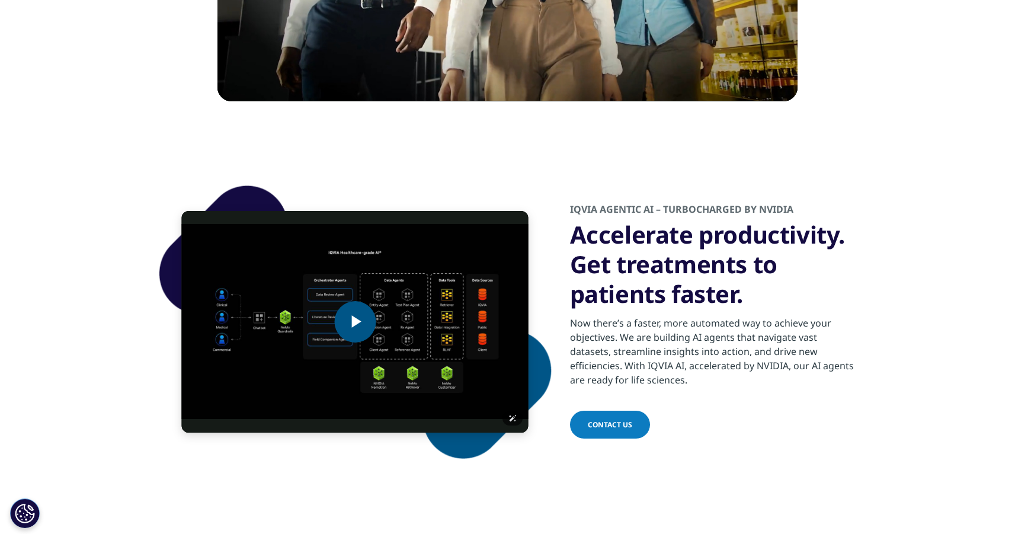
click at [398, 339] on img "Video Player" at bounding box center [355, 322] width 347 height 222
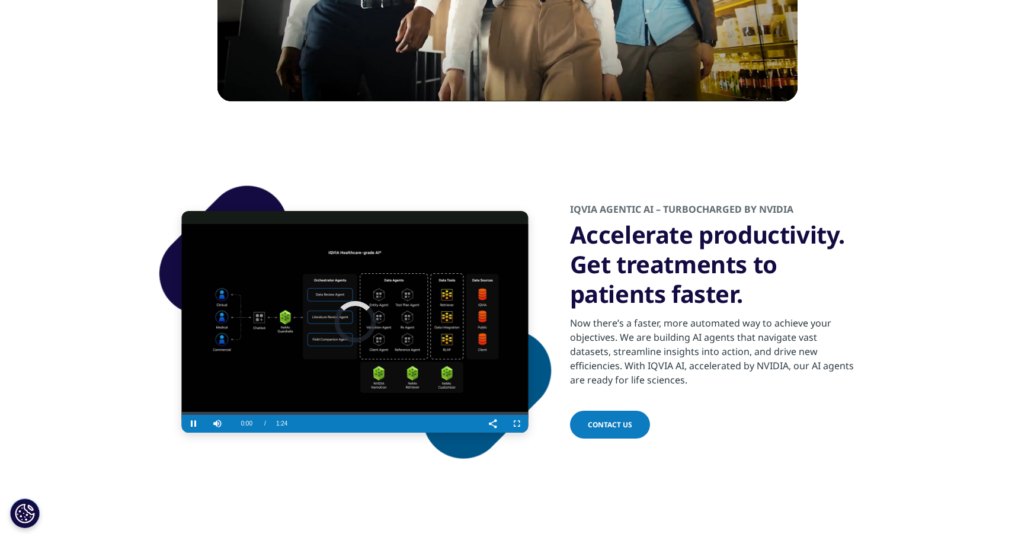
click at [418, 290] on video "Video Player" at bounding box center [355, 322] width 347 height 222
click at [411, 295] on video "Video Player" at bounding box center [355, 322] width 347 height 222
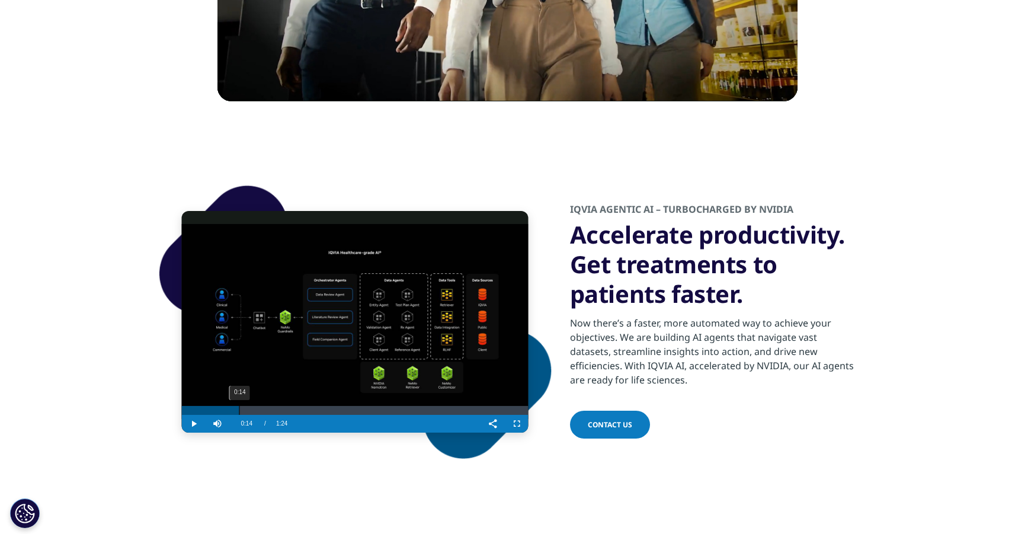
click at [239, 412] on div "0:14" at bounding box center [239, 410] width 1 height 9
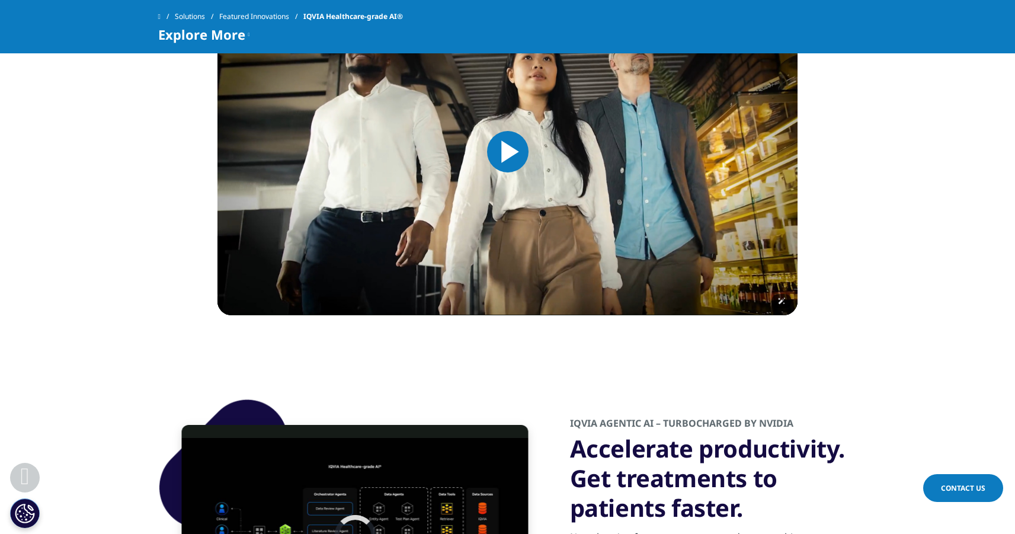
scroll to position [1361, 0]
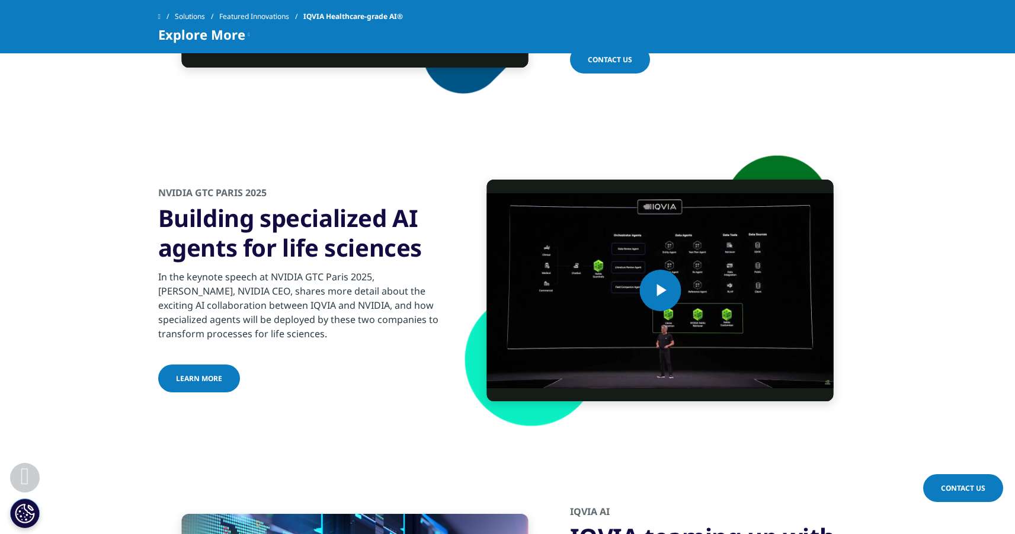
scroll to position [1934, 0]
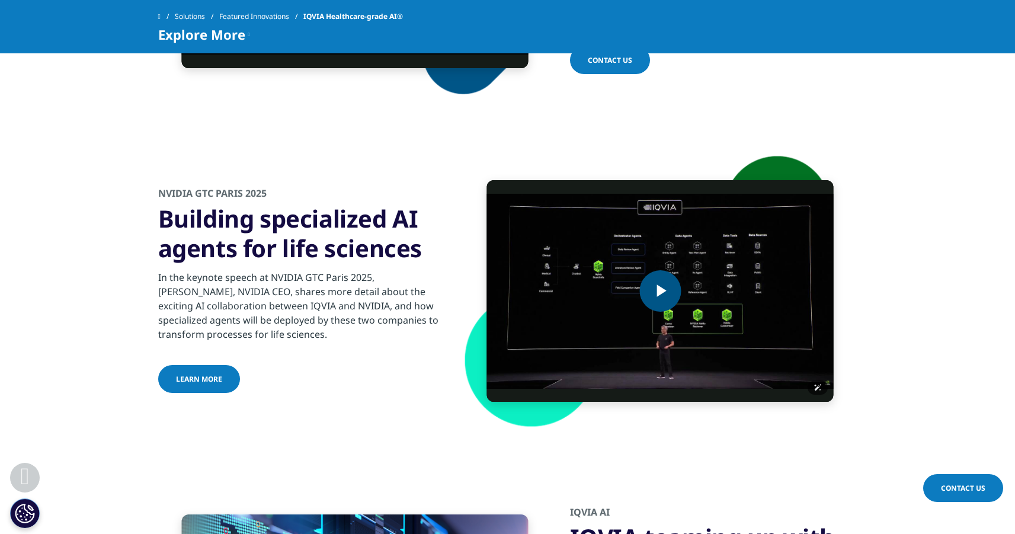
click at [622, 305] on img "Video Player" at bounding box center [660, 291] width 347 height 222
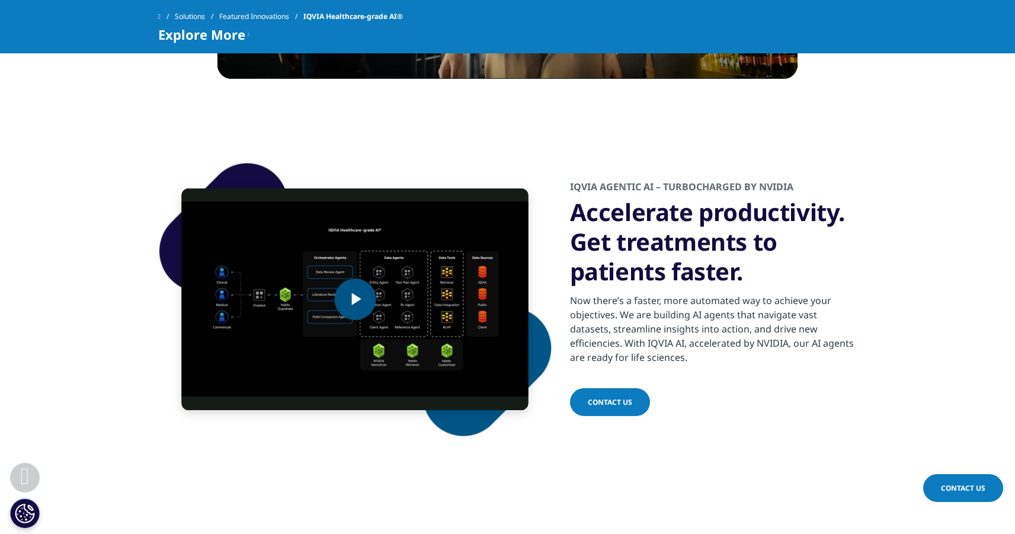
click at [355, 299] on span "Video Player" at bounding box center [355, 299] width 0 height 0
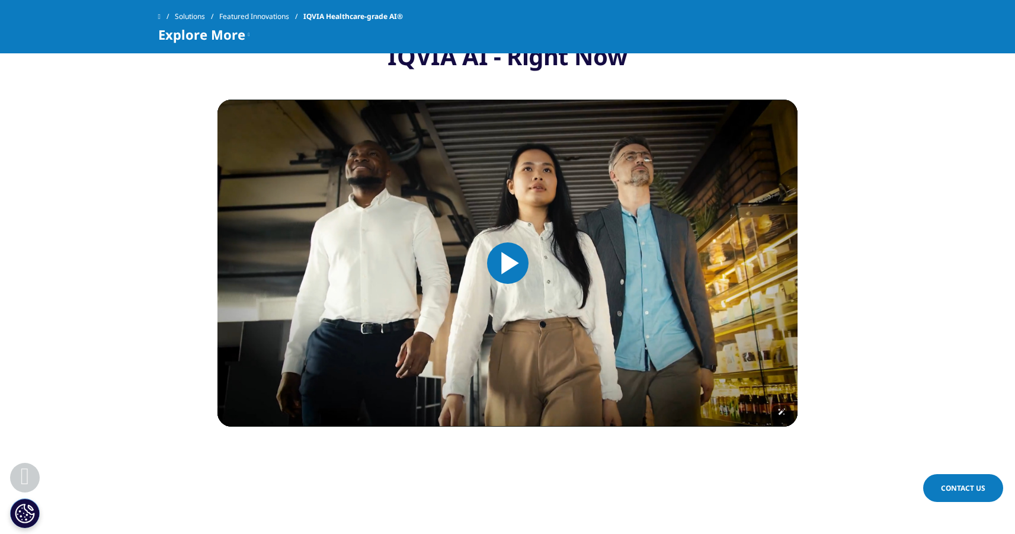
click at [537, 277] on img "Video Player" at bounding box center [507, 263] width 580 height 327
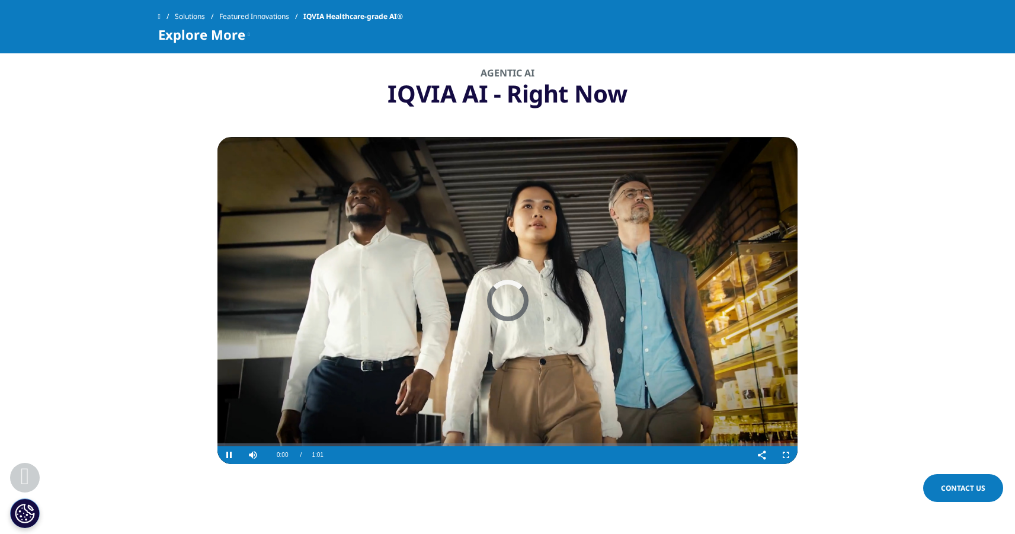
scroll to position [1211, 0]
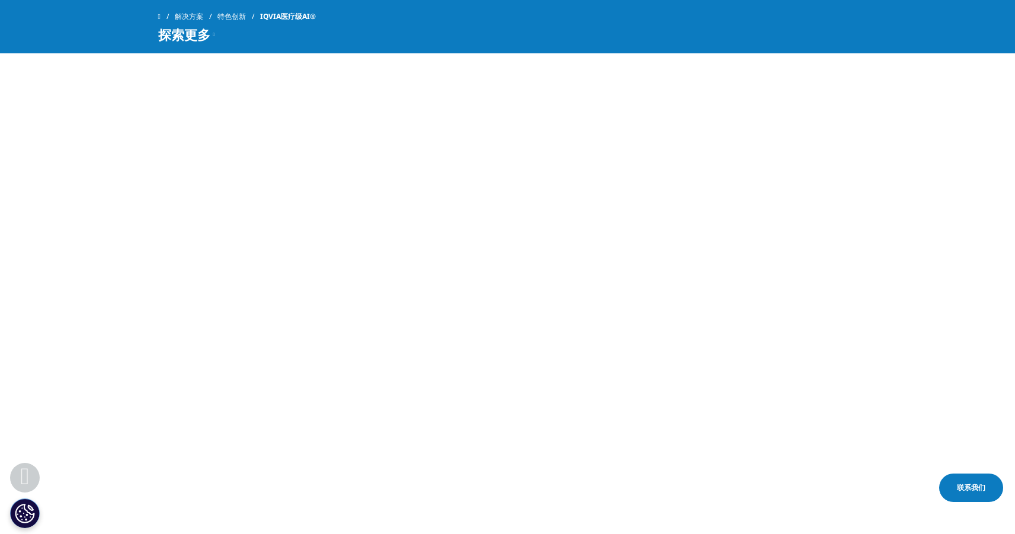
scroll to position [1984, 0]
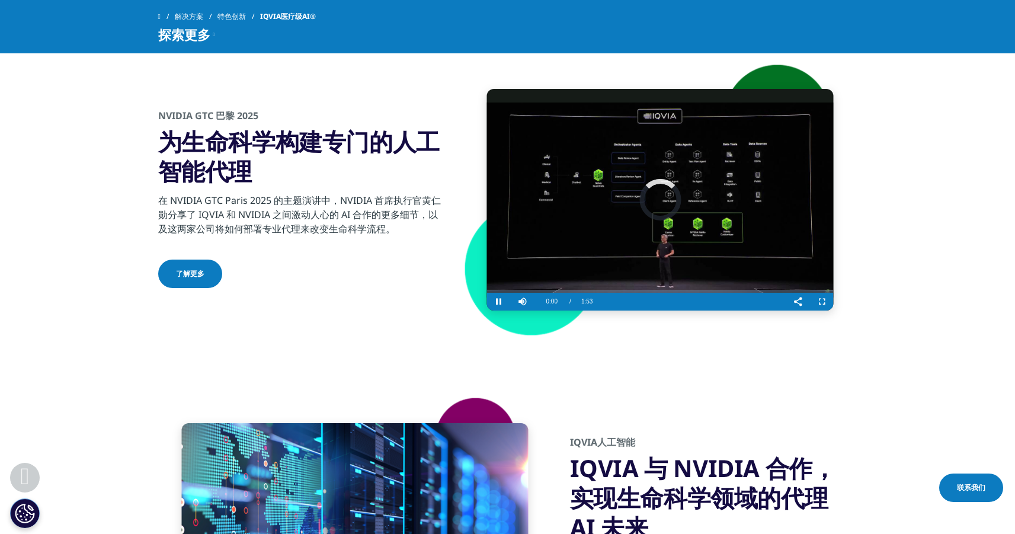
click at [677, 200] on div "Video Player is loading." at bounding box center [659, 199] width 41 height 41
click at [719, 179] on video "Video Player" at bounding box center [660, 200] width 347 height 222
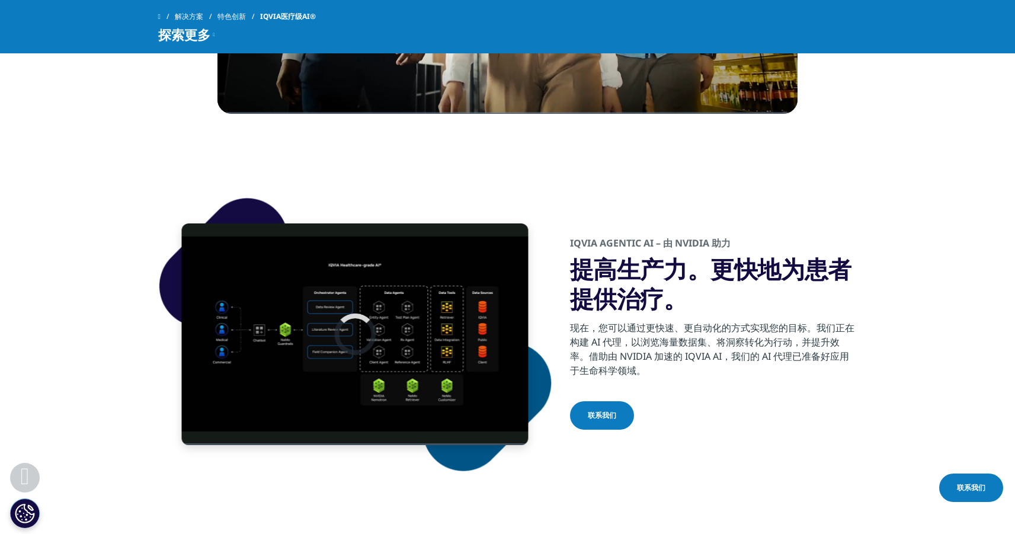
scroll to position [1475, 0]
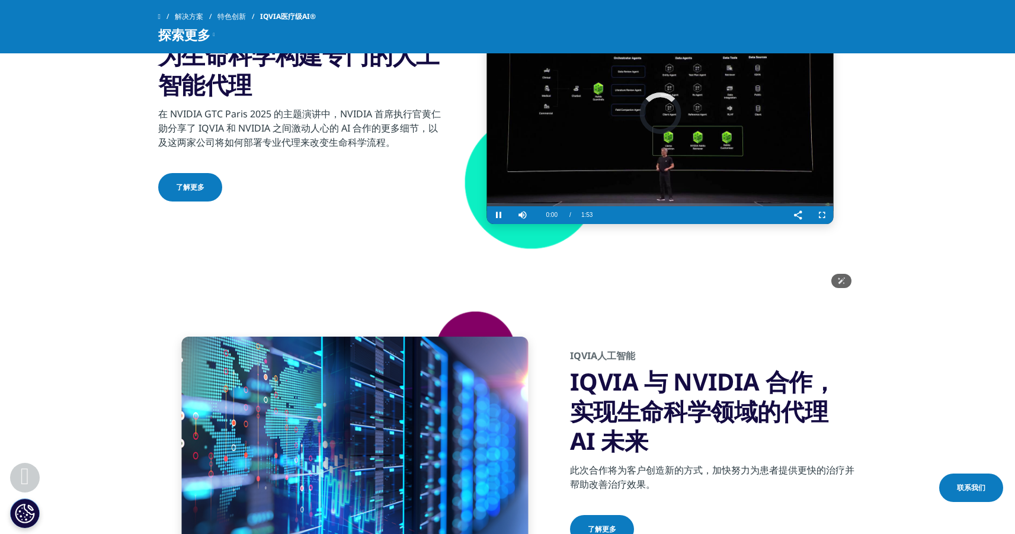
scroll to position [1965, 0]
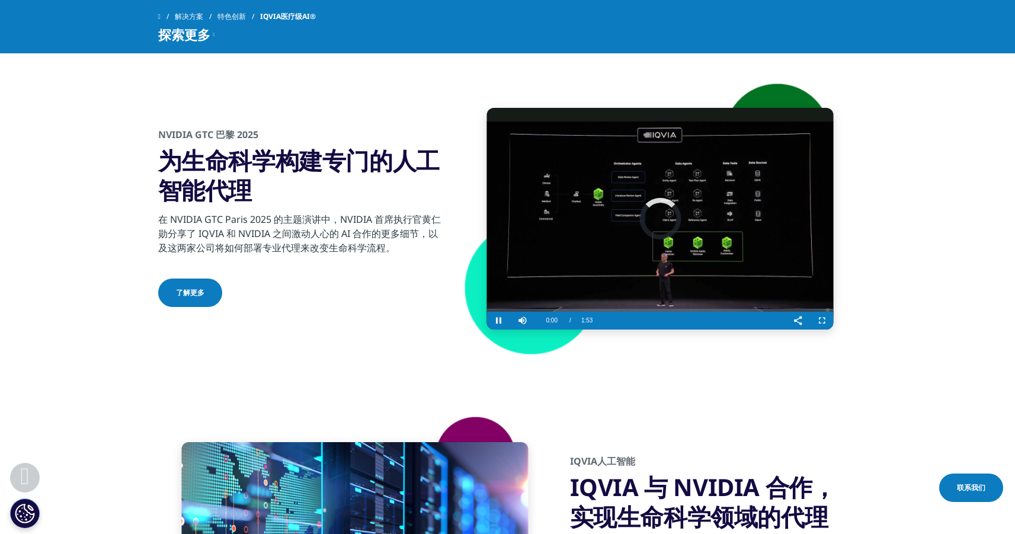
click at [703, 202] on video "Video Player" at bounding box center [660, 219] width 347 height 222
click at [742, 187] on video "Video Player" at bounding box center [660, 219] width 347 height 222
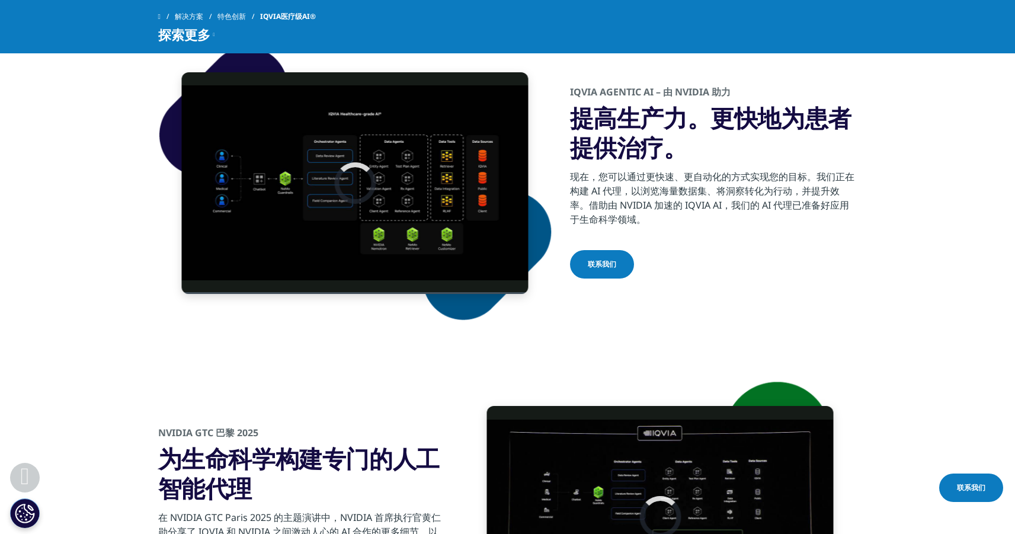
scroll to position [1575, 0]
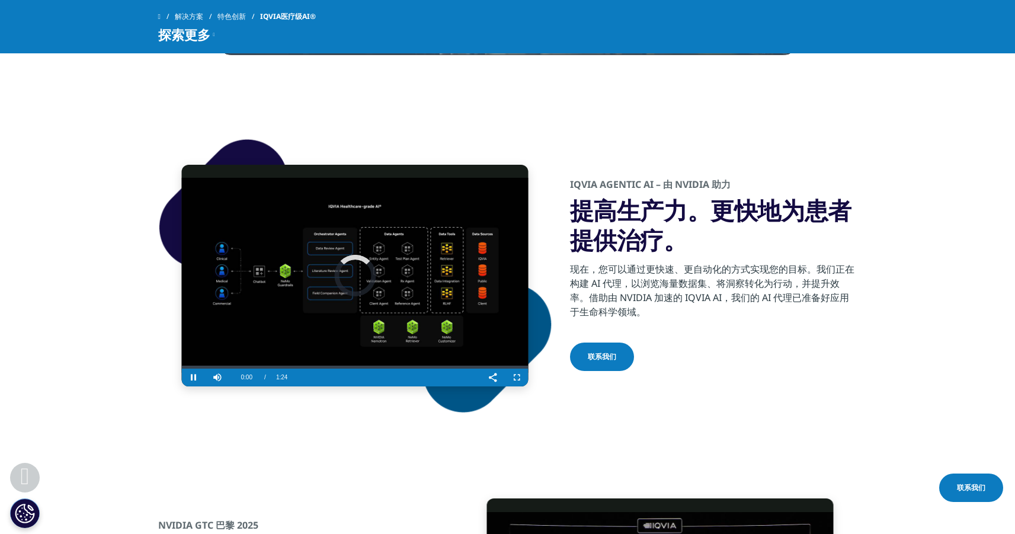
click at [373, 274] on video-js "Video Player is loading. Play Video Pause Skip Backward Skip Forward Mute Curre…" at bounding box center [355, 276] width 347 height 222
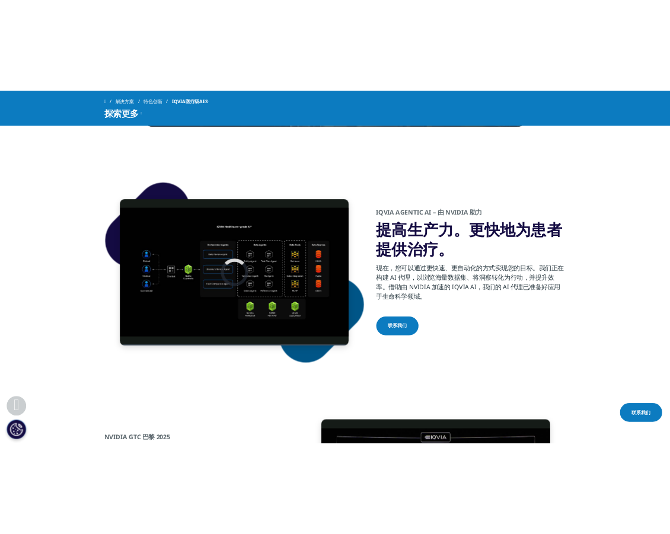
scroll to position [1589, 0]
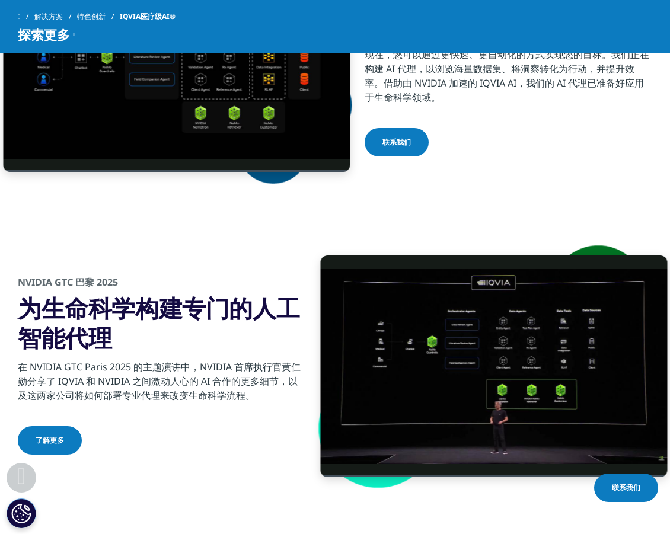
scroll to position [1878, 0]
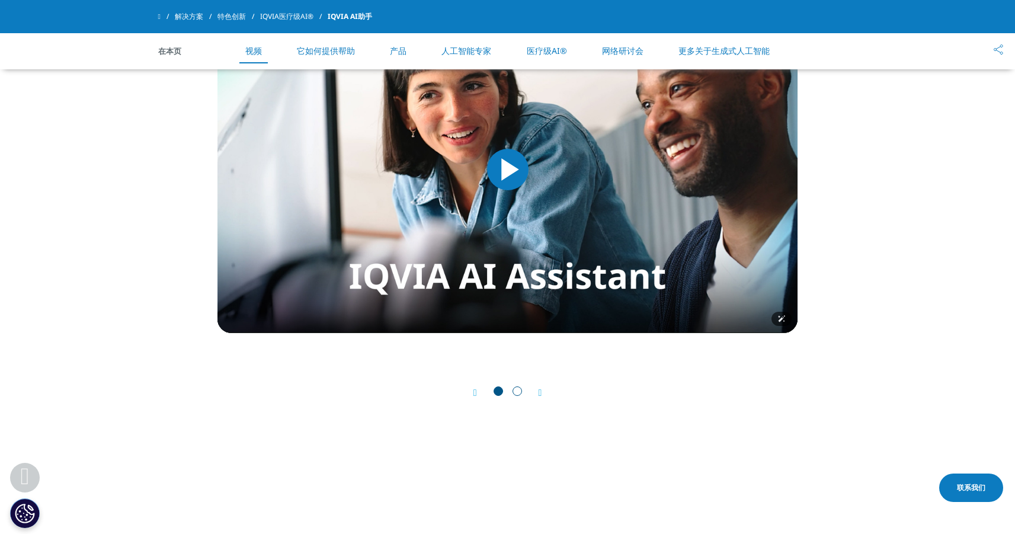
scroll to position [646, 0]
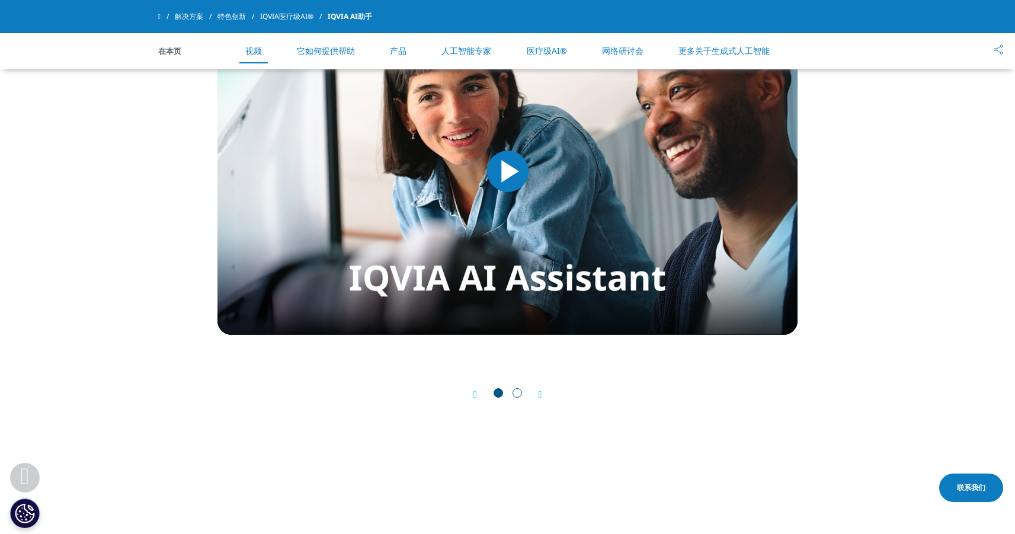
click at [508, 171] on span "Video Player" at bounding box center [508, 171] width 0 height 0
click at [513, 394] on span "转到幻灯片 2" at bounding box center [517, 392] width 9 height 9
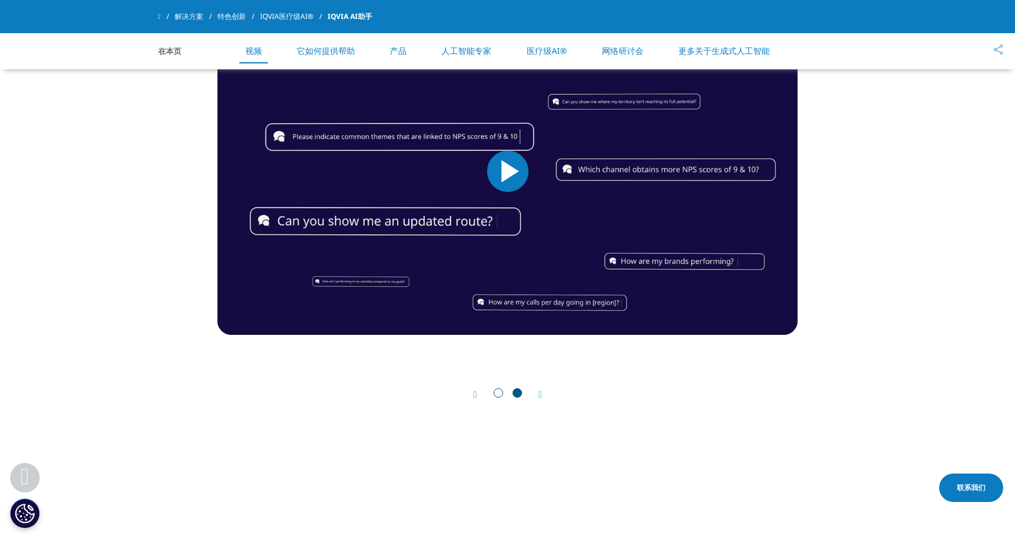
click at [508, 171] on span "Video Player" at bounding box center [508, 171] width 0 height 0
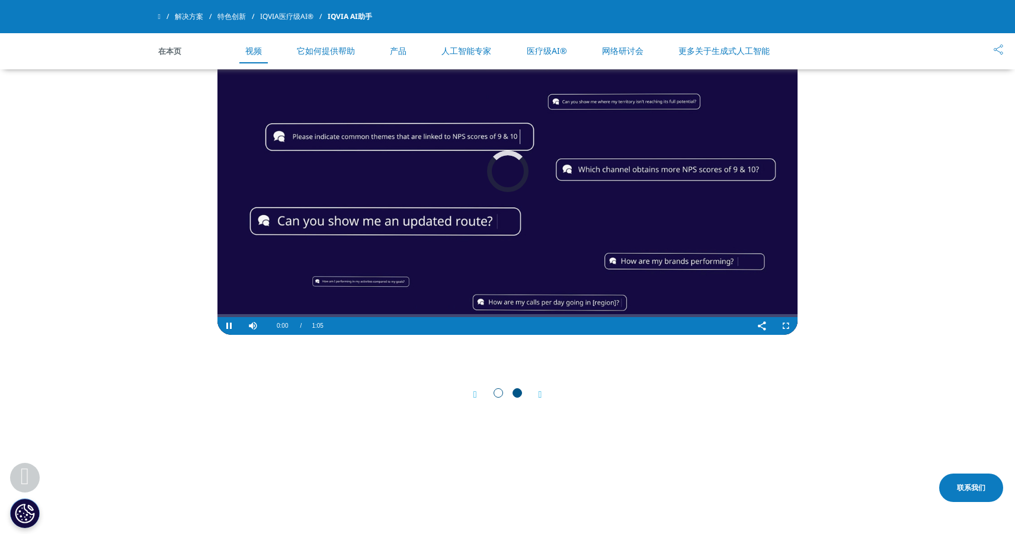
scroll to position [556, 0]
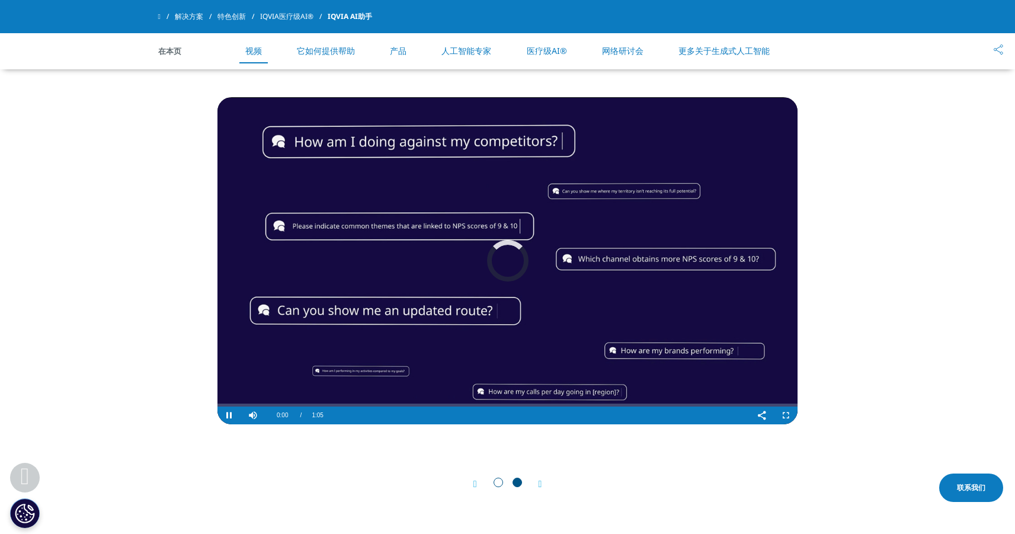
click at [545, 336] on video "Video Player" at bounding box center [507, 260] width 580 height 327
click at [619, 195] on video "Video Player" at bounding box center [507, 260] width 580 height 327
click at [632, 180] on video "Video Player" at bounding box center [507, 260] width 580 height 327
click at [608, 189] on video "Video Player" at bounding box center [507, 260] width 580 height 327
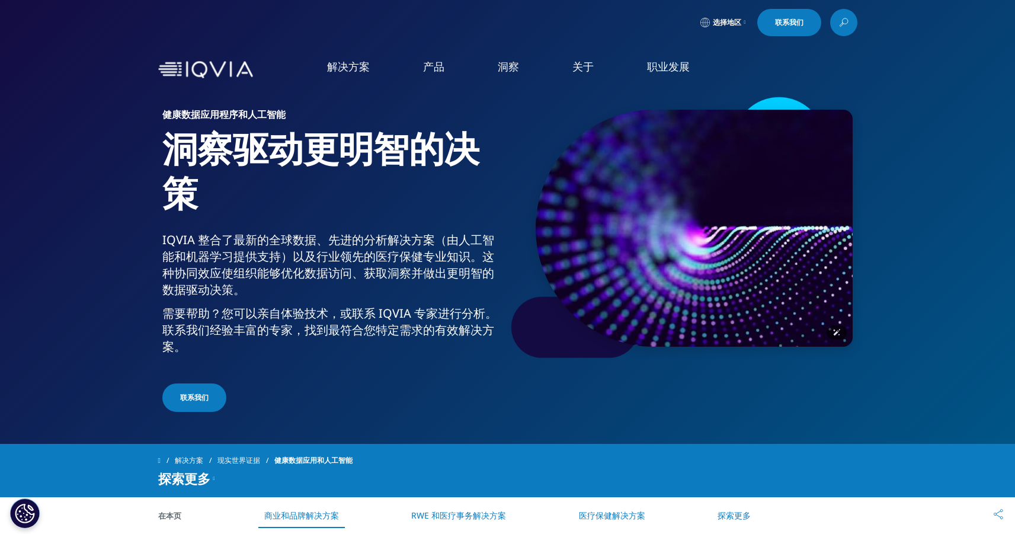
scroll to position [7, 0]
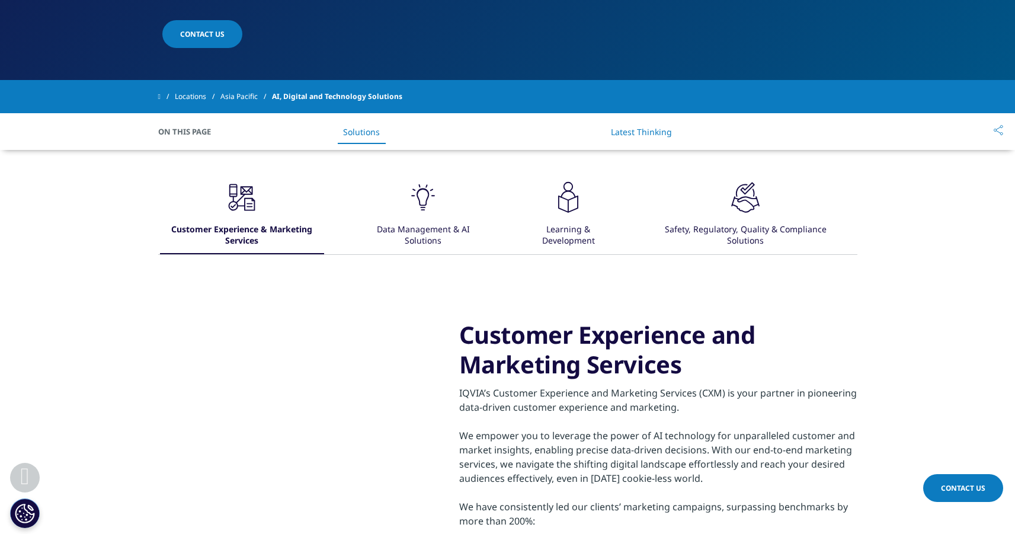
scroll to position [462, 0]
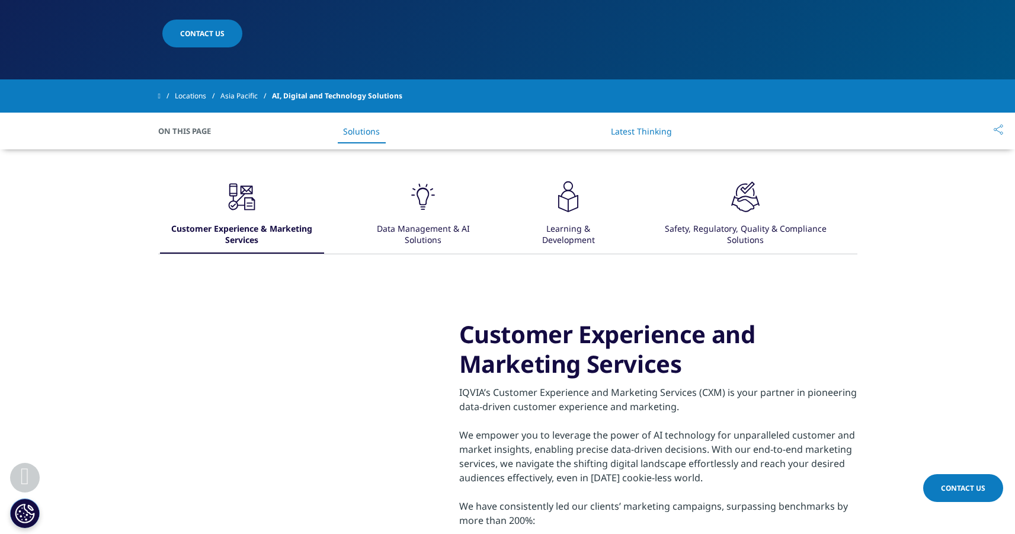
click at [437, 189] on icon ".cls-1{fill:#231f20;}" at bounding box center [423, 197] width 36 height 36
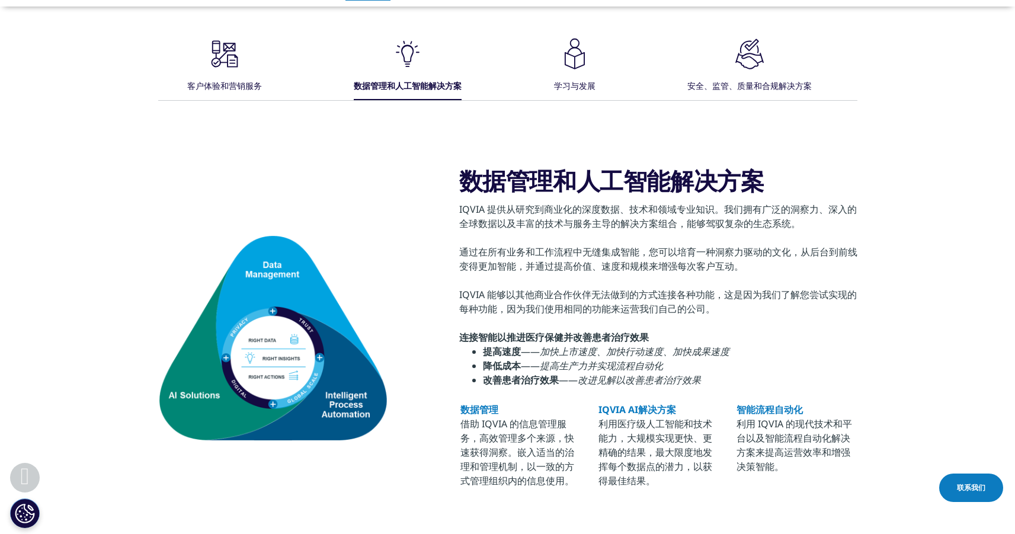
scroll to position [507, 0]
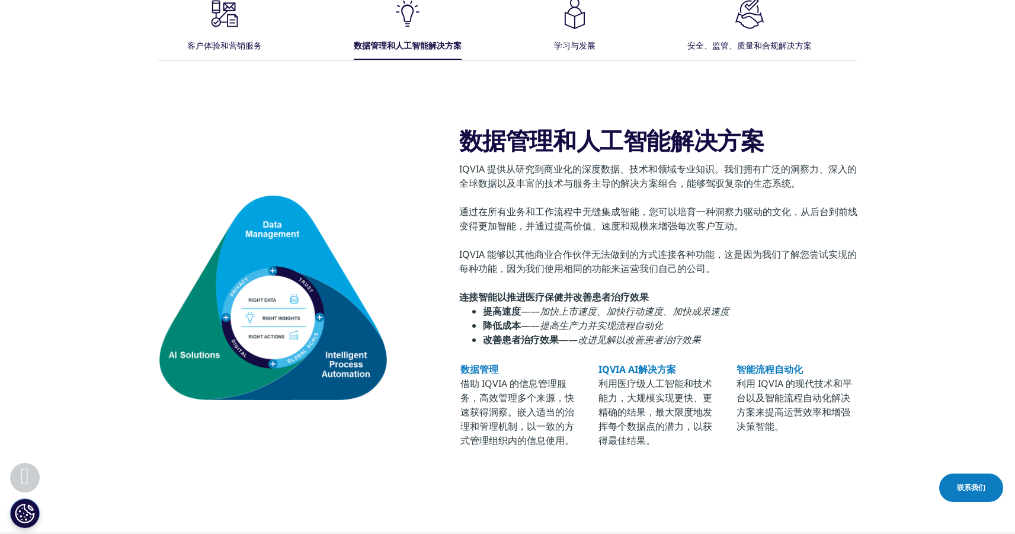
click at [567, 305] on font "加快上市速度、加快行动速度、加快成果速度" at bounding box center [635, 311] width 190 height 13
click at [663, 400] on font "利用医疗级人工智能和技术能力，大规模实现更快、更精确的结果，最大限度地发挥每个数据点的潜力，以获得最佳结果。" at bounding box center [656, 412] width 114 height 70
click at [361, 344] on img at bounding box center [272, 297] width 229 height 204
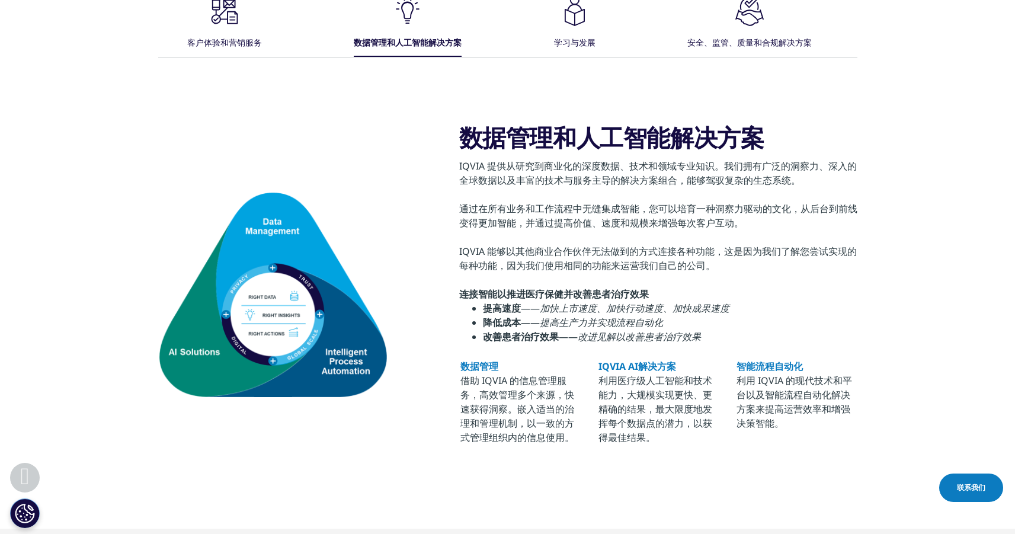
scroll to position [492, 0]
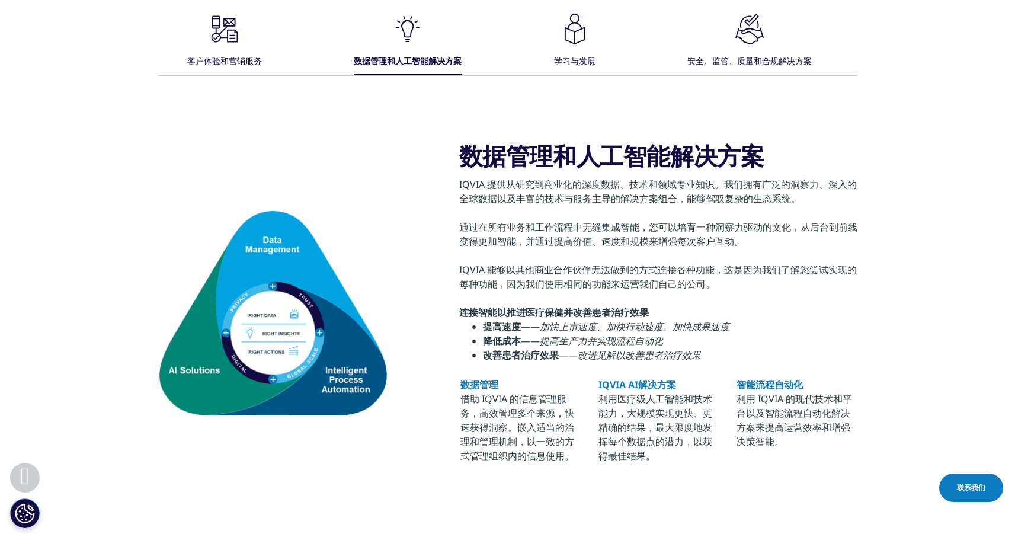
click at [577, 35] on icon ".cls-1{fill:#231f20;}" at bounding box center [575, 29] width 36 height 36
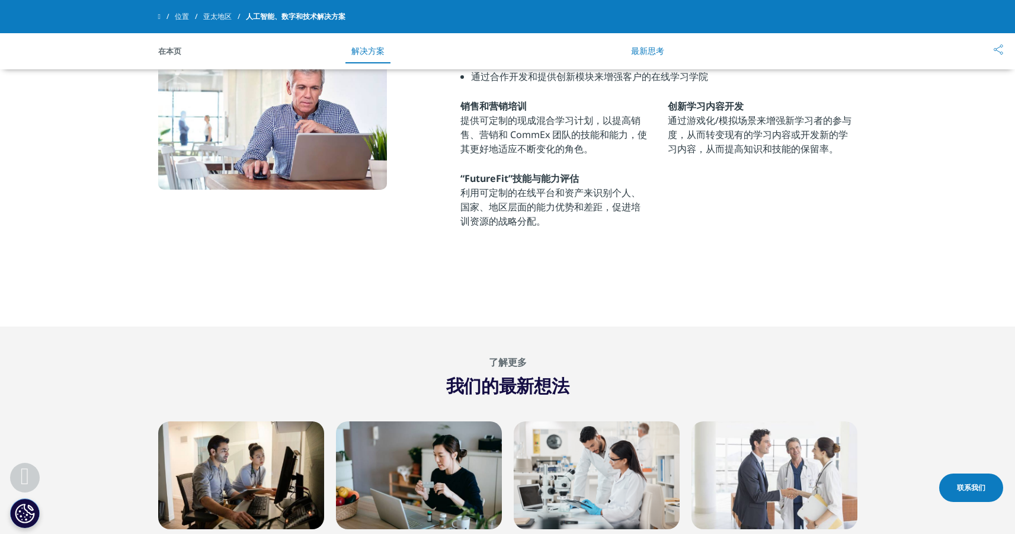
scroll to position [500, 0]
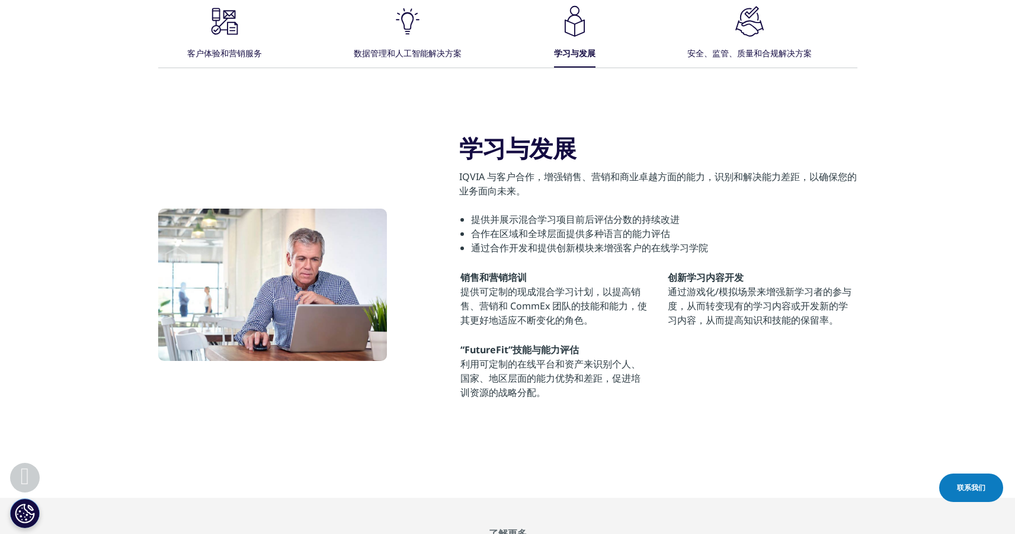
click at [761, 33] on icon ".cls-1{fill:#222929;}" at bounding box center [750, 22] width 36 height 36
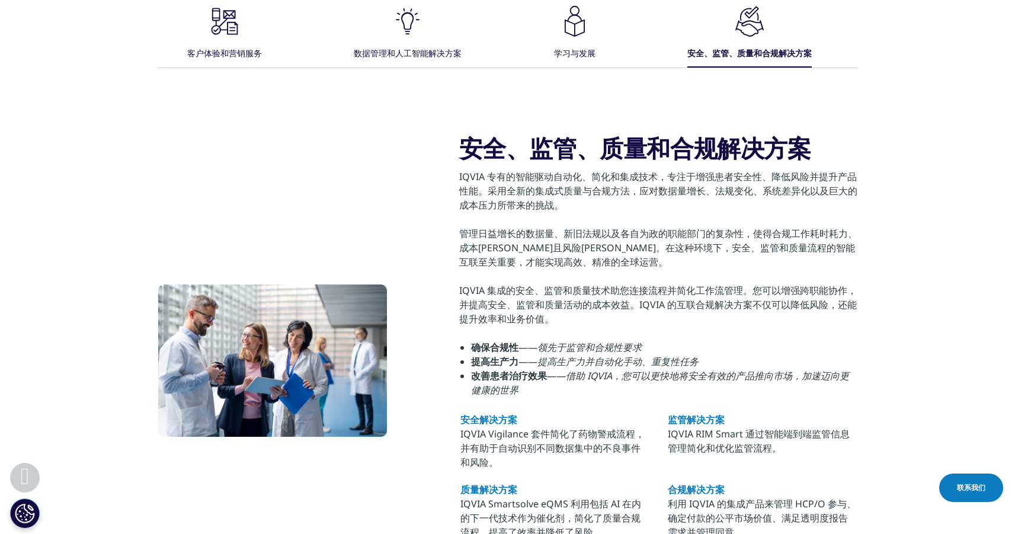
scroll to position [500, 0]
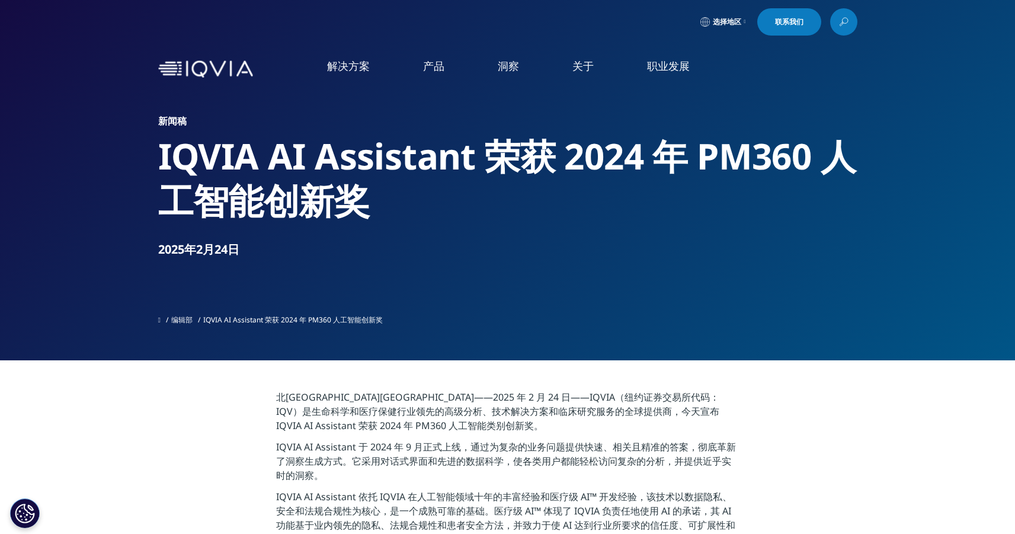
scroll to position [1, 0]
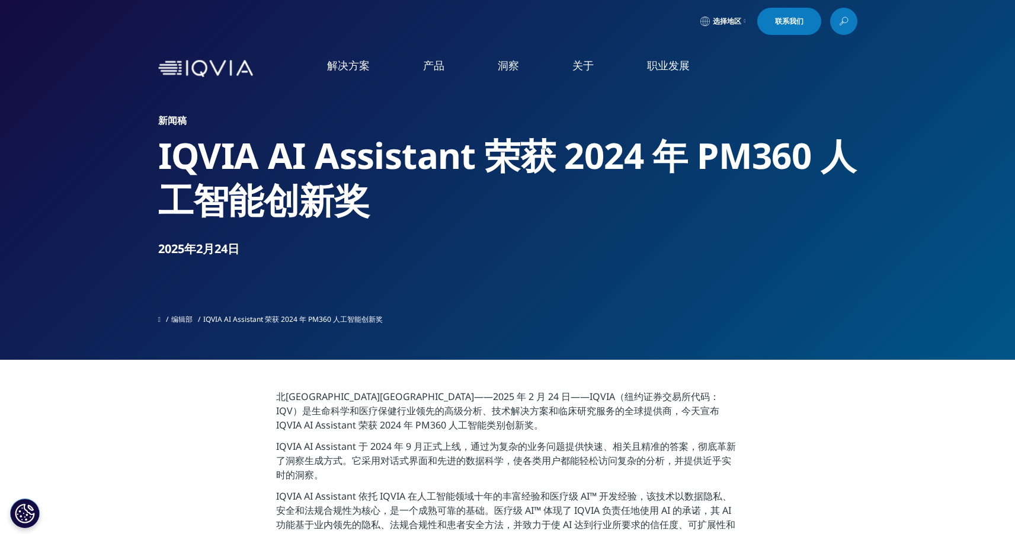
click at [81, 196] on div "博客、白皮书和案例研究 探索我们的见解、思想领导力以及医疗保健领域的最新主题和趋势库。 发现见解" at bounding box center [155, 166] width 210 height 87
click at [74, 190] on font "发现见解" at bounding box center [64, 190] width 28 height 10
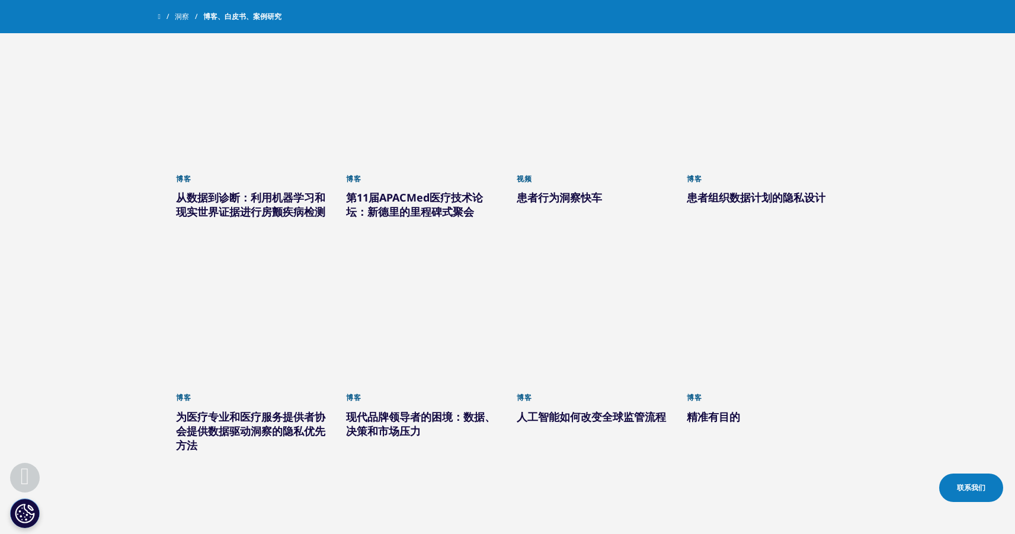
scroll to position [527, 0]
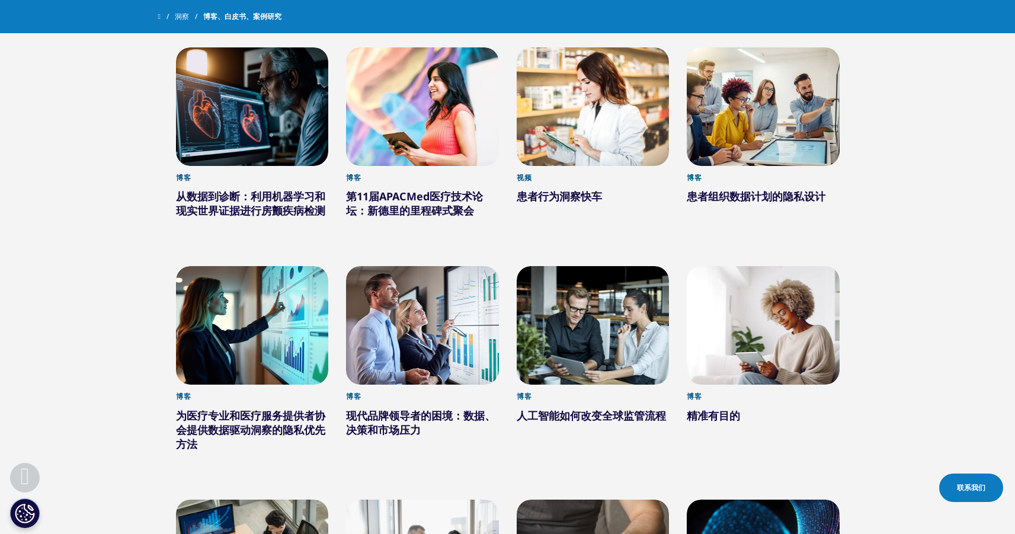
click at [265, 210] on font "从数据到诊断：利用机器学习和现实世界证据进行房颤疾病检测" at bounding box center [250, 203] width 149 height 28
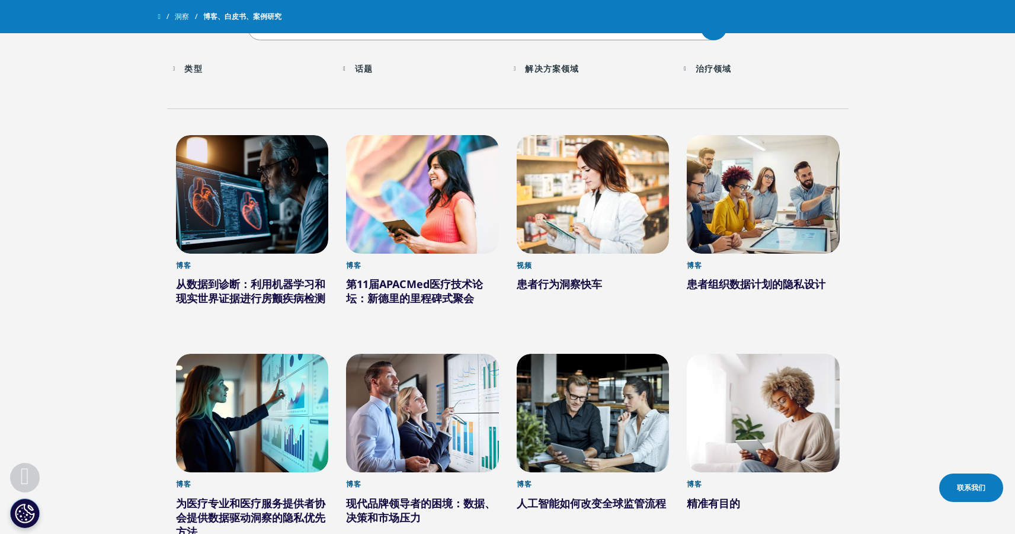
scroll to position [403, 0]
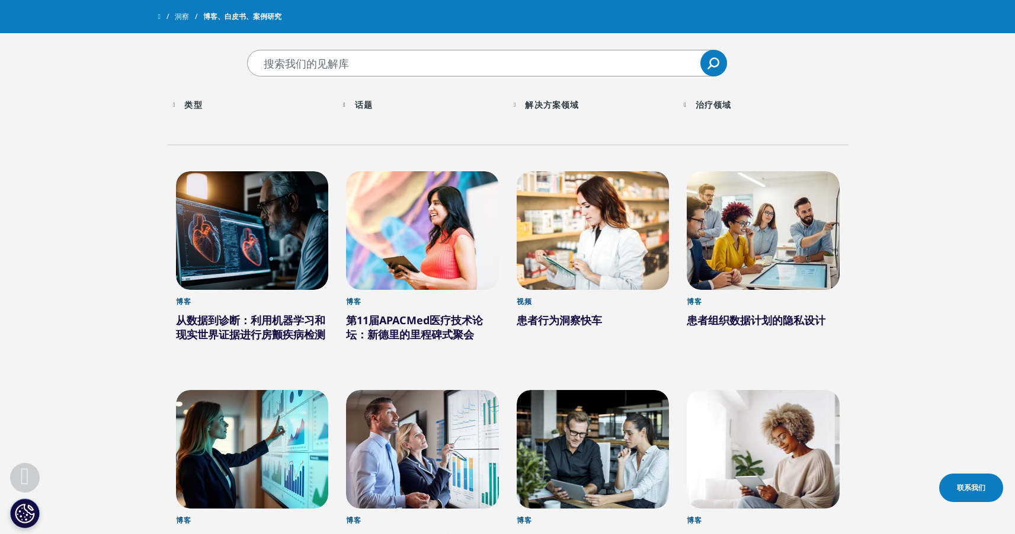
click at [228, 227] on div at bounding box center [252, 230] width 153 height 119
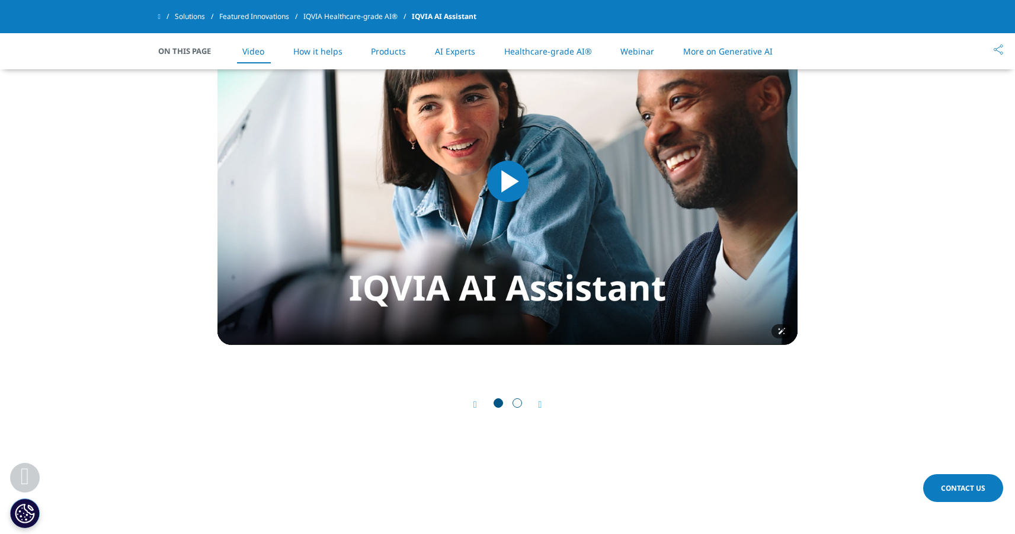
scroll to position [635, 0]
click at [508, 182] on span "Video Player" at bounding box center [508, 182] width 0 height 0
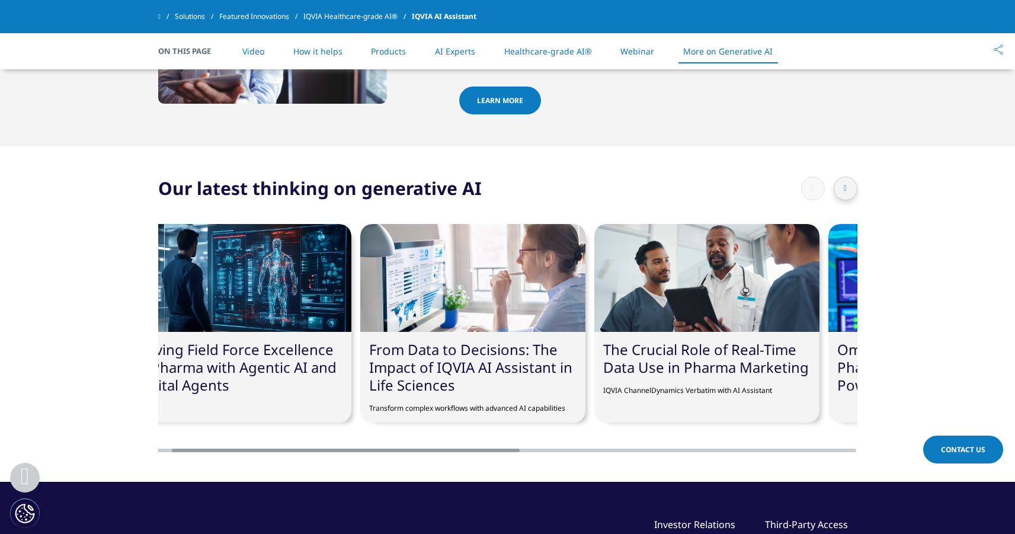
scroll to position [3422, 0]
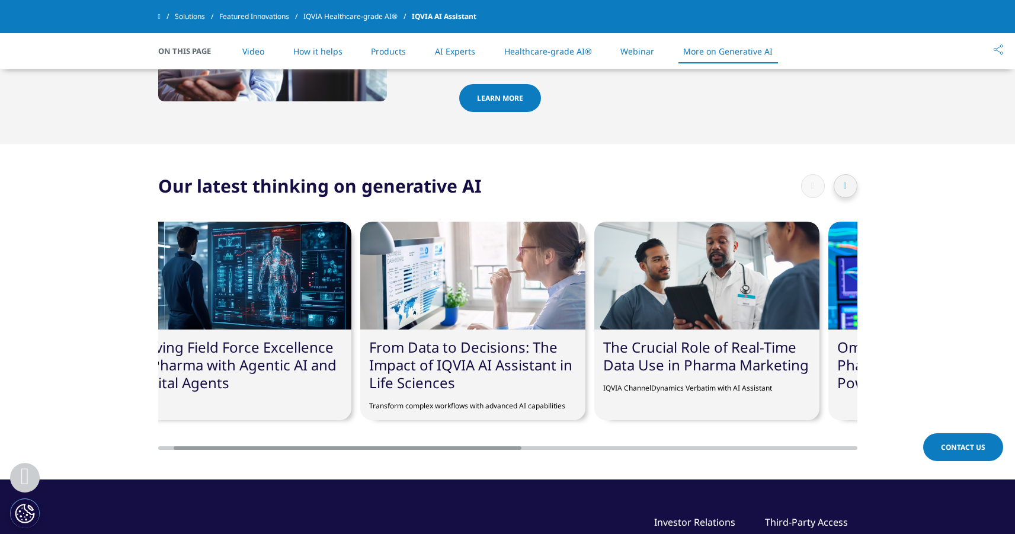
click at [482, 275] on div at bounding box center [472, 276] width 225 height 108
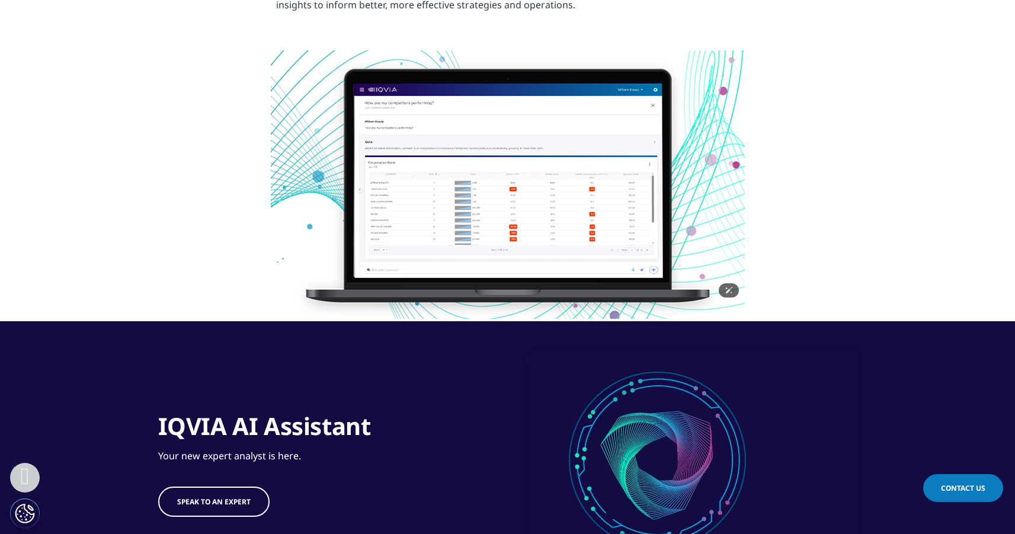
scroll to position [1884, 0]
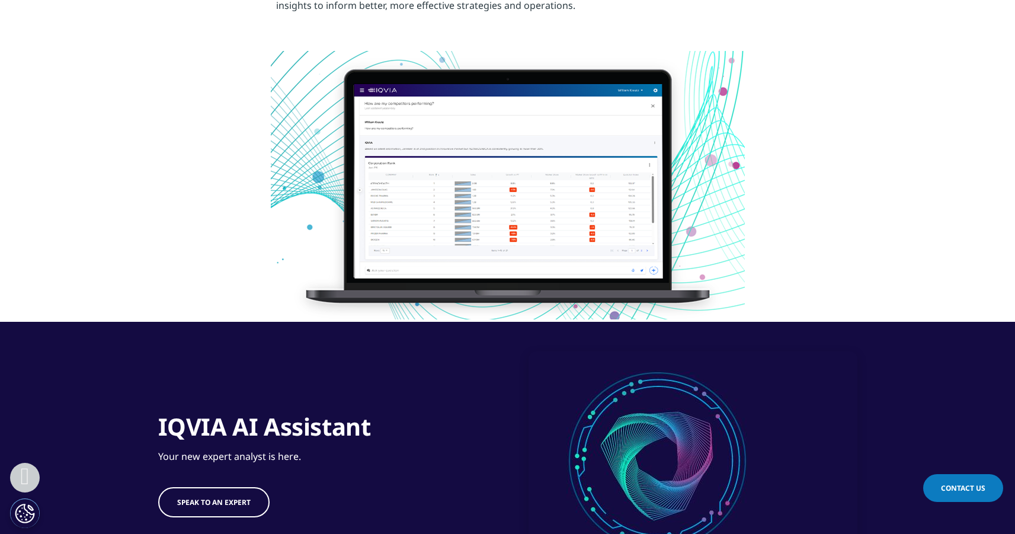
click at [763, 176] on div at bounding box center [508, 186] width 664 height 271
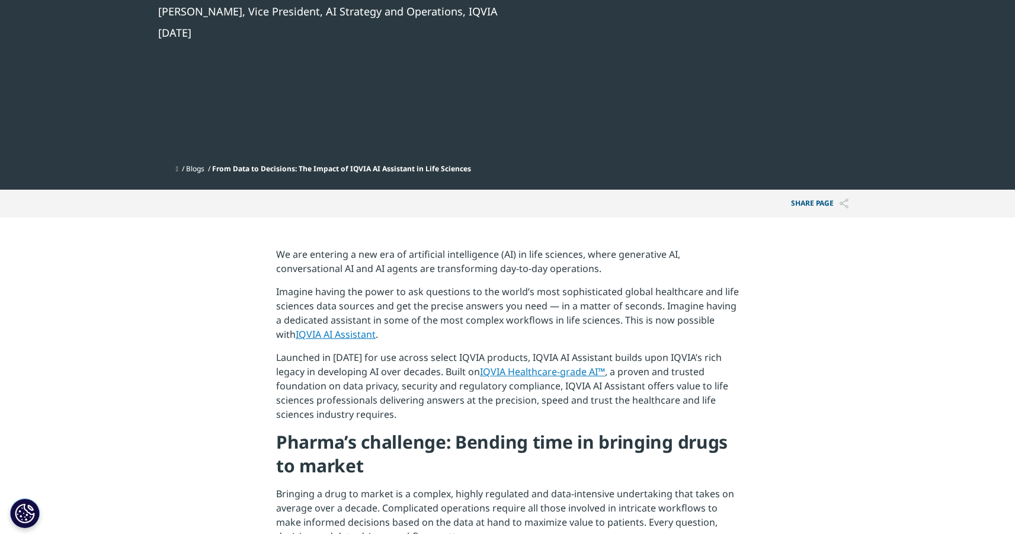
scroll to position [0, 0]
